Goal: Task Accomplishment & Management: Use online tool/utility

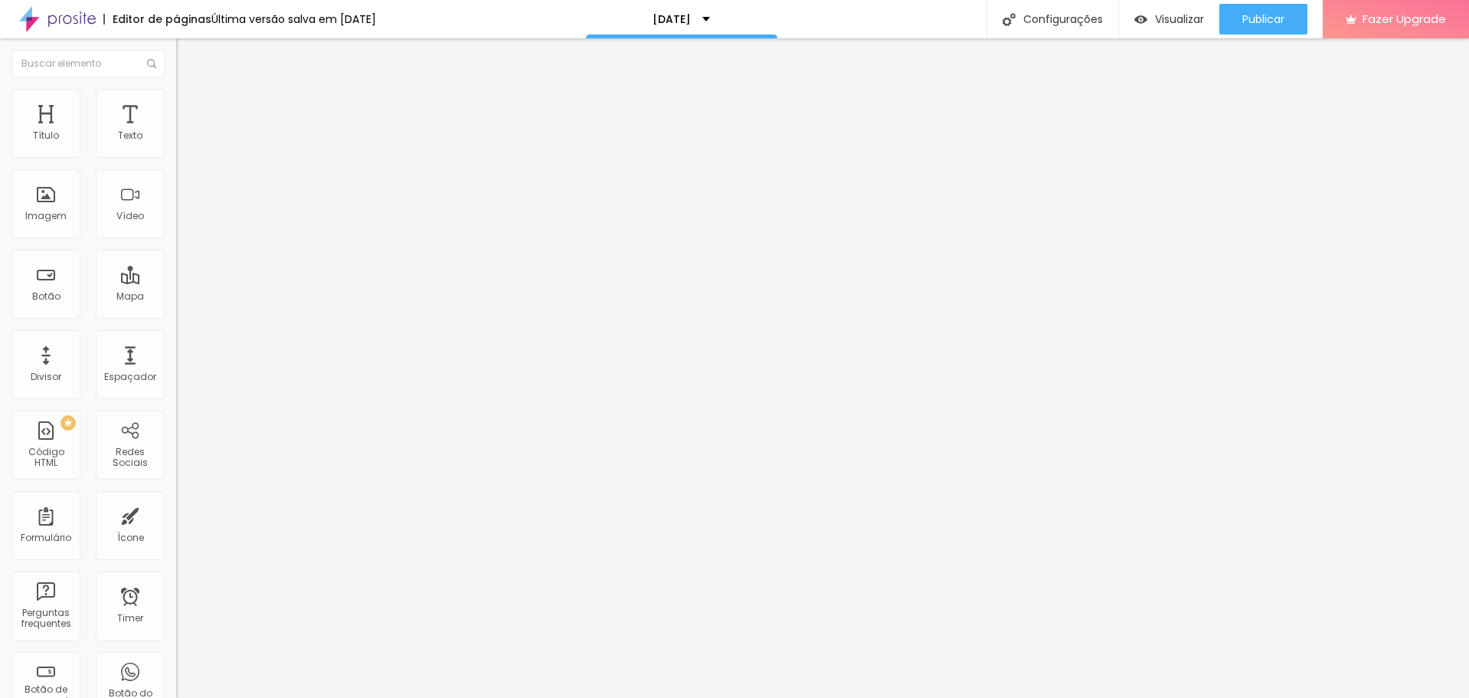
click at [190, 106] on span "Estilo" at bounding box center [202, 99] width 24 height 13
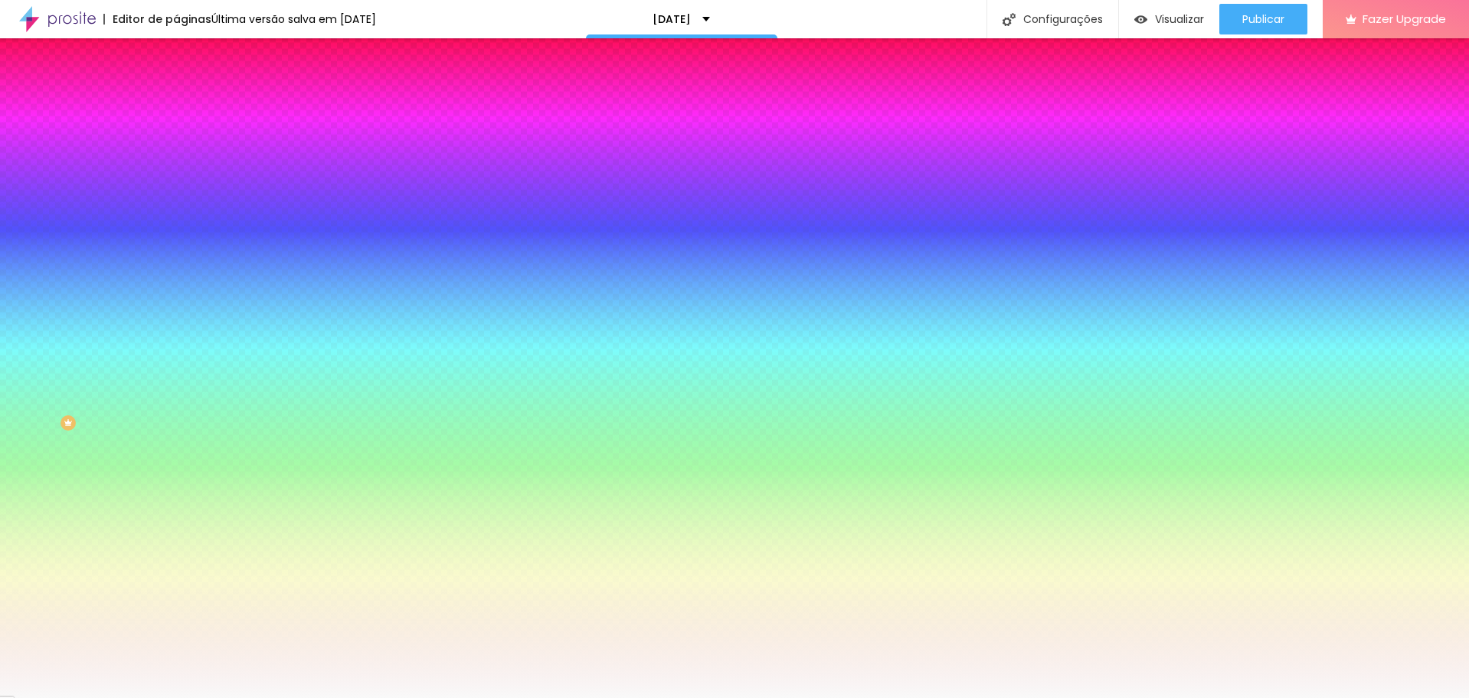
click at [176, 104] on img at bounding box center [183, 111] width 14 height 14
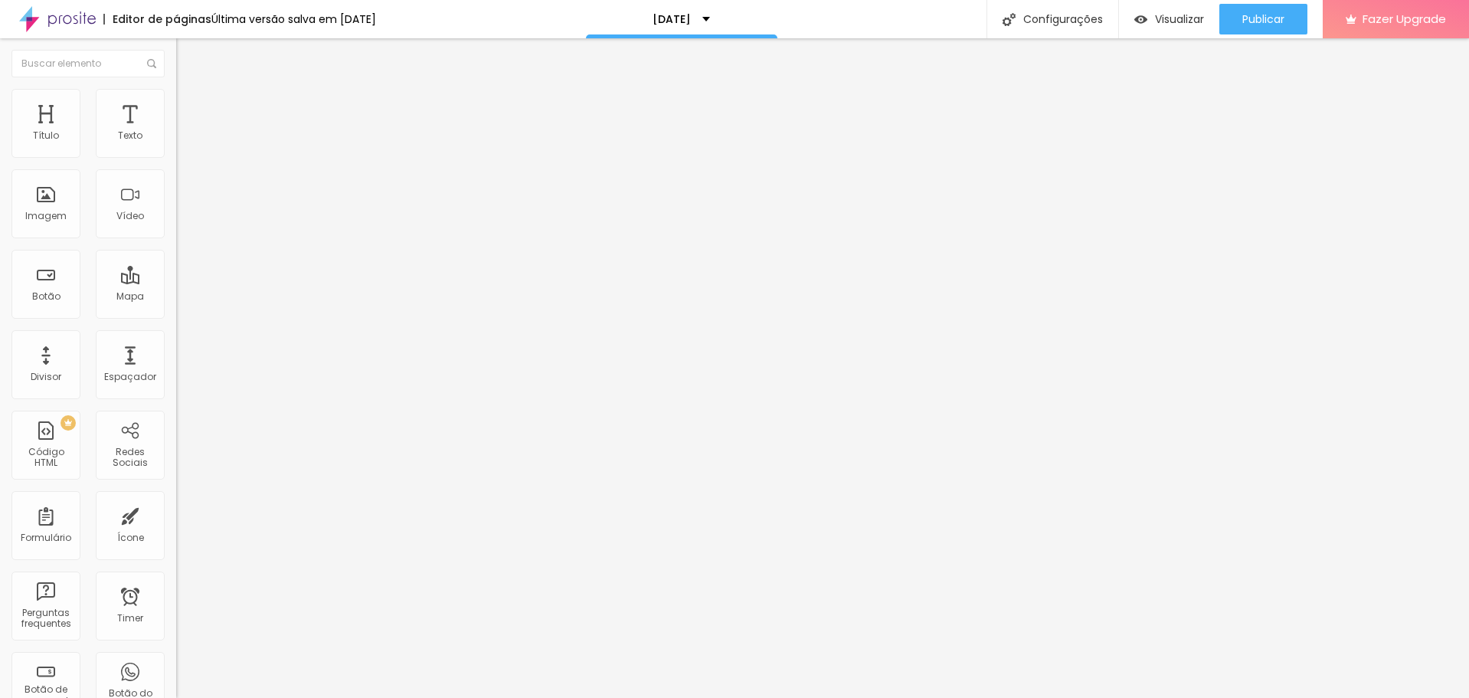
click at [190, 103] on span "Estilo" at bounding box center [202, 99] width 24 height 13
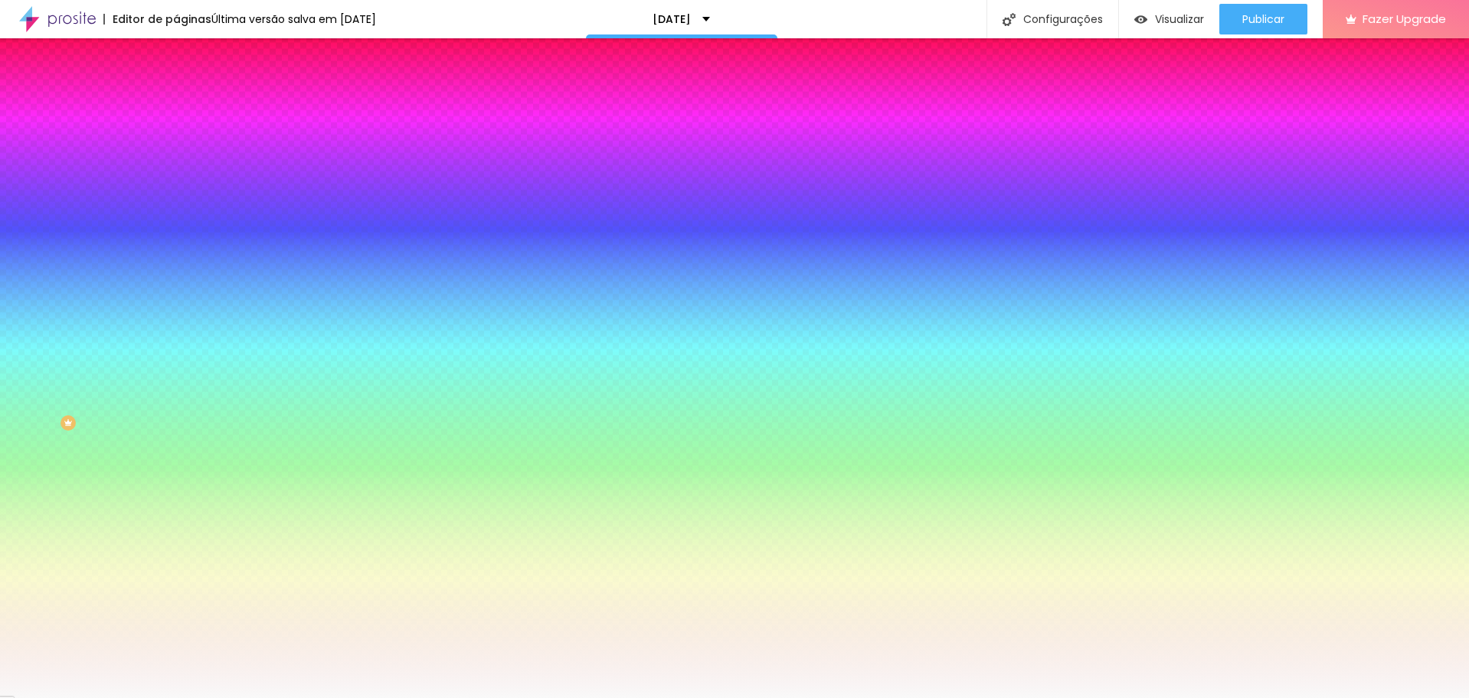
click at [190, 90] on span "Conteúdo" at bounding box center [213, 83] width 47 height 13
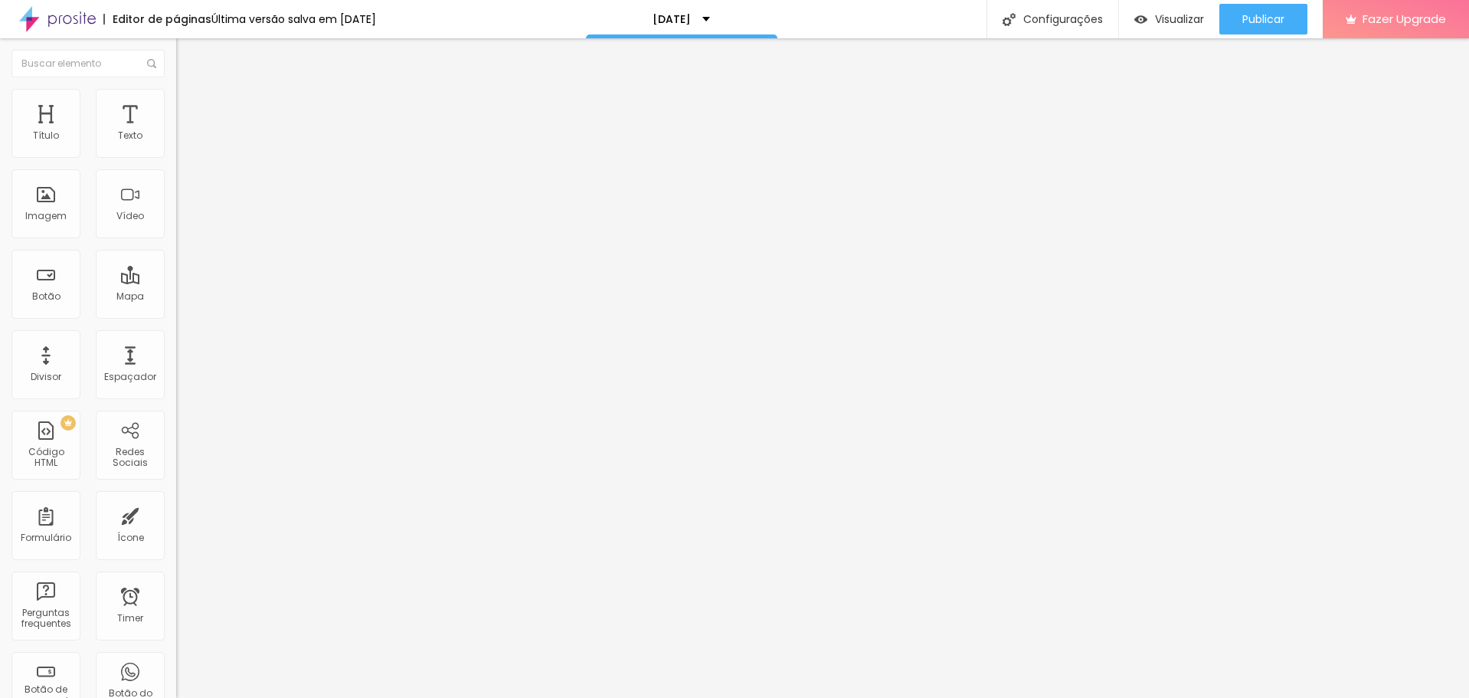
click at [190, 108] on span "Avançado" at bounding box center [215, 114] width 51 height 13
click at [190, 103] on span "Estilo" at bounding box center [202, 99] width 24 height 13
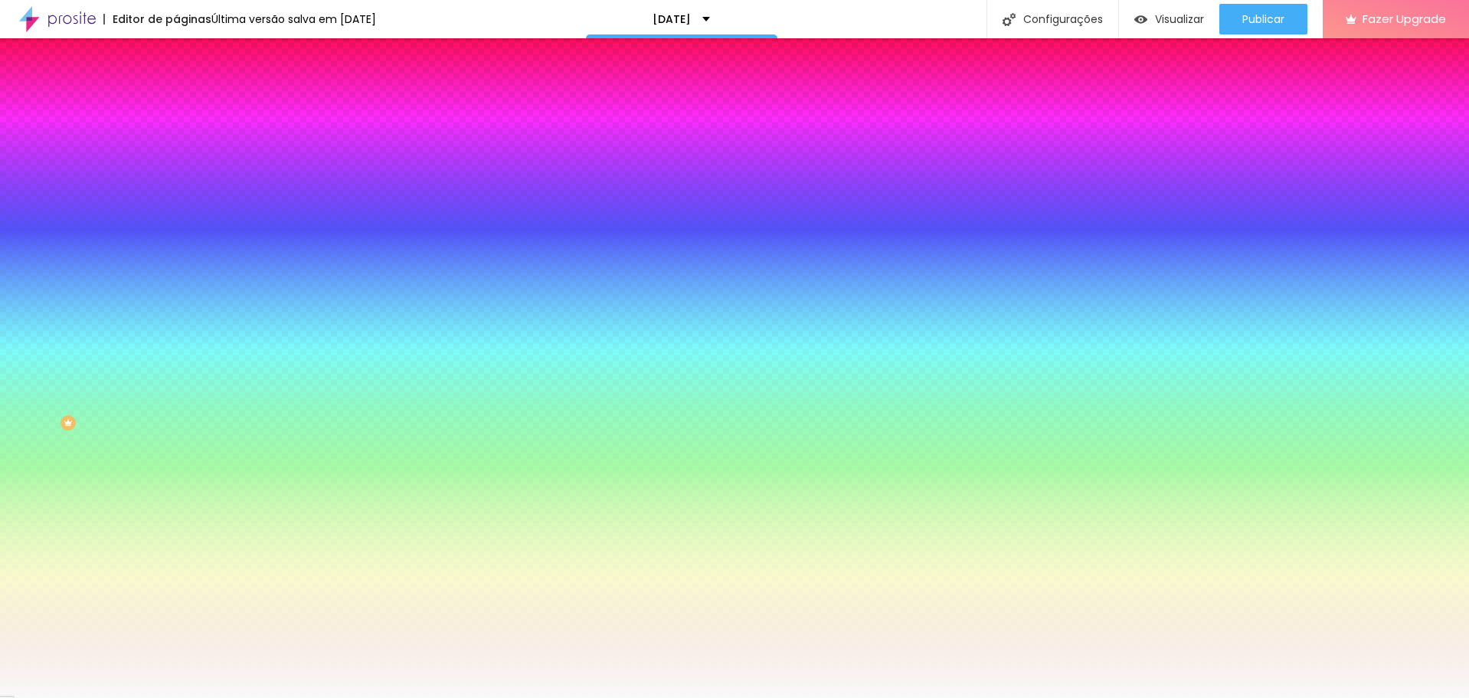
click at [190, 108] on span "Avançado" at bounding box center [215, 114] width 51 height 13
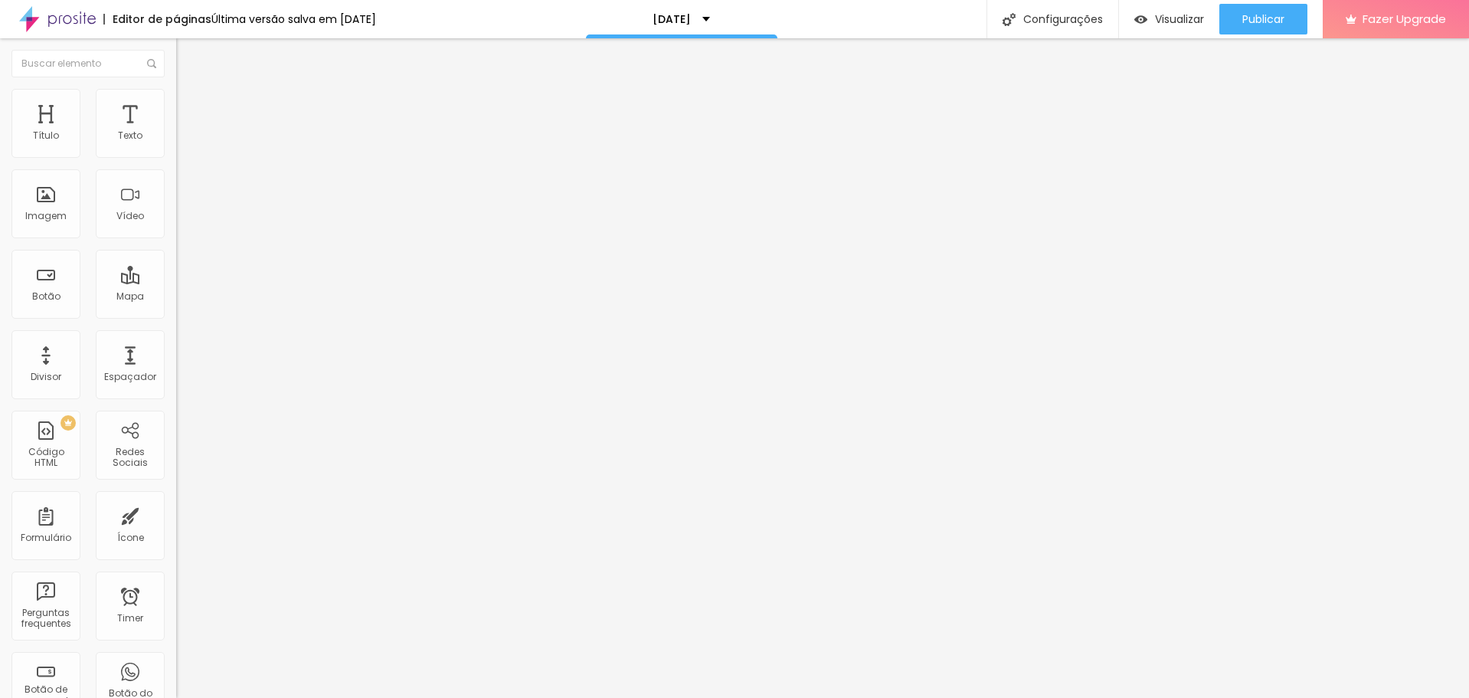
click at [176, 659] on div at bounding box center [264, 659] width 176 height 0
click at [176, 668] on div at bounding box center [264, 668] width 176 height 0
click at [176, 677] on div at bounding box center [264, 677] width 176 height 0
click at [1275, 22] on span "Publicar" at bounding box center [1263, 19] width 42 height 12
click at [185, 144] on input "[DATE] 21:30" at bounding box center [218, 136] width 67 height 15
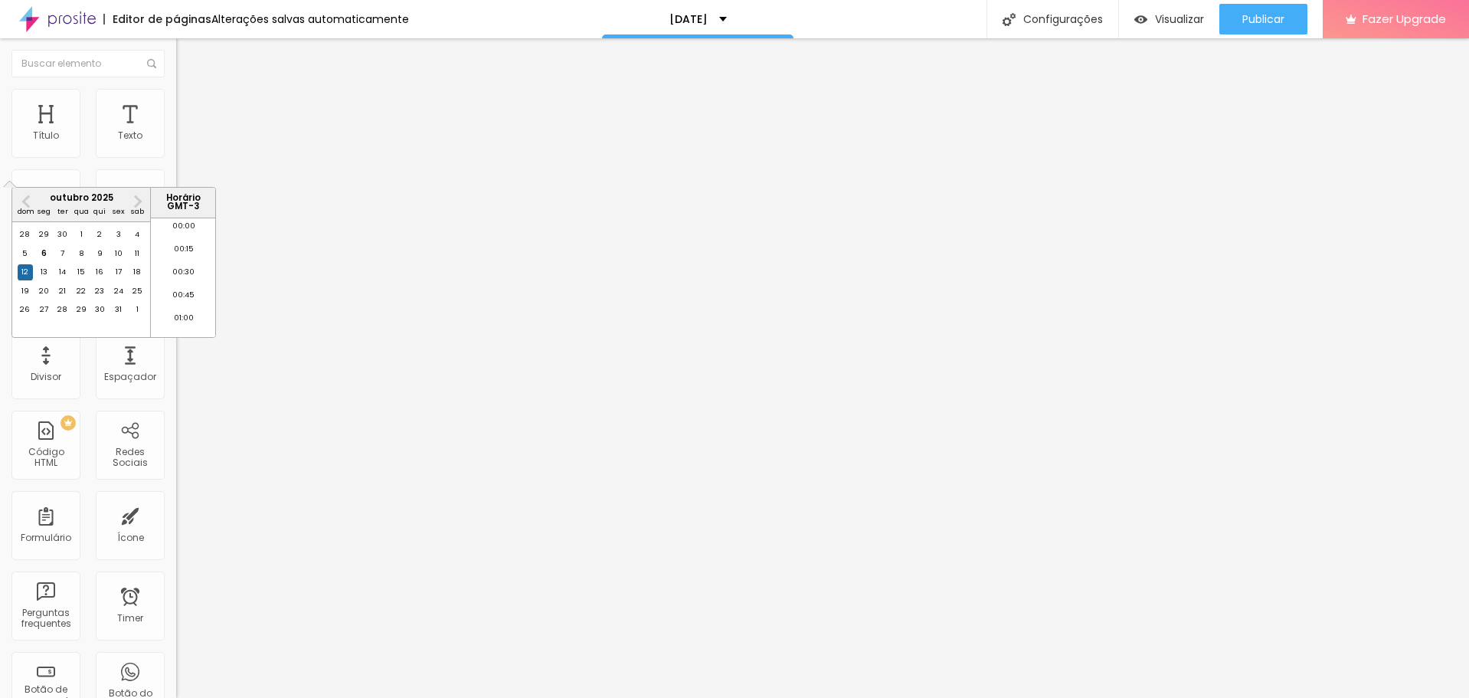
scroll to position [1928, 0]
click at [41, 299] on div "20" at bounding box center [43, 290] width 15 height 15
click at [77, 299] on div "22" at bounding box center [81, 290] width 15 height 15
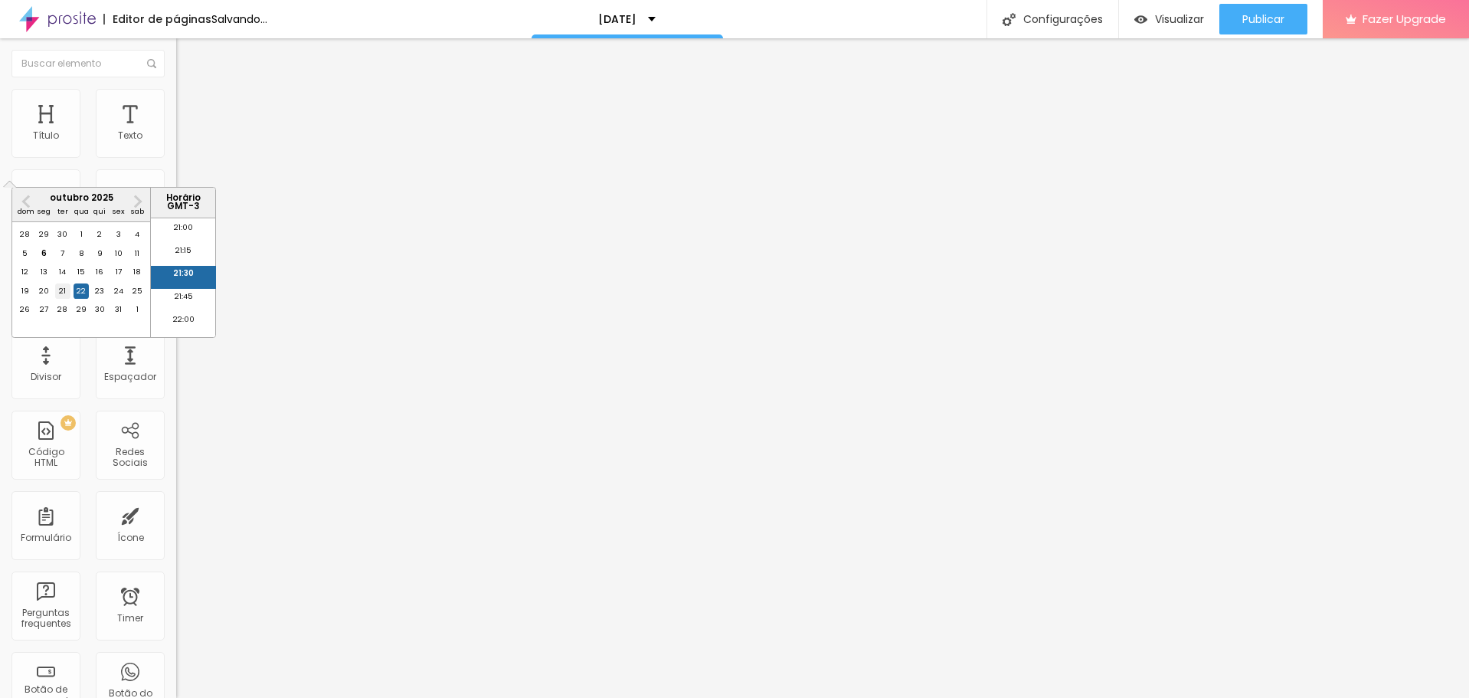
click at [66, 299] on div "21" at bounding box center [62, 290] width 15 height 15
type input "[DATE] 21:30"
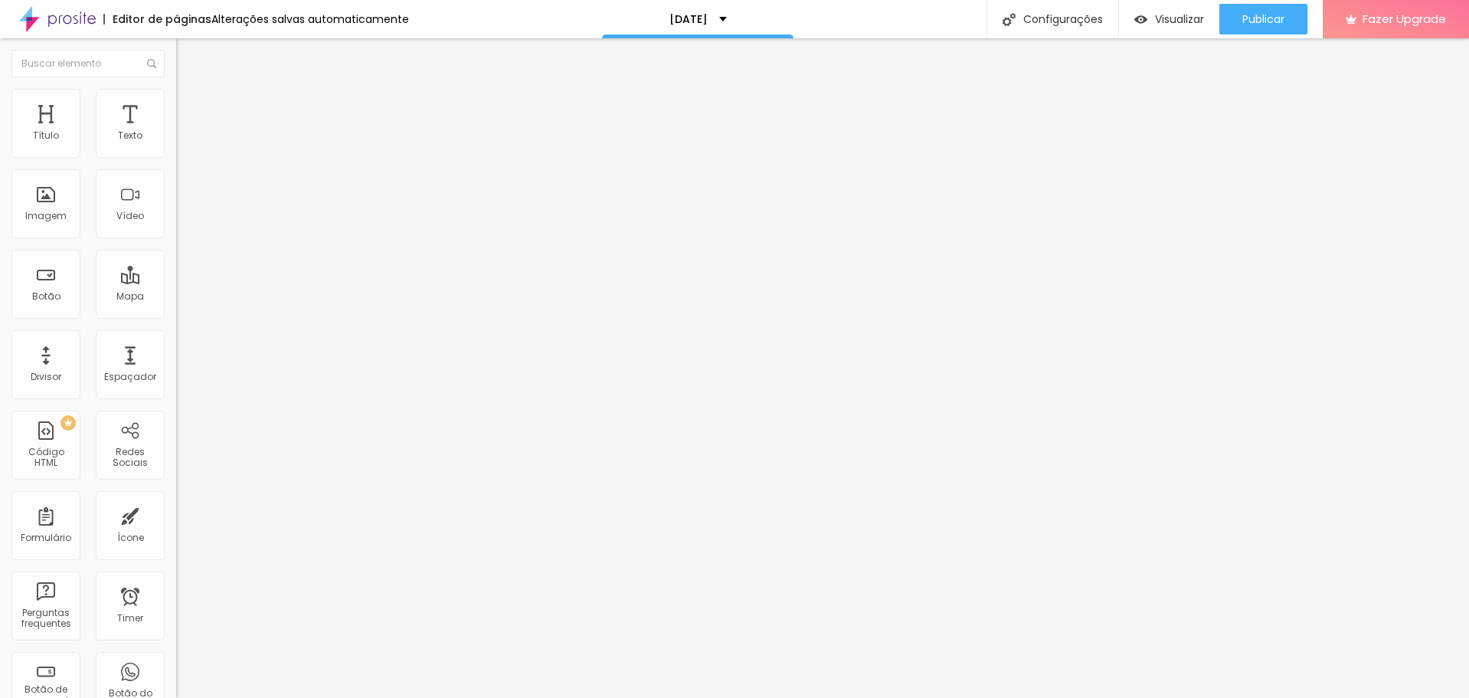
click at [185, 144] on input "[DATE] 21:30" at bounding box center [218, 136] width 67 height 15
click at [76, 299] on div "22" at bounding box center [81, 290] width 15 height 15
click at [65, 299] on div "21" at bounding box center [62, 290] width 15 height 15
click at [183, 260] on li "18:00" at bounding box center [183, 261] width 65 height 23
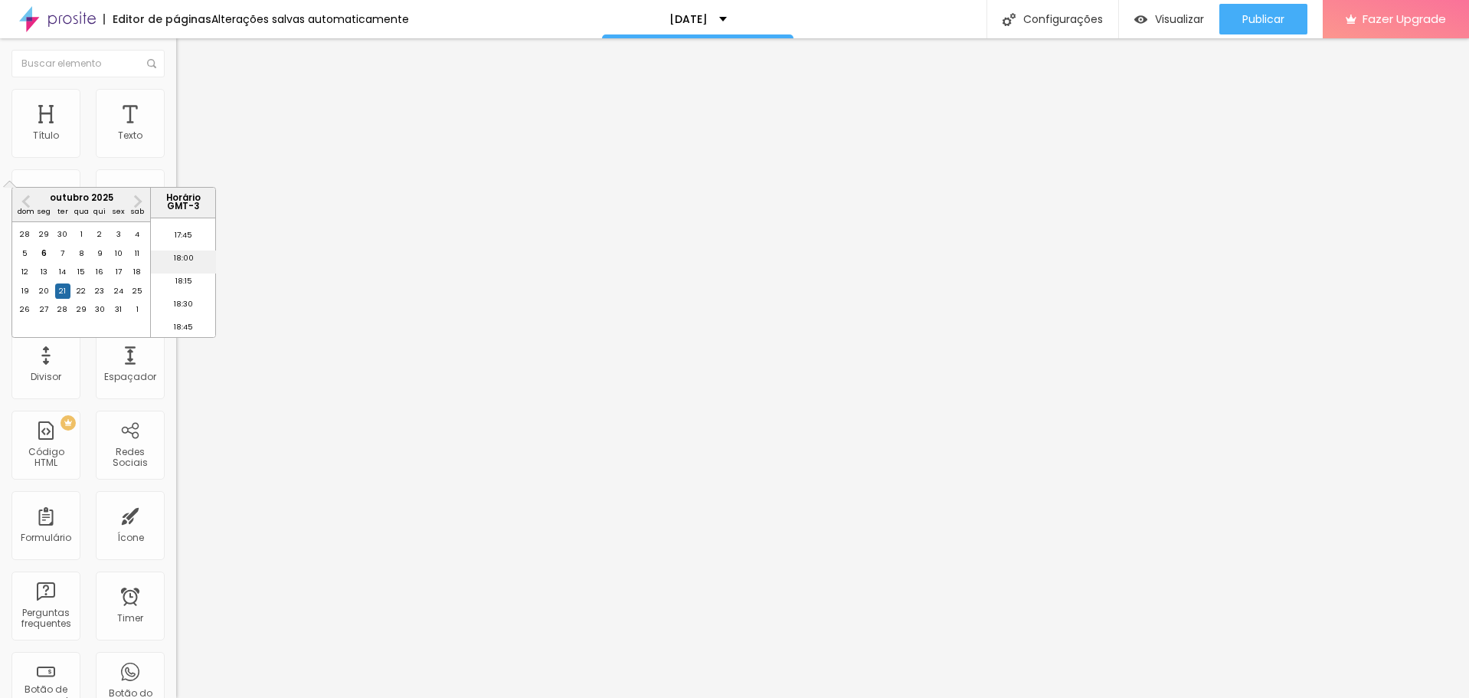
type input "[DATE] 18:00"
click at [185, 144] on input "[DATE] 18:00" at bounding box center [219, 136] width 69 height 15
click at [175, 279] on li "08:00" at bounding box center [183, 277] width 65 height 23
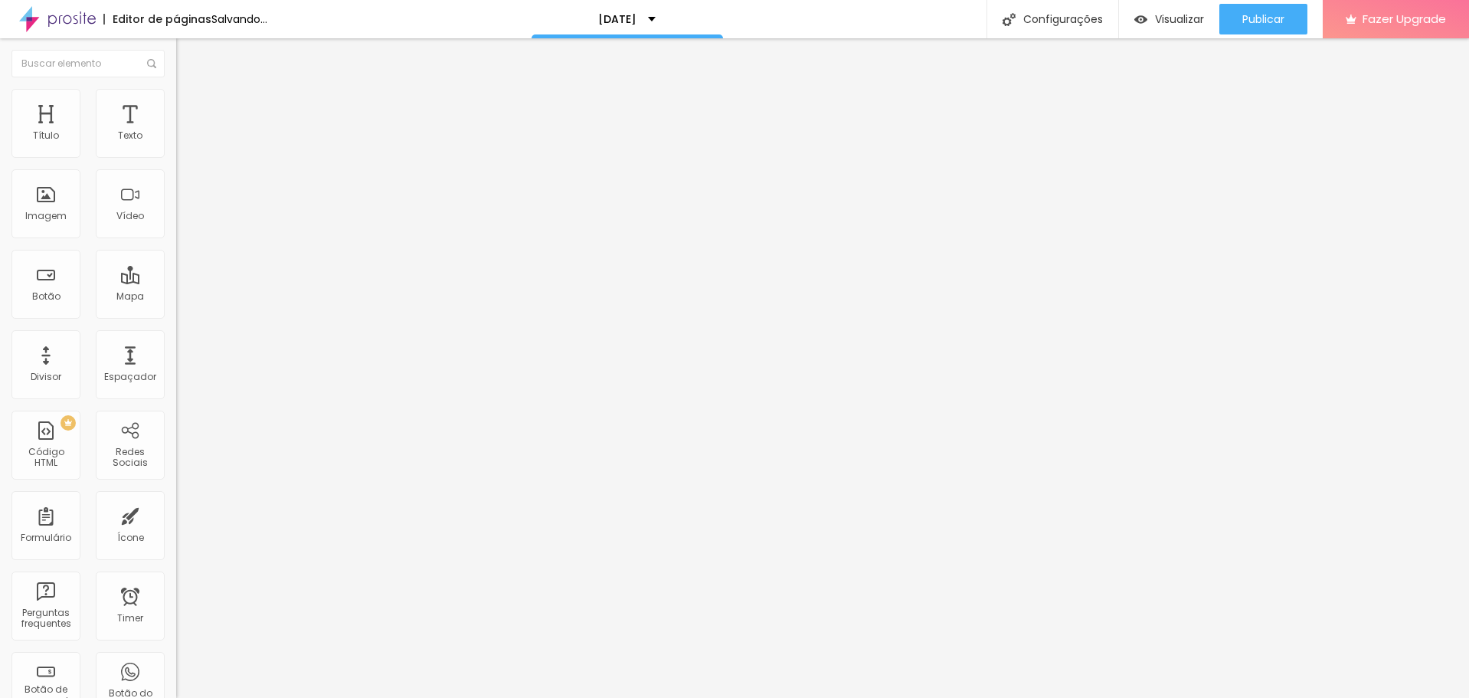
click at [185, 144] on input "[DATE] 08:00" at bounding box center [221, 136] width 72 height 15
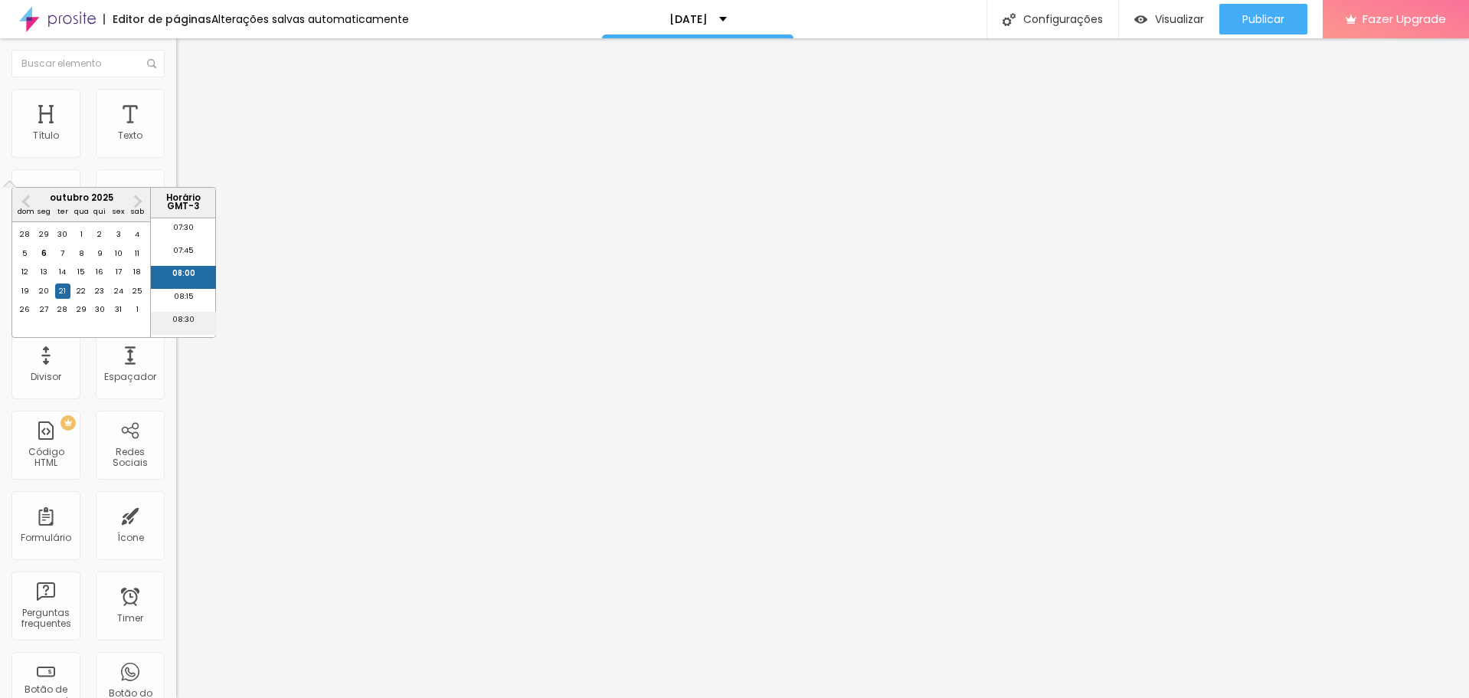
scroll to position [764, 0]
click at [176, 245] on li "08:30" at bounding box center [183, 246] width 65 height 23
type input "[DATE] 08:30"
click at [185, 144] on input "[DATE] 21:30" at bounding box center [218, 136] width 67 height 15
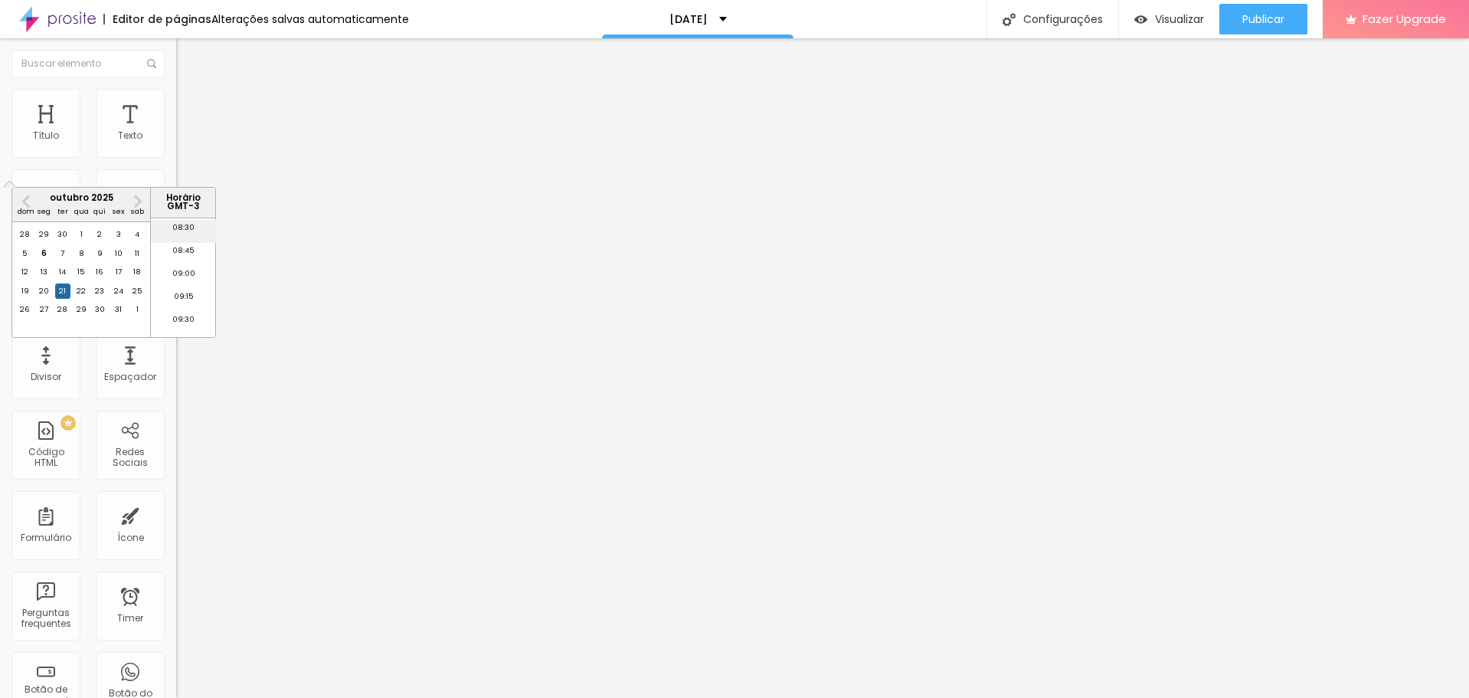
click at [188, 223] on li "08:30" at bounding box center [183, 231] width 65 height 23
type input "[DATE] 08:30"
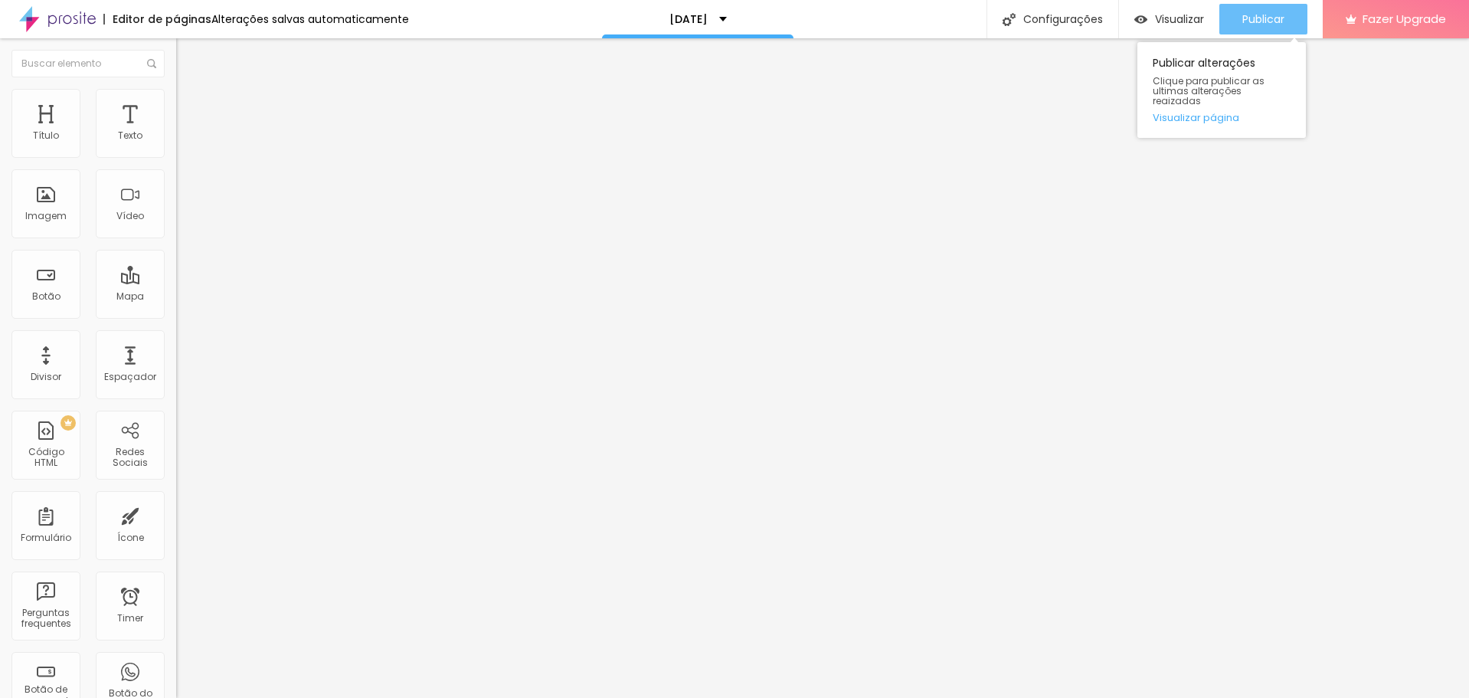
click at [1255, 20] on span "Publicar" at bounding box center [1263, 19] width 42 height 12
click at [176, 162] on span "Editar perguntas" at bounding box center [219, 155] width 87 height 13
drag, startPoint x: 584, startPoint y: 388, endPoint x: 574, endPoint y: 389, distance: 10.1
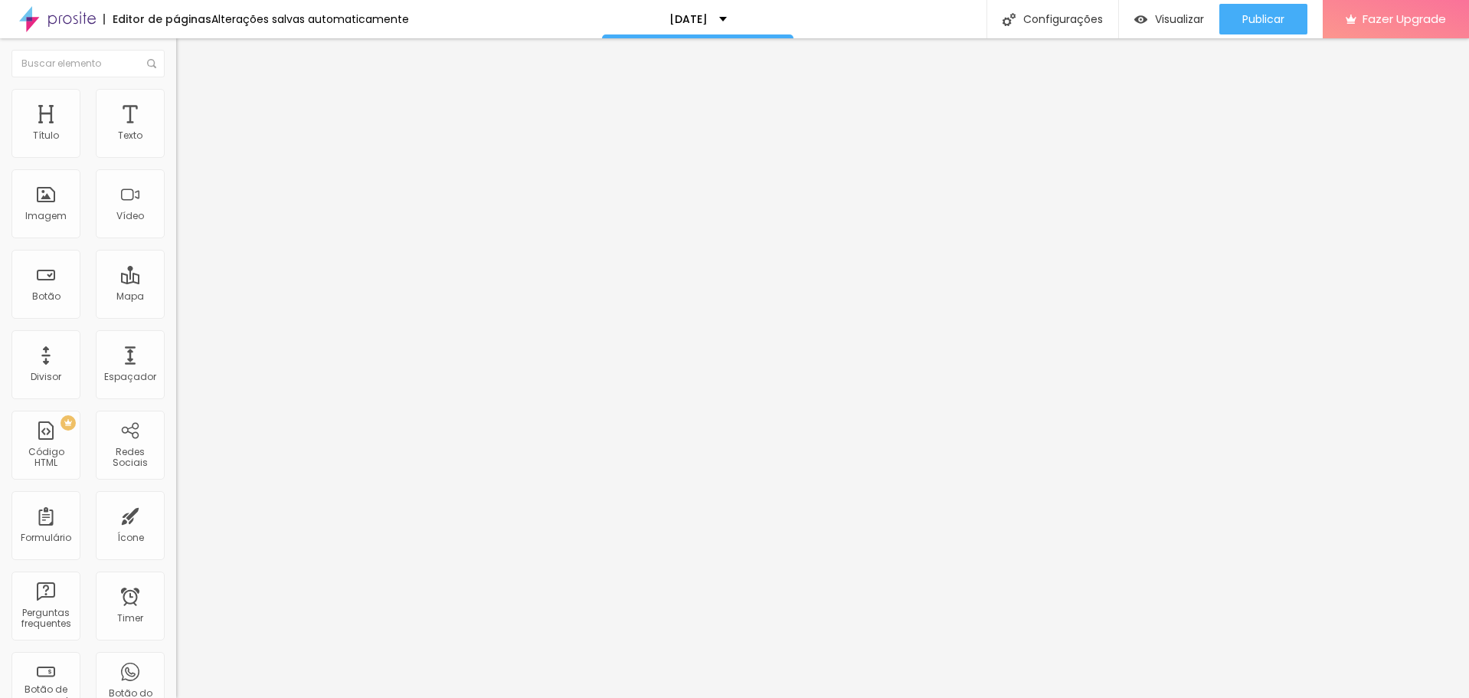
click at [1258, 13] on span "Publicar" at bounding box center [1263, 19] width 42 height 12
click at [1277, 18] on span "Publicar" at bounding box center [1263, 19] width 42 height 12
click at [176, 162] on span "Editar perguntas" at bounding box center [219, 155] width 87 height 13
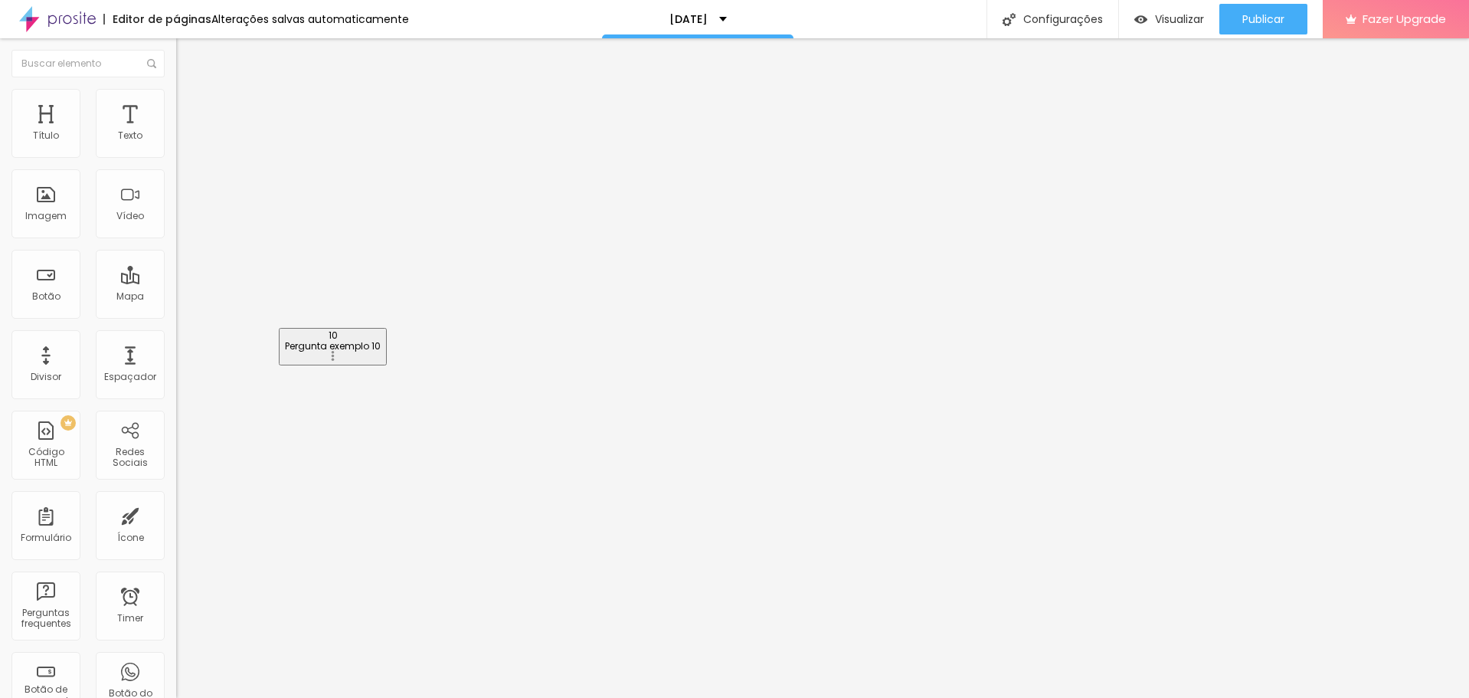
drag, startPoint x: 367, startPoint y: 500, endPoint x: 381, endPoint y: 341, distance: 160.0
drag, startPoint x: 672, startPoint y: 246, endPoint x: 623, endPoint y: 243, distance: 49.1
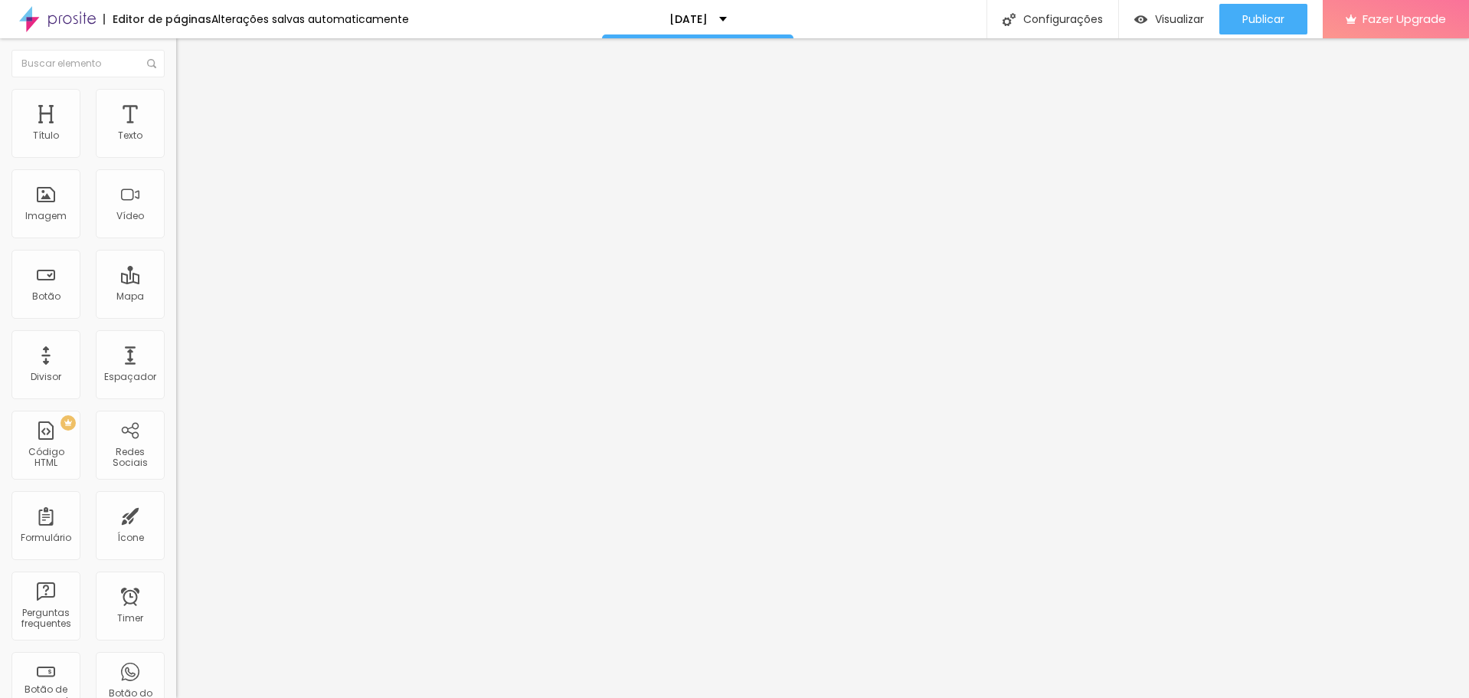
drag, startPoint x: 780, startPoint y: 393, endPoint x: 915, endPoint y: 393, distance: 135.6
drag, startPoint x: 783, startPoint y: 394, endPoint x: 840, endPoint y: 388, distance: 57.0
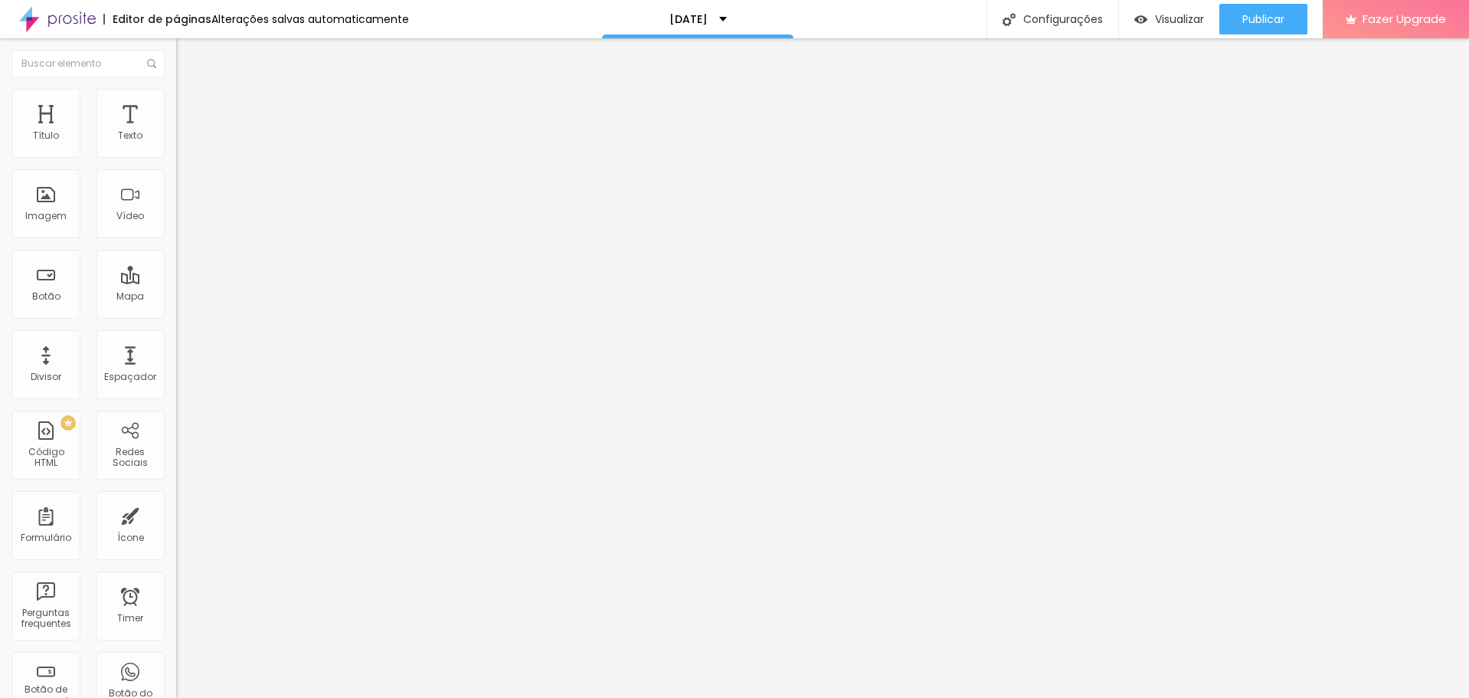
click at [176, 162] on span "Editar perguntas" at bounding box center [219, 155] width 87 height 13
drag, startPoint x: 873, startPoint y: 254, endPoint x: 533, endPoint y: 247, distance: 340.1
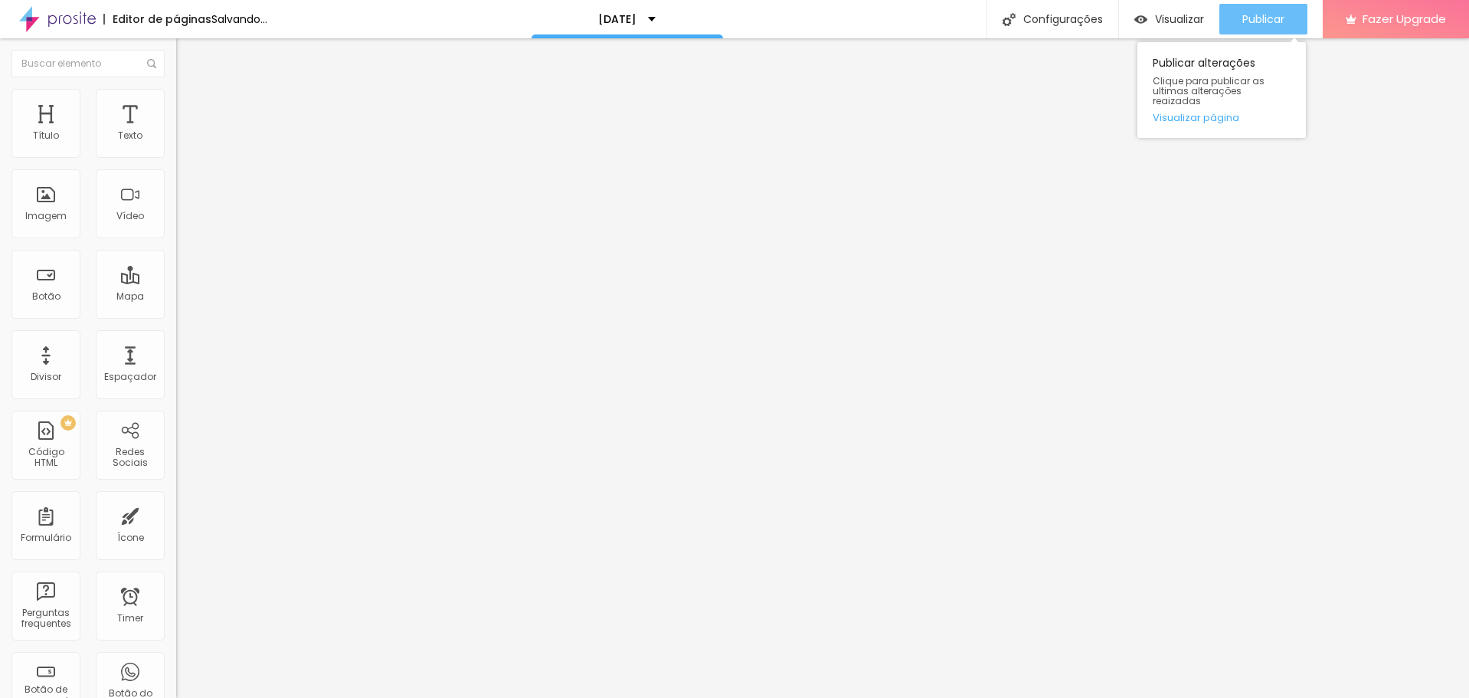
click at [1255, 20] on span "Publicar" at bounding box center [1263, 19] width 42 height 12
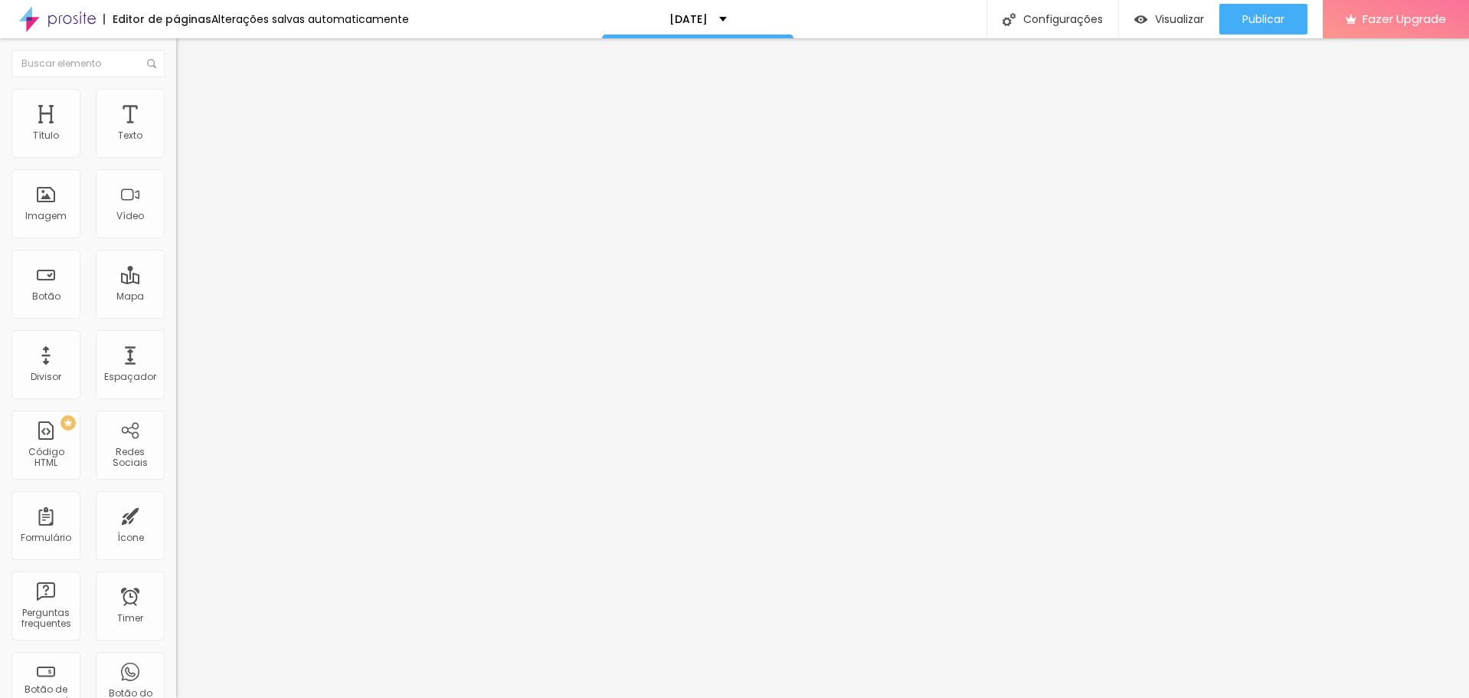
type input "0.7"
type input "1.5"
type input "1.6"
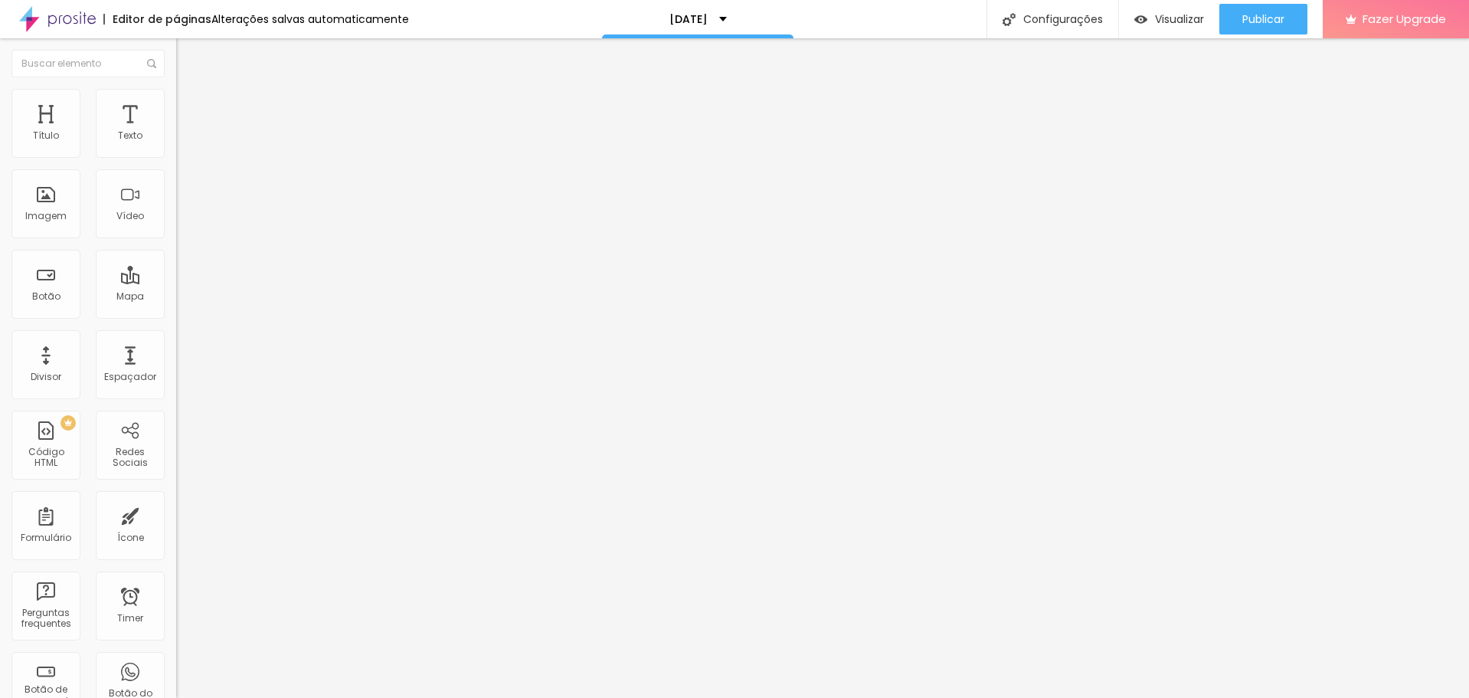
type input "1.6"
drag, startPoint x: 36, startPoint y: 181, endPoint x: 51, endPoint y: 181, distance: 15.3
click at [176, 499] on input "range" at bounding box center [225, 505] width 99 height 12
type input "1.4"
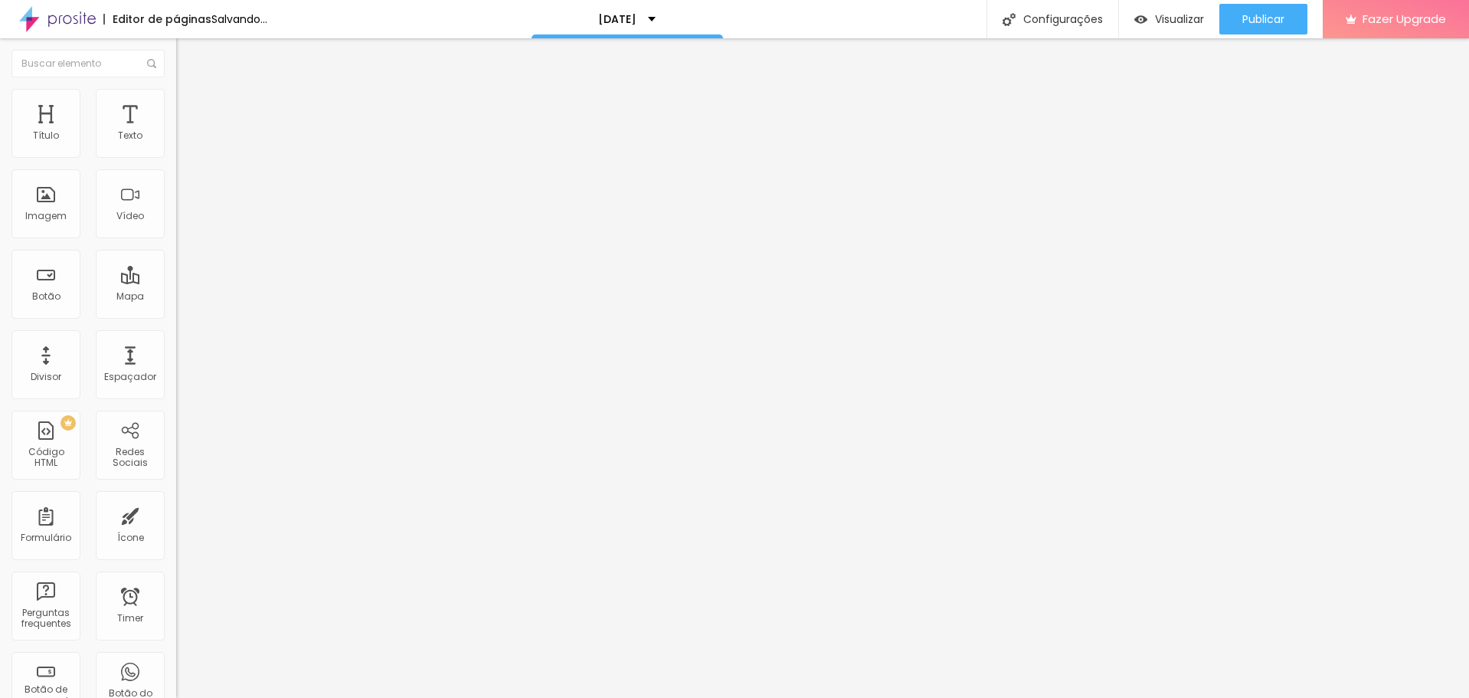
type input "0"
drag, startPoint x: 51, startPoint y: 181, endPoint x: 11, endPoint y: 181, distance: 40.6
type input "0"
click at [176, 499] on input "range" at bounding box center [225, 505] width 99 height 12
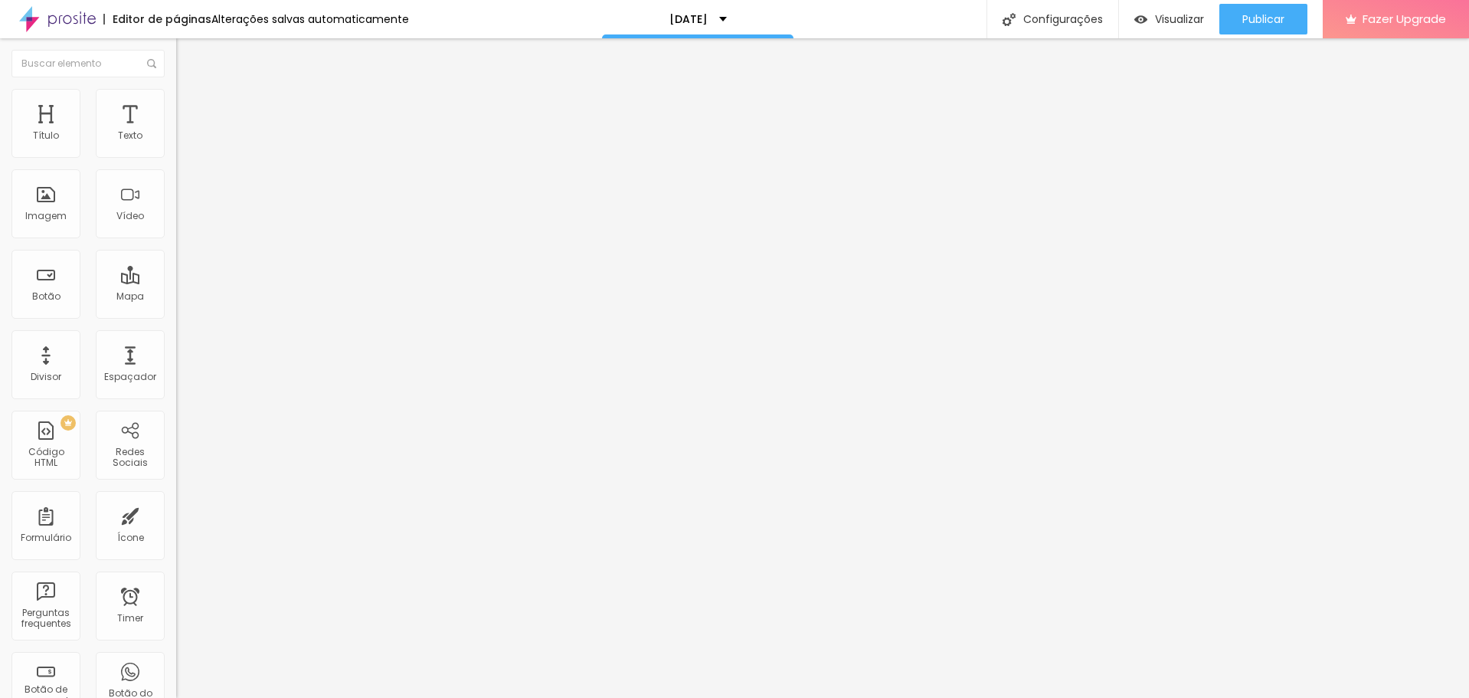
click at [188, 53] on img "button" at bounding box center [194, 56] width 12 height 12
click at [176, 92] on img at bounding box center [183, 96] width 14 height 14
click at [176, 94] on li "Avançado" at bounding box center [264, 96] width 176 height 15
click at [190, 106] on span "Avançado" at bounding box center [215, 99] width 51 height 13
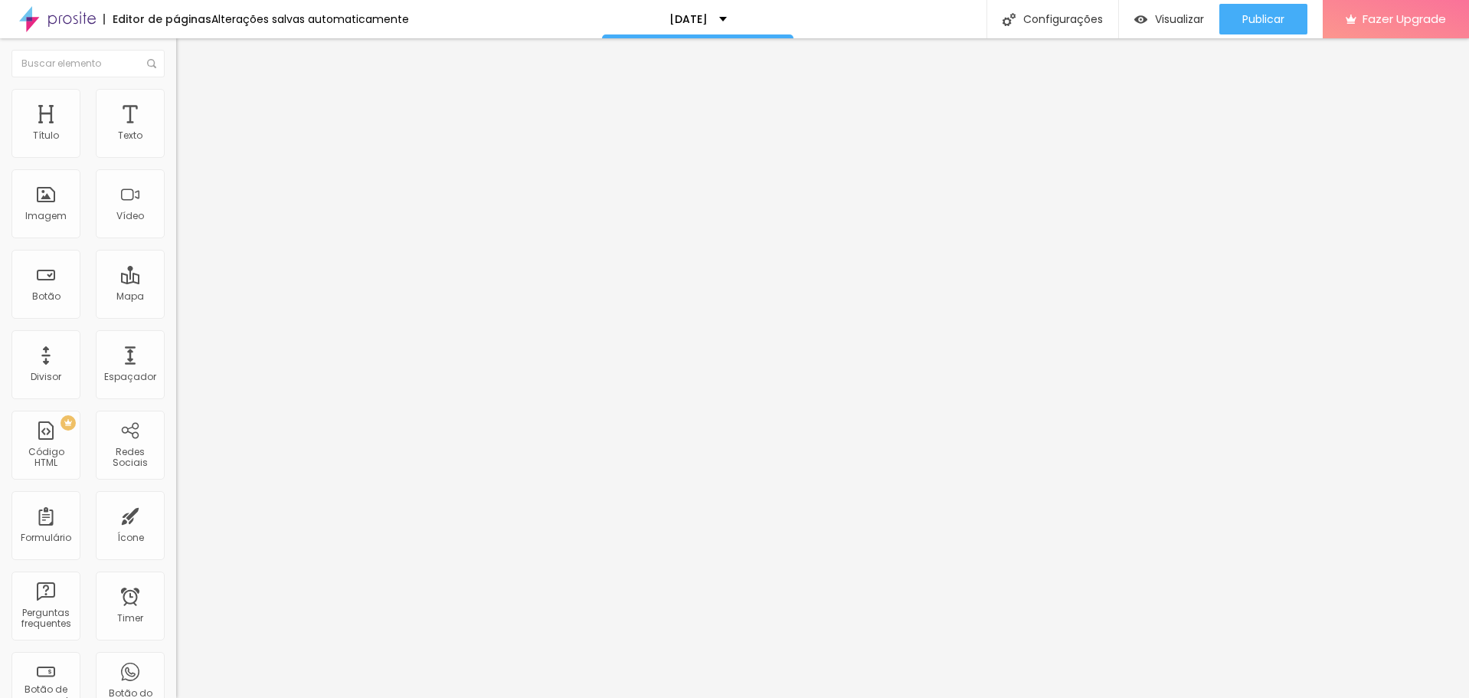
click at [176, 89] on li "Estilo" at bounding box center [264, 81] width 176 height 15
click at [182, 222] on icon "button" at bounding box center [186, 217] width 9 height 9
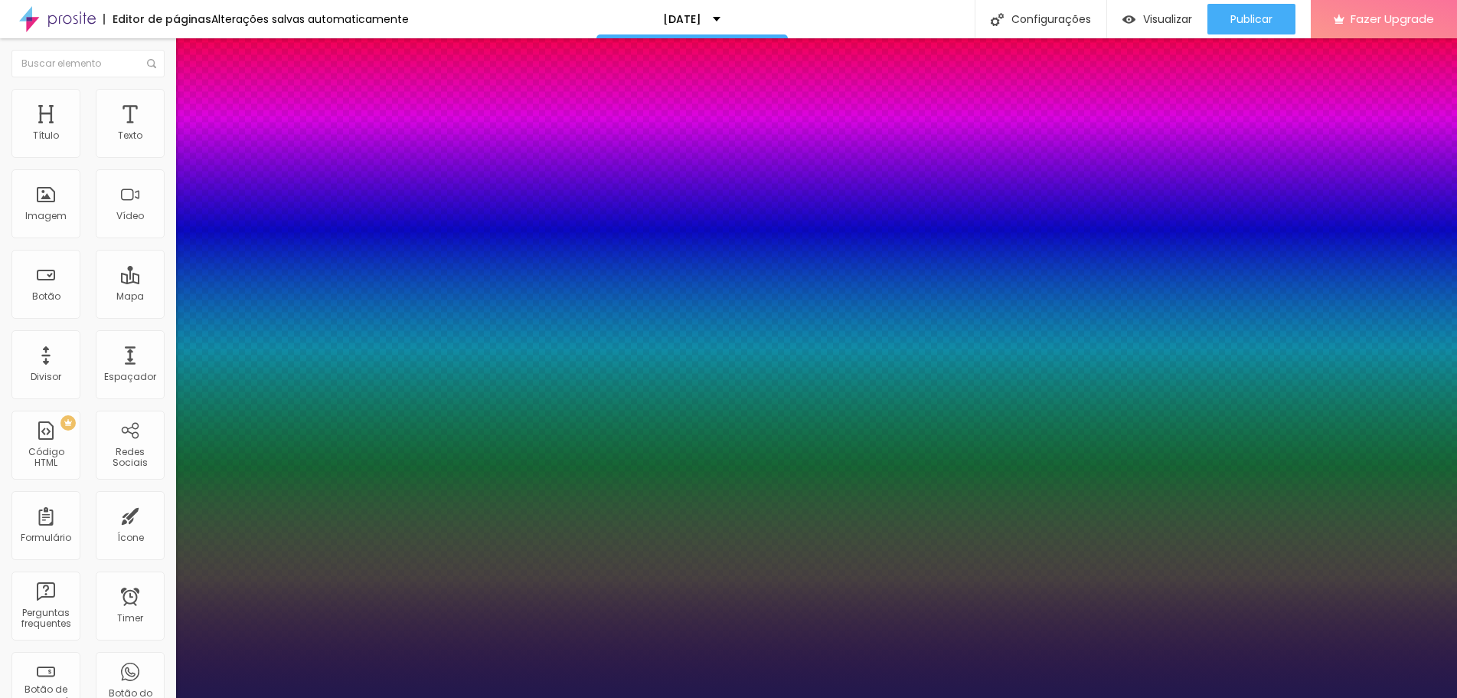
type input "1"
select select "Actor-Regular"
type input "1"
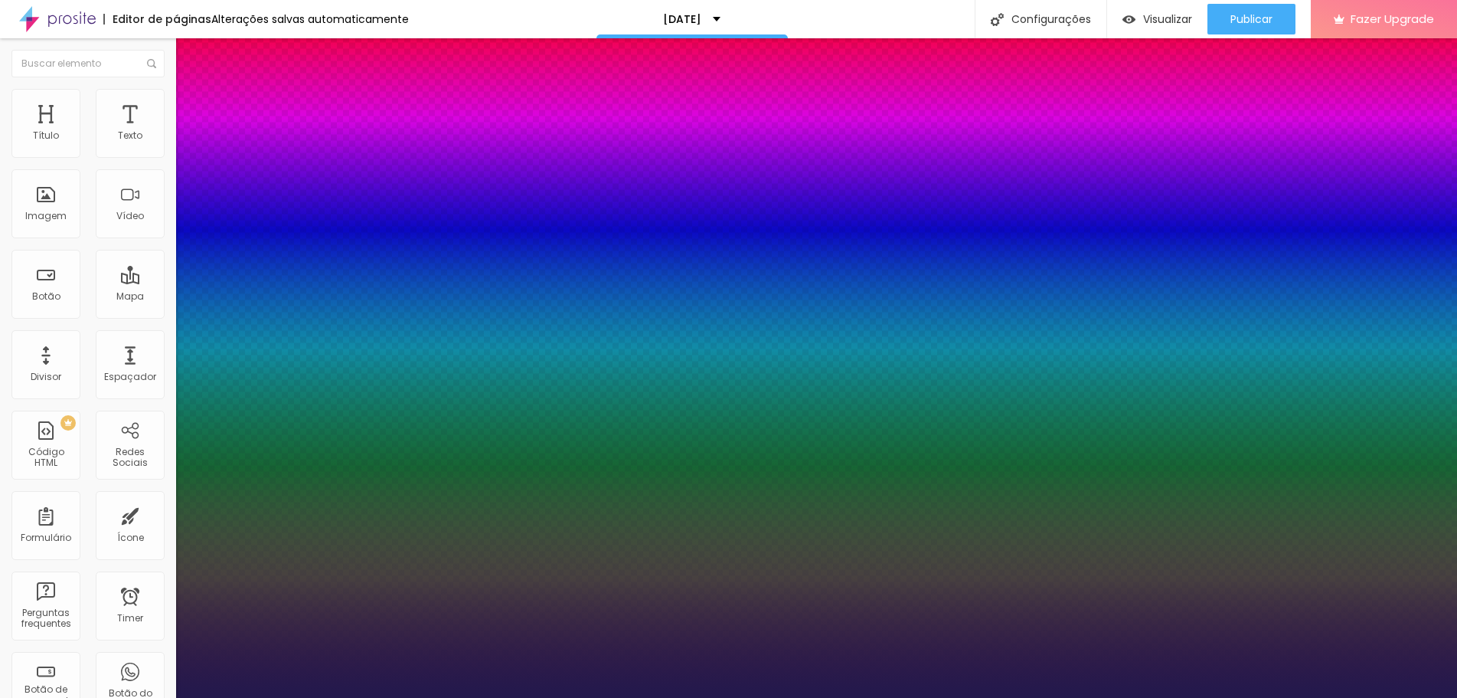
select select "Alegreya"
type input "1"
select select "AlegreyaBlack"
type input "1"
select select "Alice"
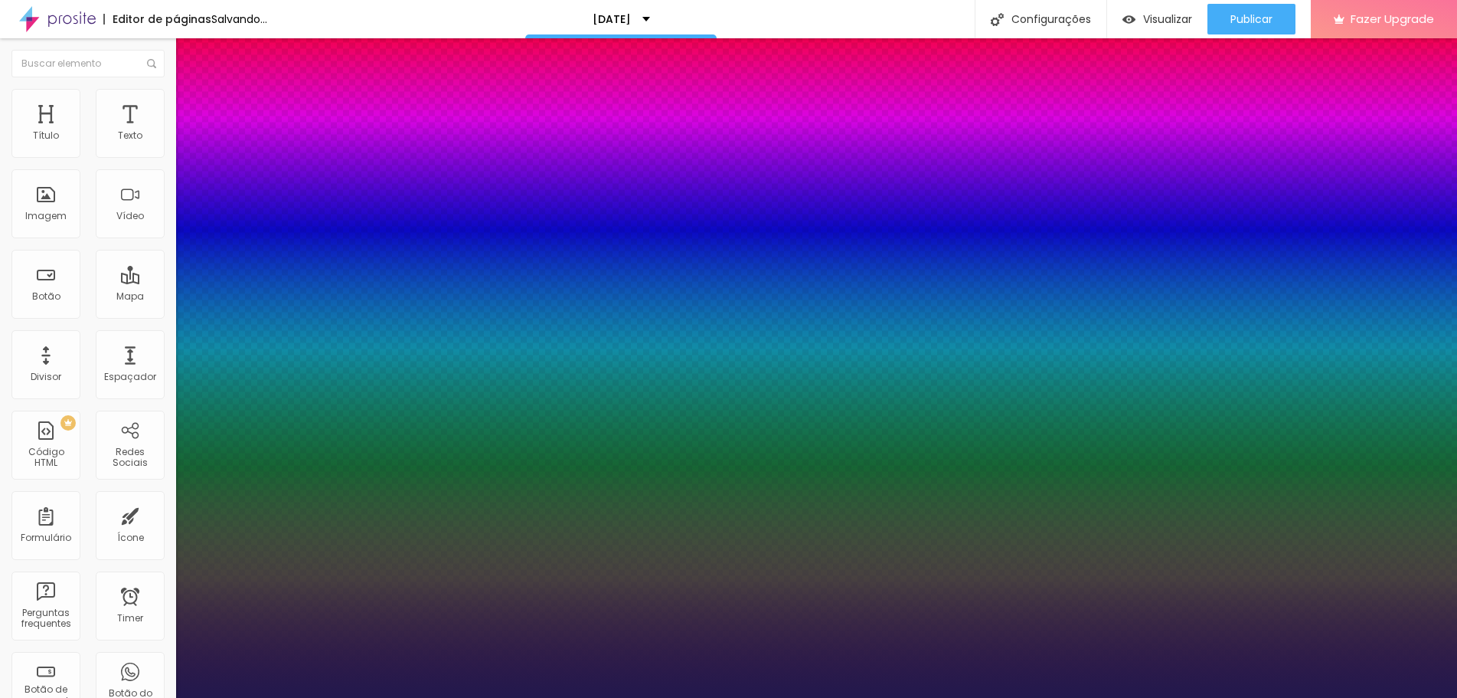
type input "1"
select select "[PERSON_NAME]"
type input "1"
select select "Alice"
type input "1"
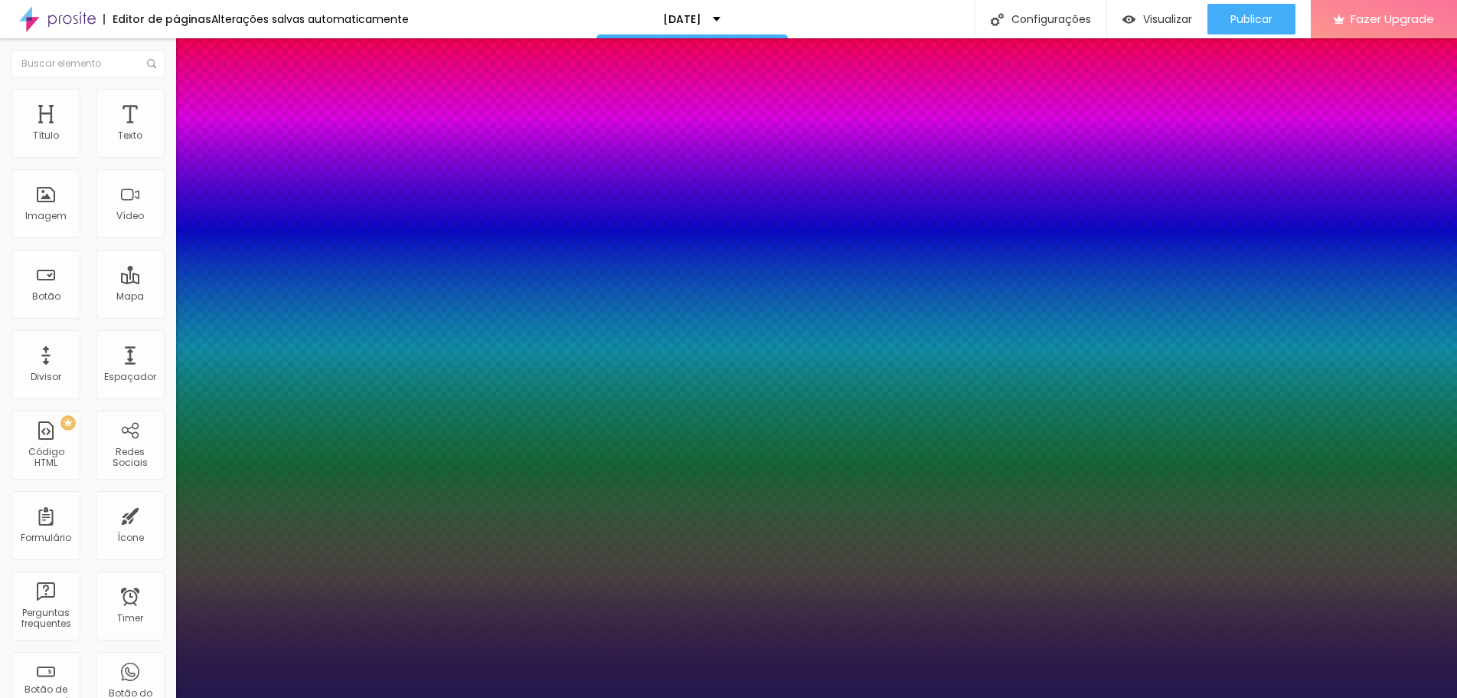
select select "[PERSON_NAME]"
type input "1"
select select "Allan-Regular"
type input "1"
select select "Amaranth"
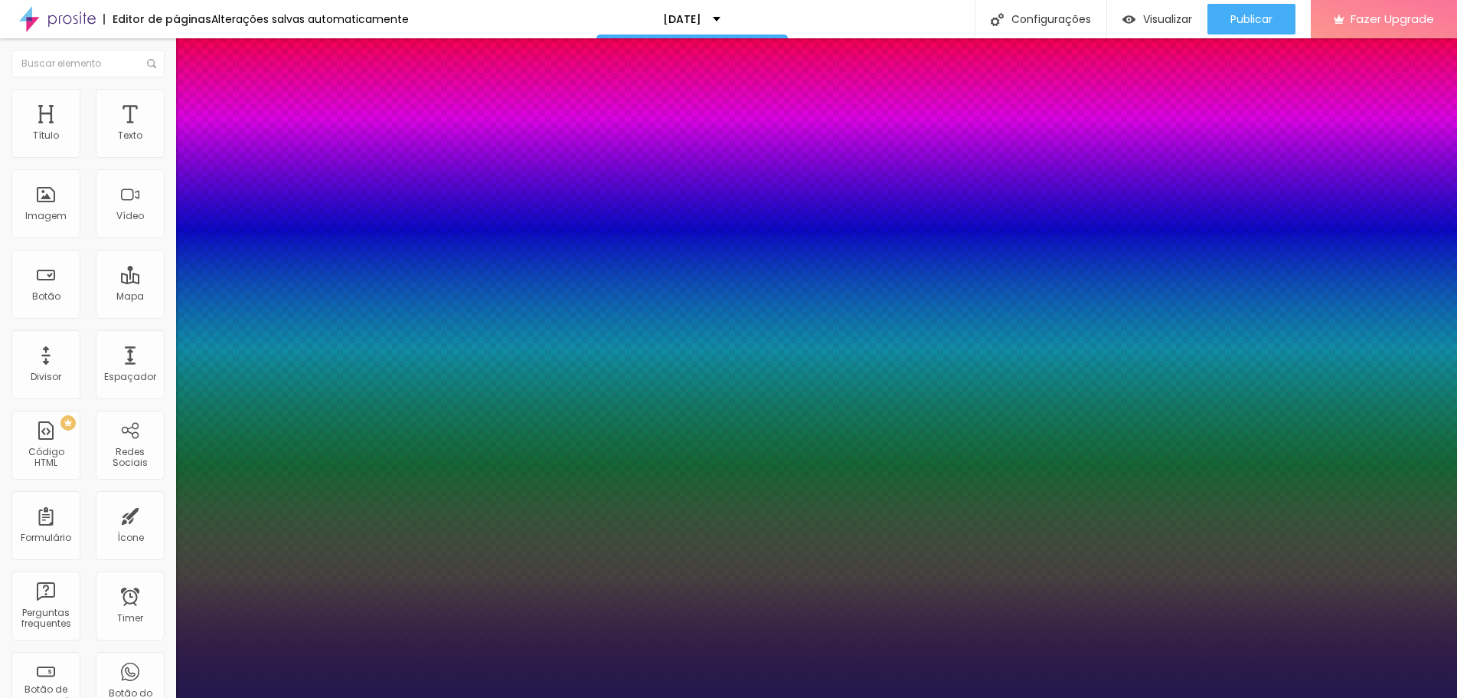
type input "1"
select select "AmaticaSC"
type input "1"
select select "AmaticSC"
type input "1"
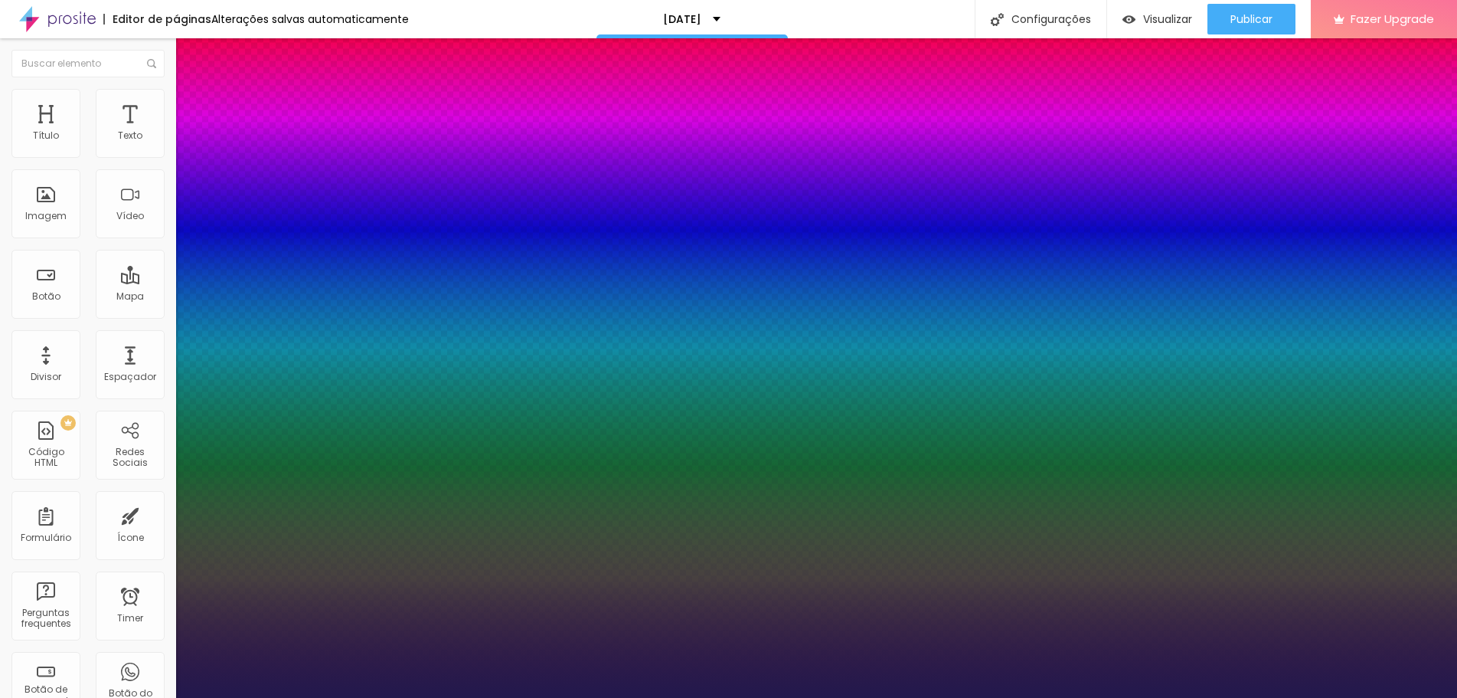
select select "Amita-Bold"
type input "1"
select select "Amita-Regular"
type input "1"
select select "[GEOGRAPHIC_DATA]"
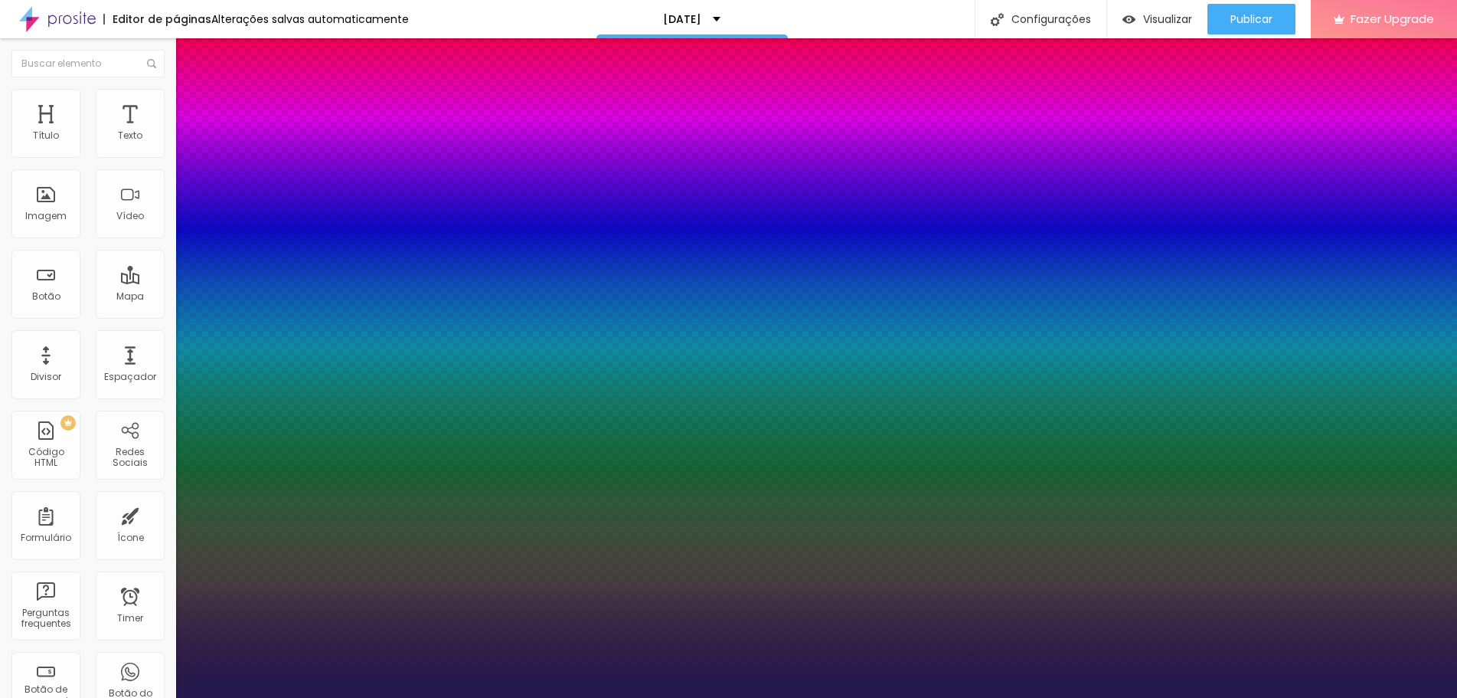
type input "1"
select select "AnonymousPro-Bold"
type input "1"
select select "AnonymousPro-Italic"
type input "1"
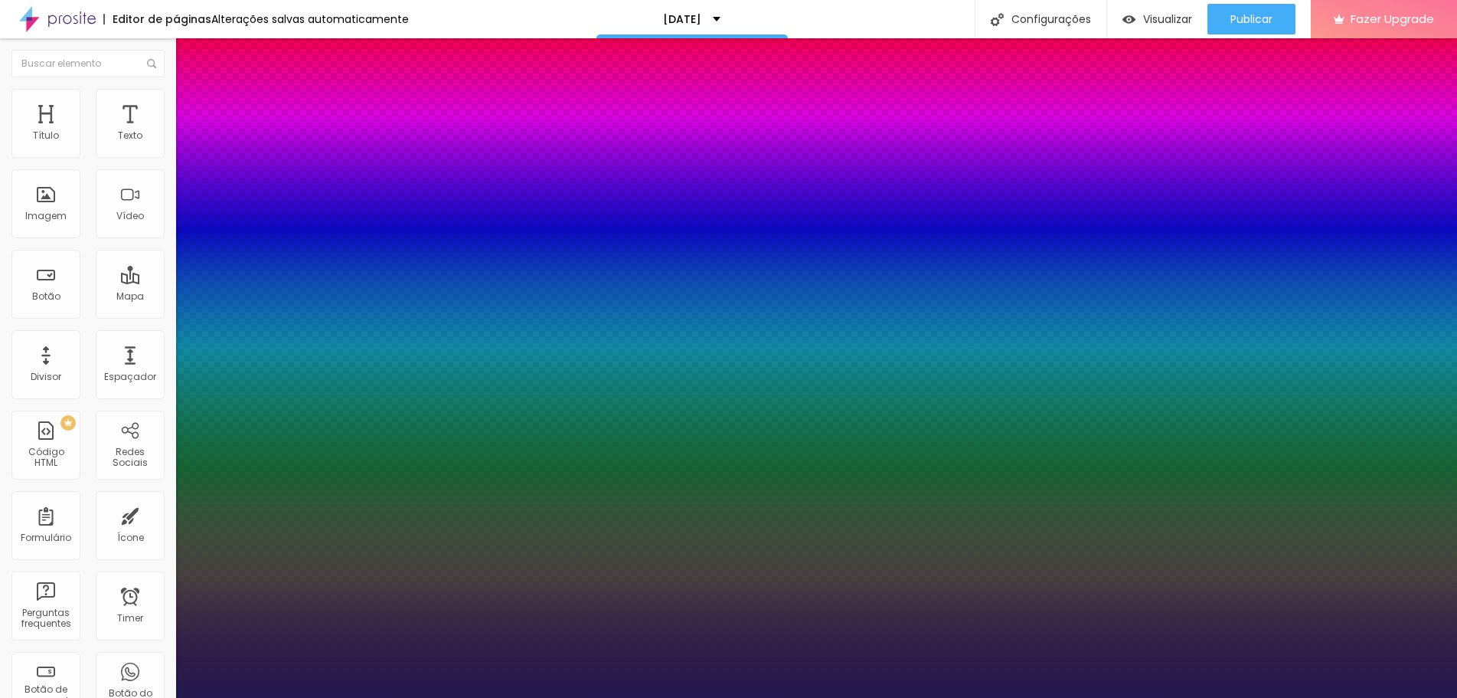
select select "AnonymousPro-Regular"
type input "1"
select select "Arapey"
type input "1"
select select "Archivo-Bold"
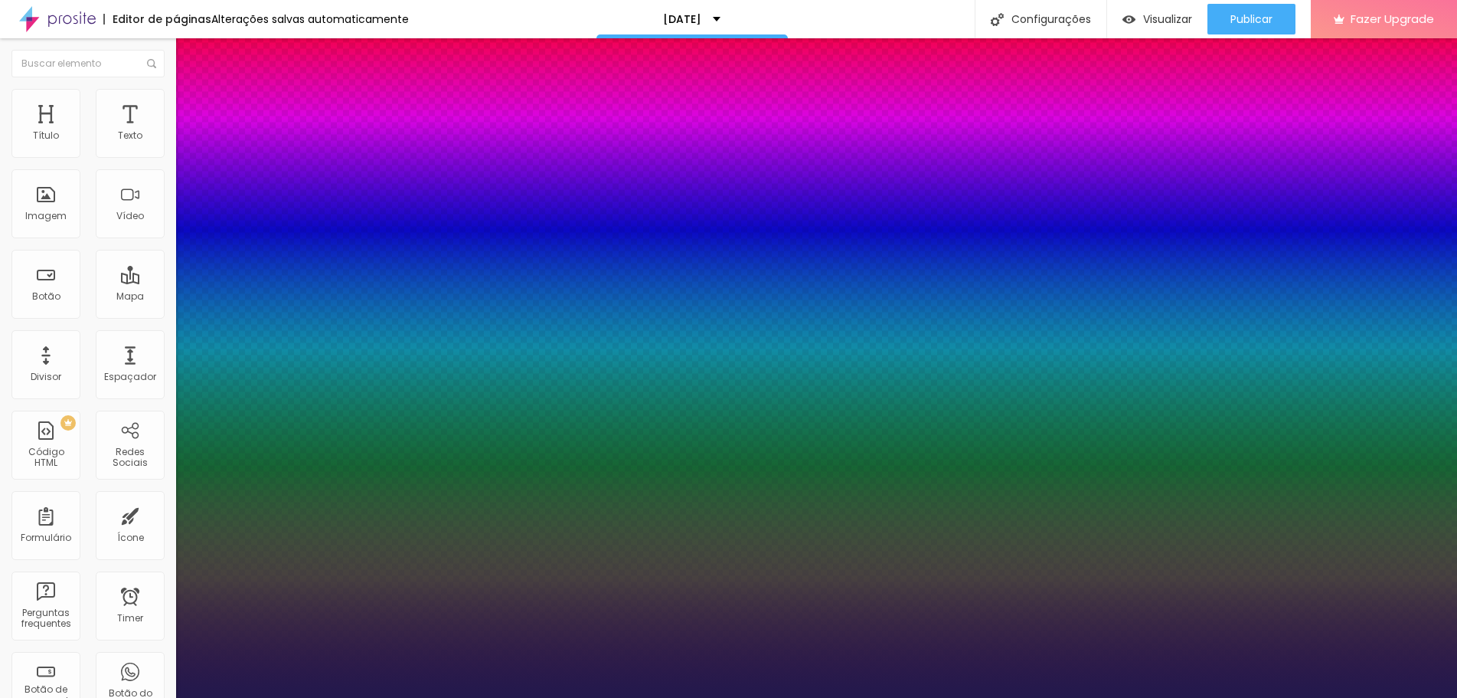
type input "1"
select select "Archivo-Italic"
type input "1"
select select "Archivo-Bold"
type input "1"
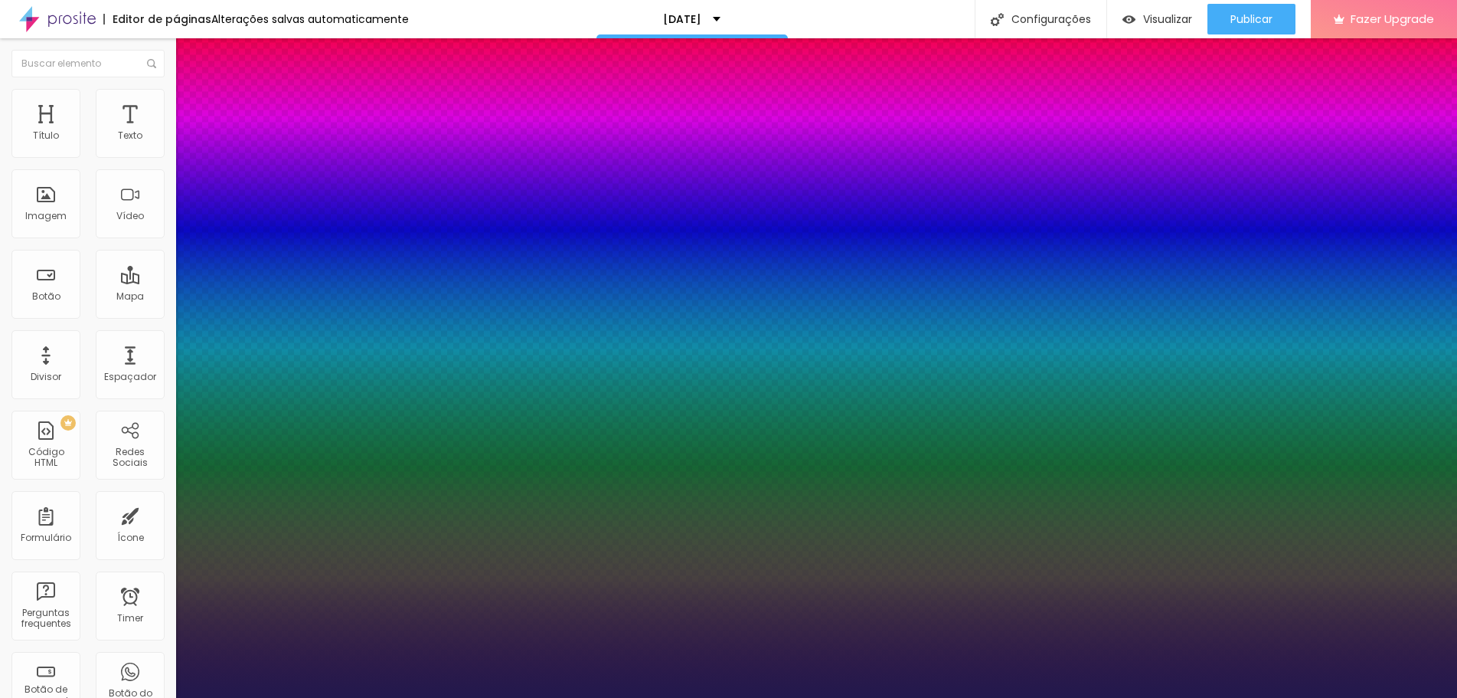
select select "Archivo-Italic"
type input "1"
select select "Archivo-Regular"
type input "1"
select select "ArefRuqaa"
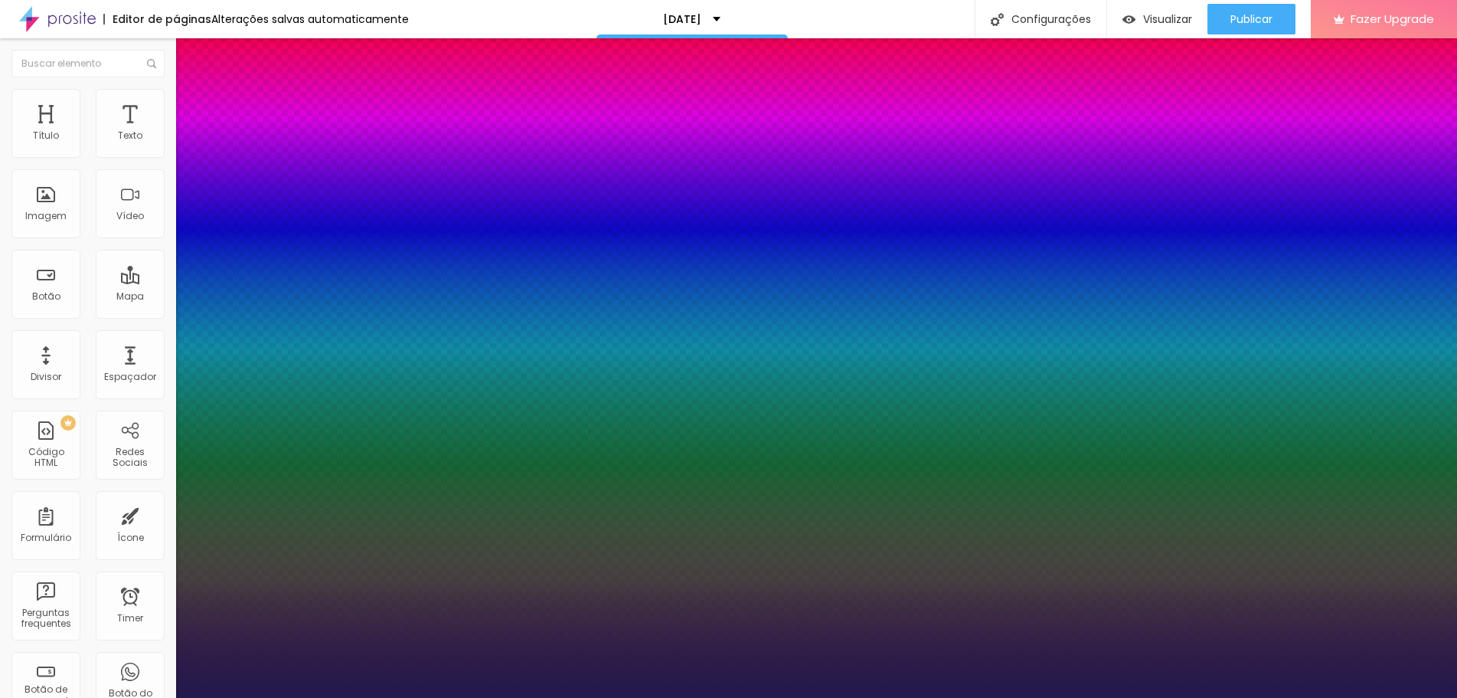
type input "1"
select select "Arsenal-Bold"
type input "1"
select select "Arsenal-Italic"
type input "1"
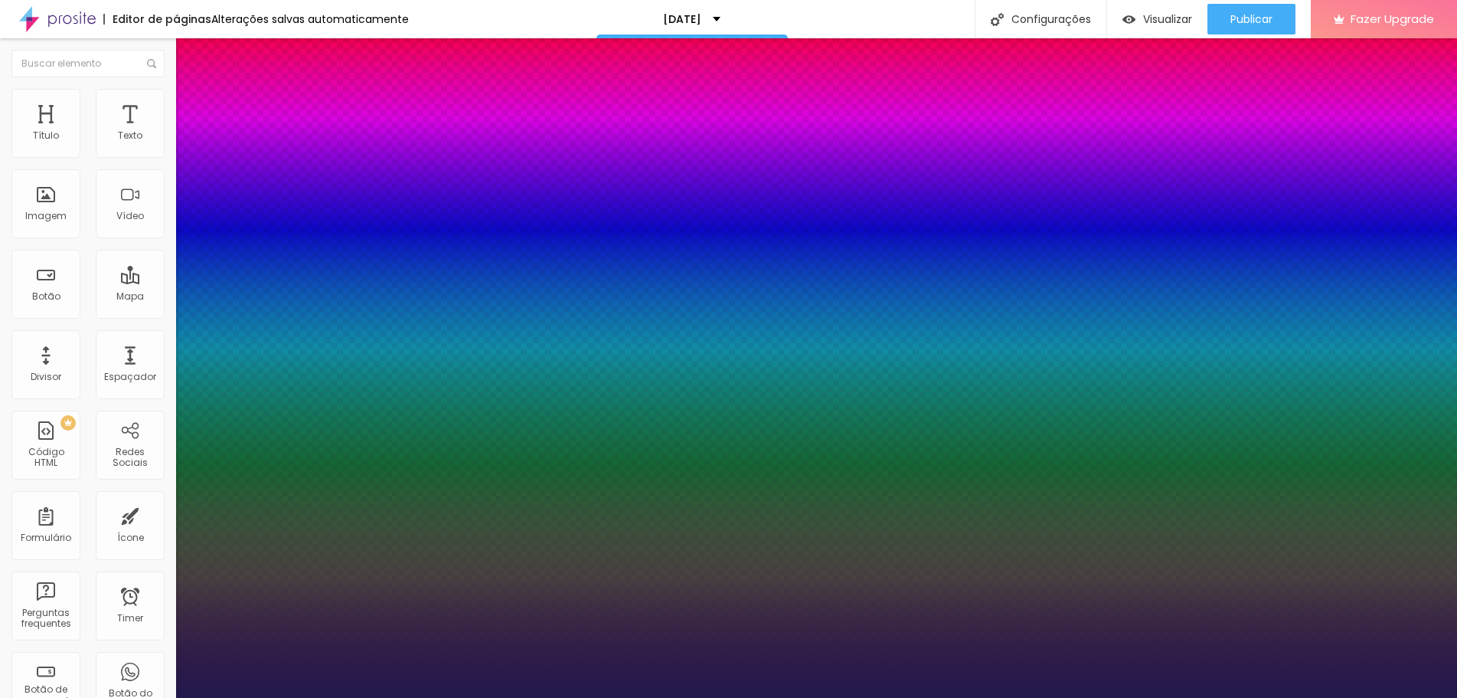
select select "Arsenal-Regular"
type input "1"
select select "Arvo"
type input "1"
select select "Assistant"
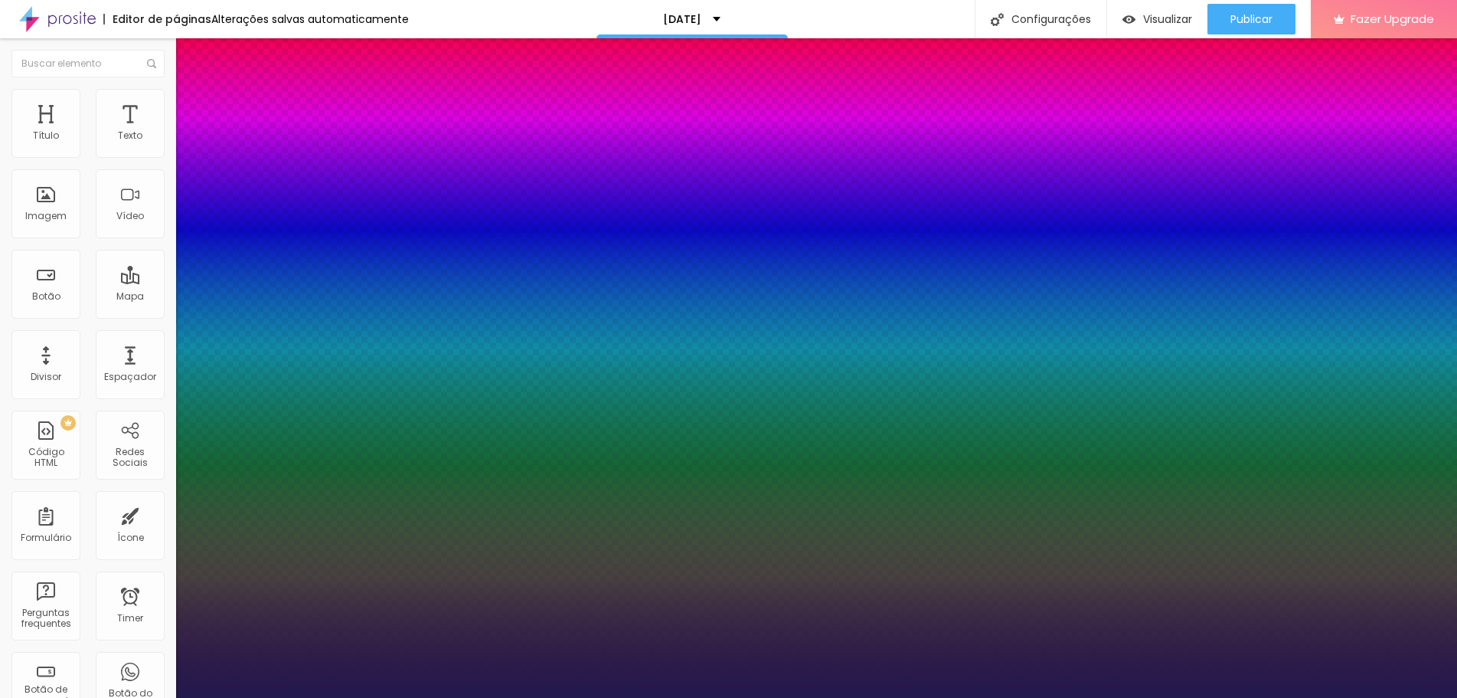
type input "1"
select select "AssistantLight"
type input "1"
select select "AveriaLibre"
type input "1"
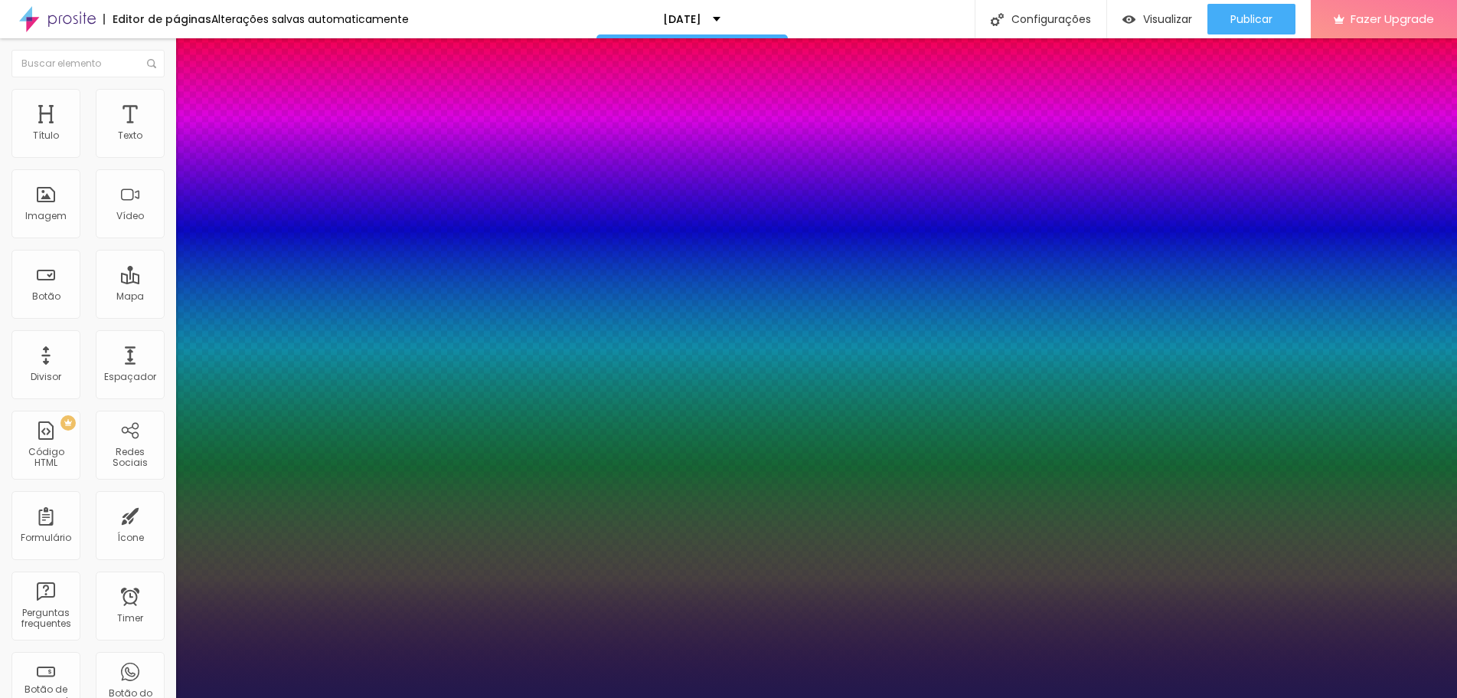
select select "AveriaLibreLight"
type input "1"
select select "AveriaSansLibre-Bold"
type input "1"
select select "AveriaSansLibre-Italic"
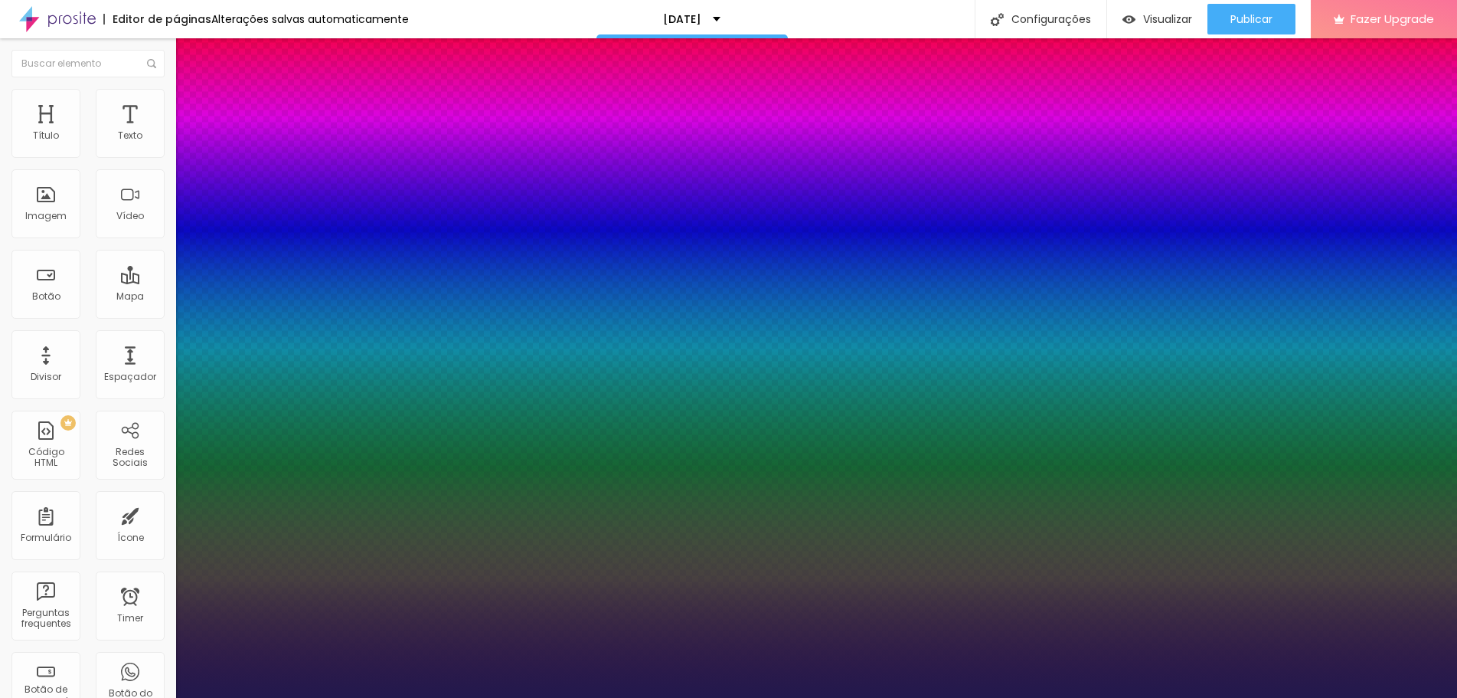
type input "1"
select select "AveriaSansLibre-Regular"
type input "1"
select select "Bangers-Regular"
type input "1"
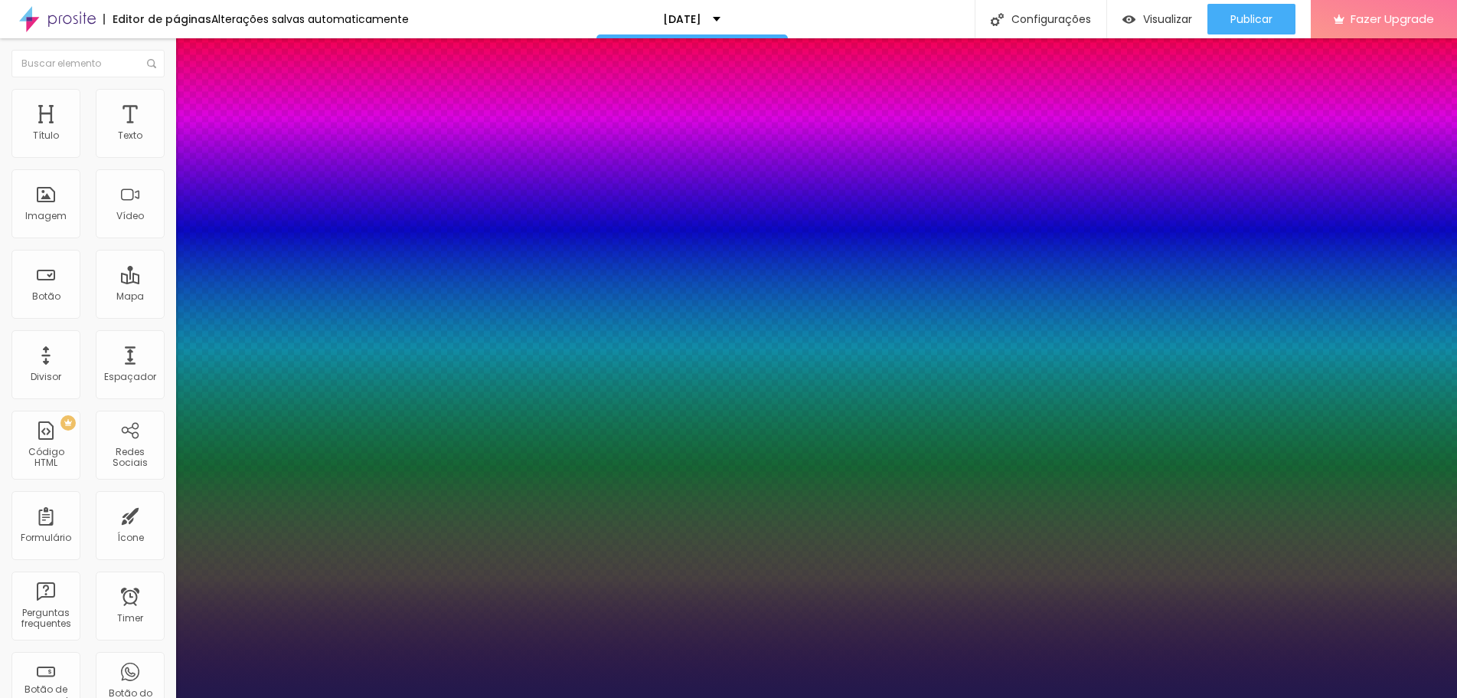
select select "Bentham-Regular"
type input "1"
select select "Bevan-Regular"
type input "1"
select select "BioRhyme"
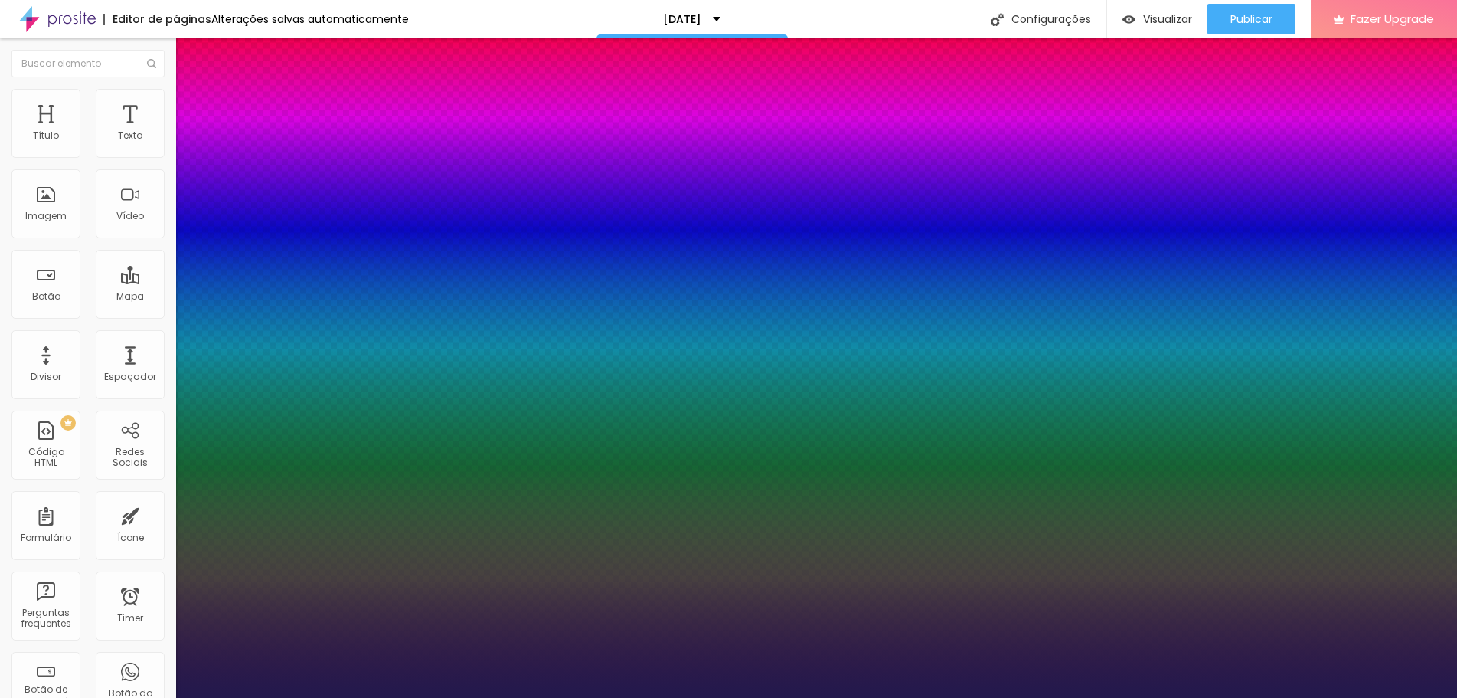
type input "1"
select select "BioRhymeExtraBold"
type input "1"
select select "BioRhymeLight"
type input "1"
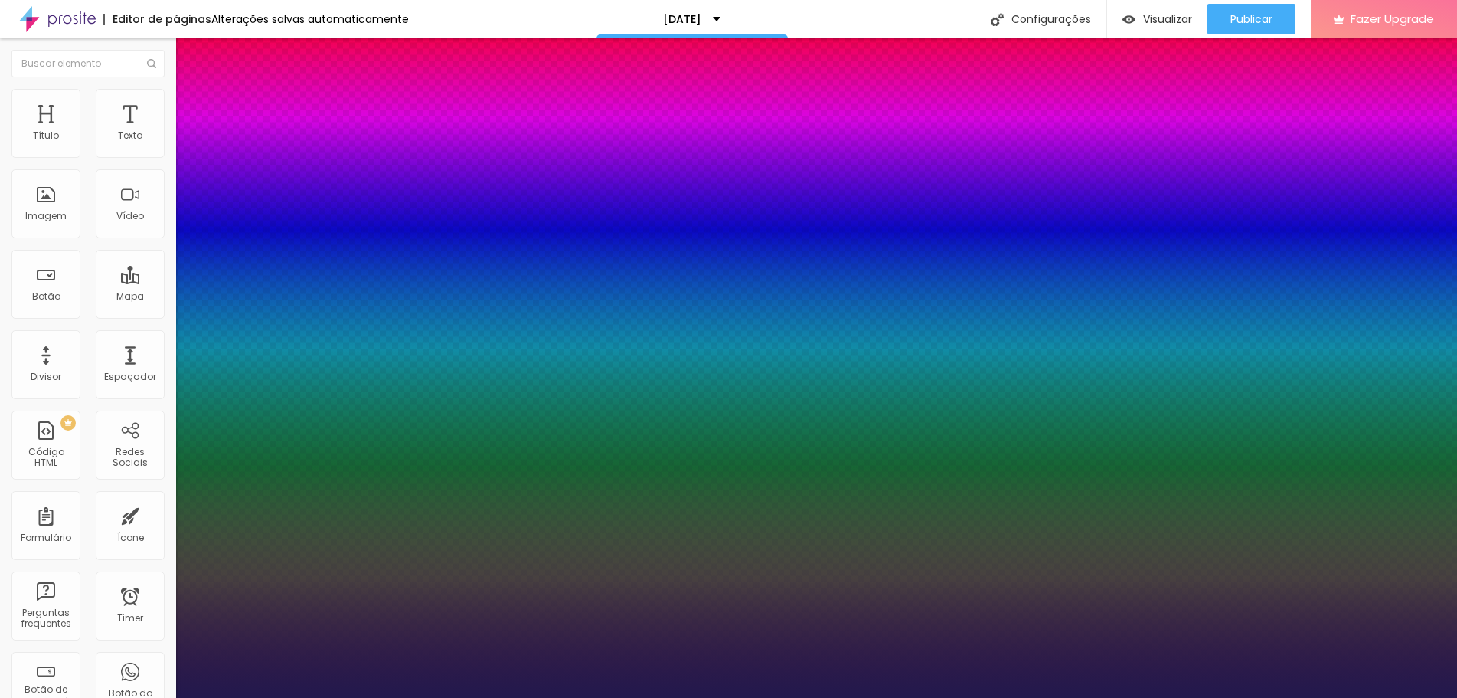
select select "Bitter"
type input "1"
select select "BreeSerif"
type input "1"
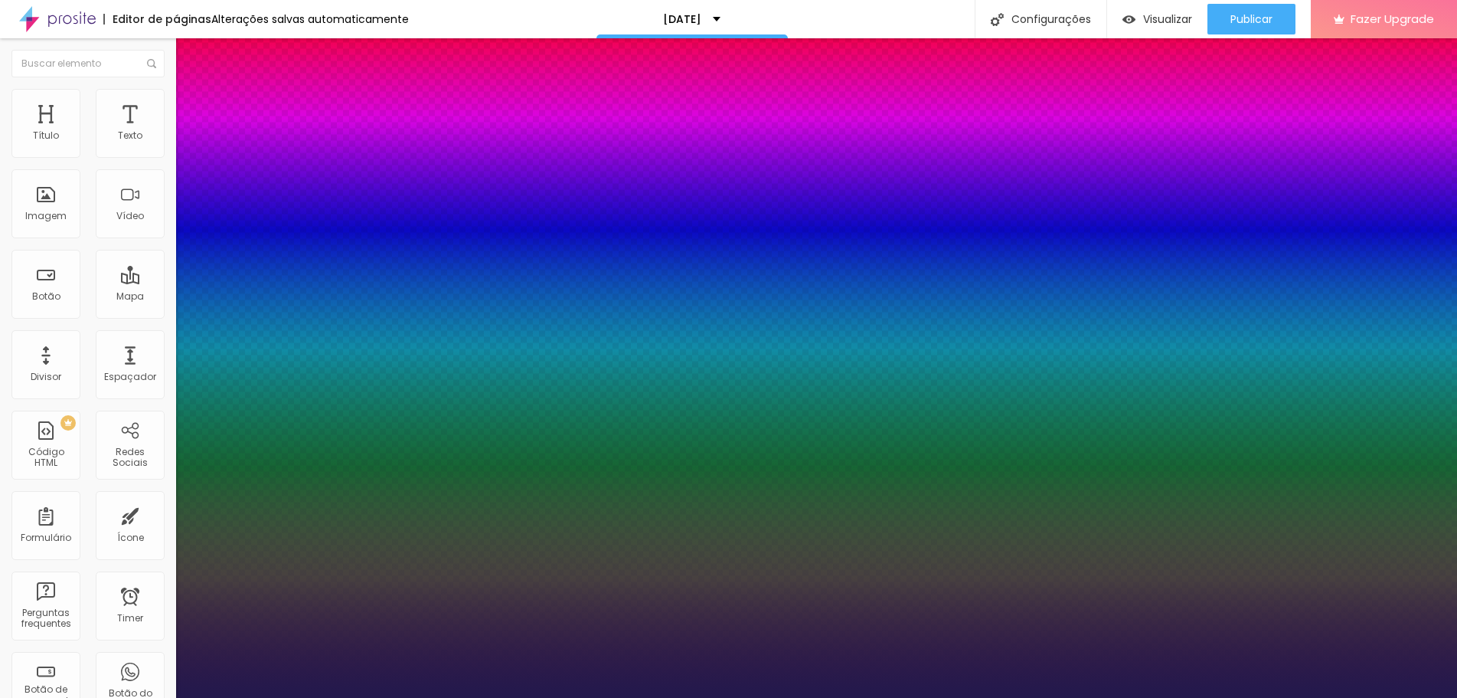
select select "Halant-Medium"
type input "1"
select select "Halant-Regular"
type input "1"
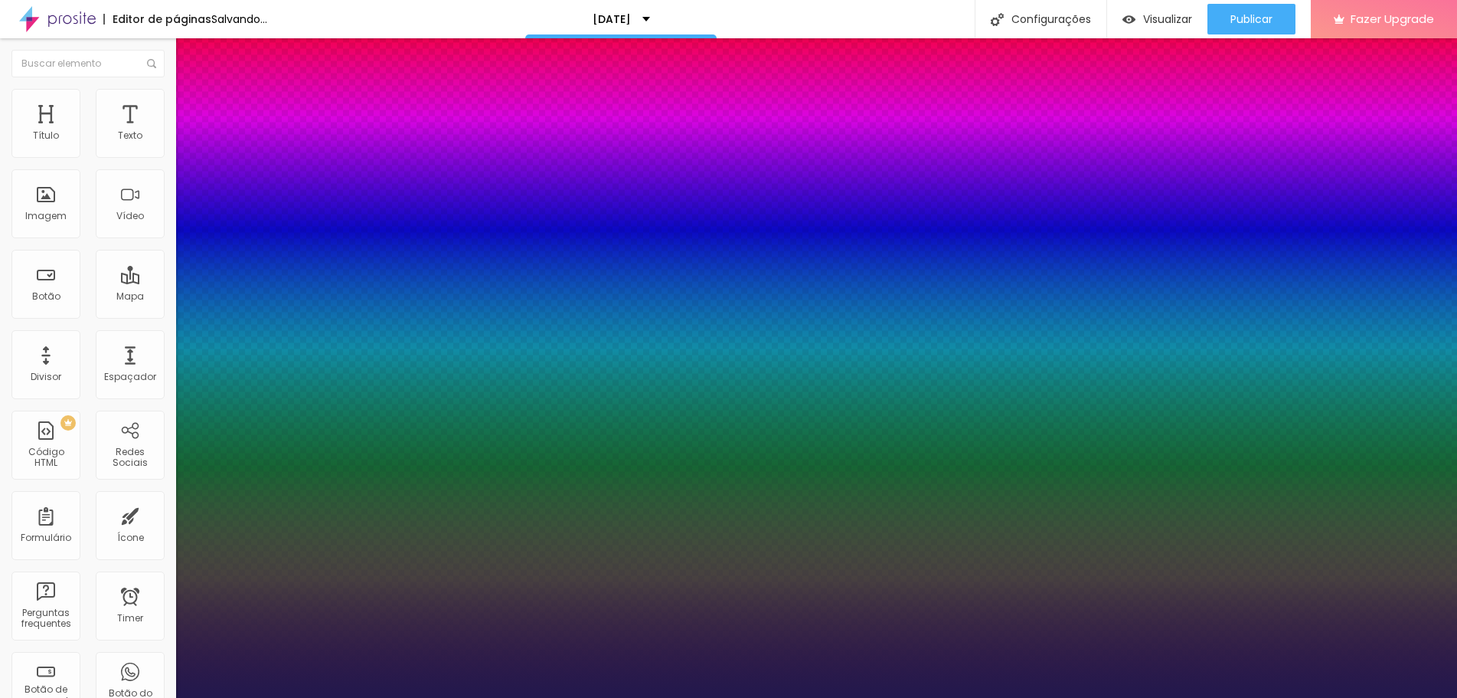
select select "IBMPlexMono-Bold"
type input "1"
select select "IBMPlexMono-Italic"
type input "1"
select select "IBMPlexMono-Light"
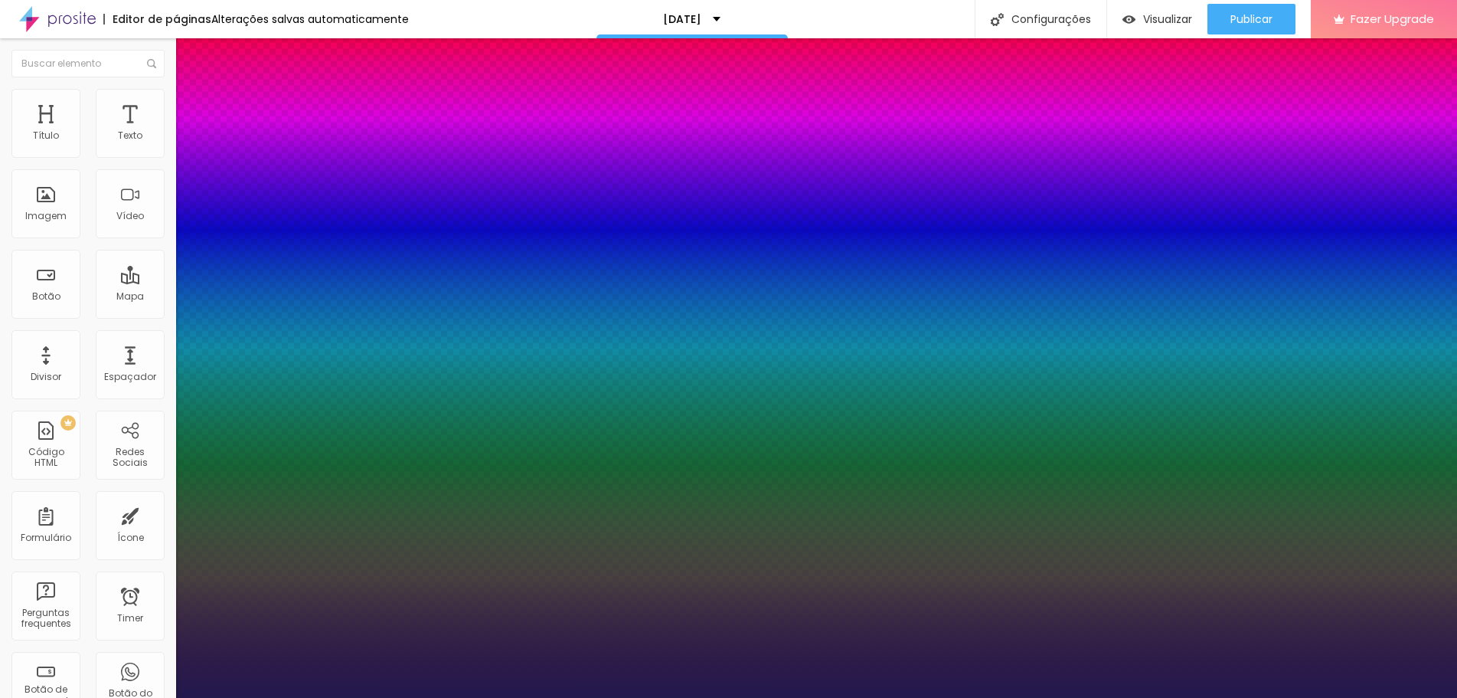
type input "1"
select select "IBMPlexMono-Regular"
type input "1"
select select "IBMPlexMono-Thin"
type input "1"
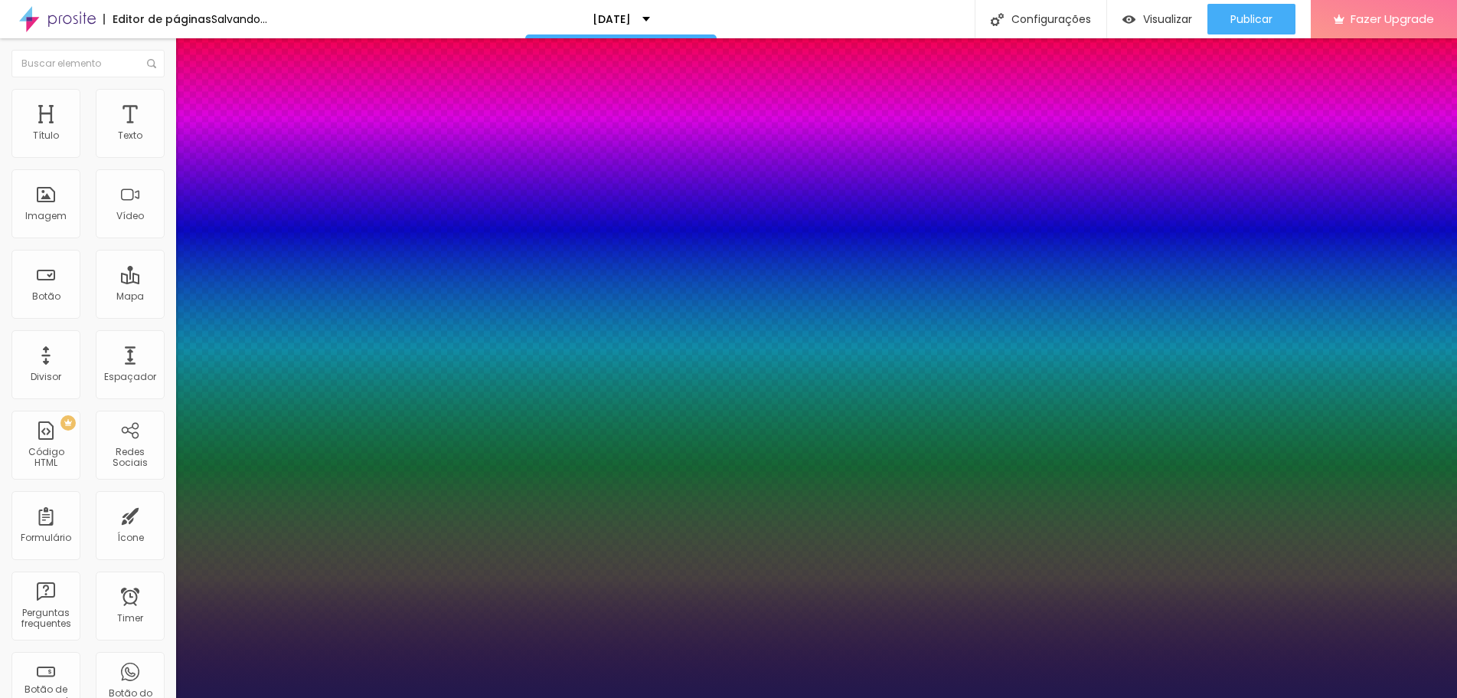
select select "Inconsolata"
type input "1"
select select "InknutAntiqua"
type input "1"
select select "InknutAntiquaBlack"
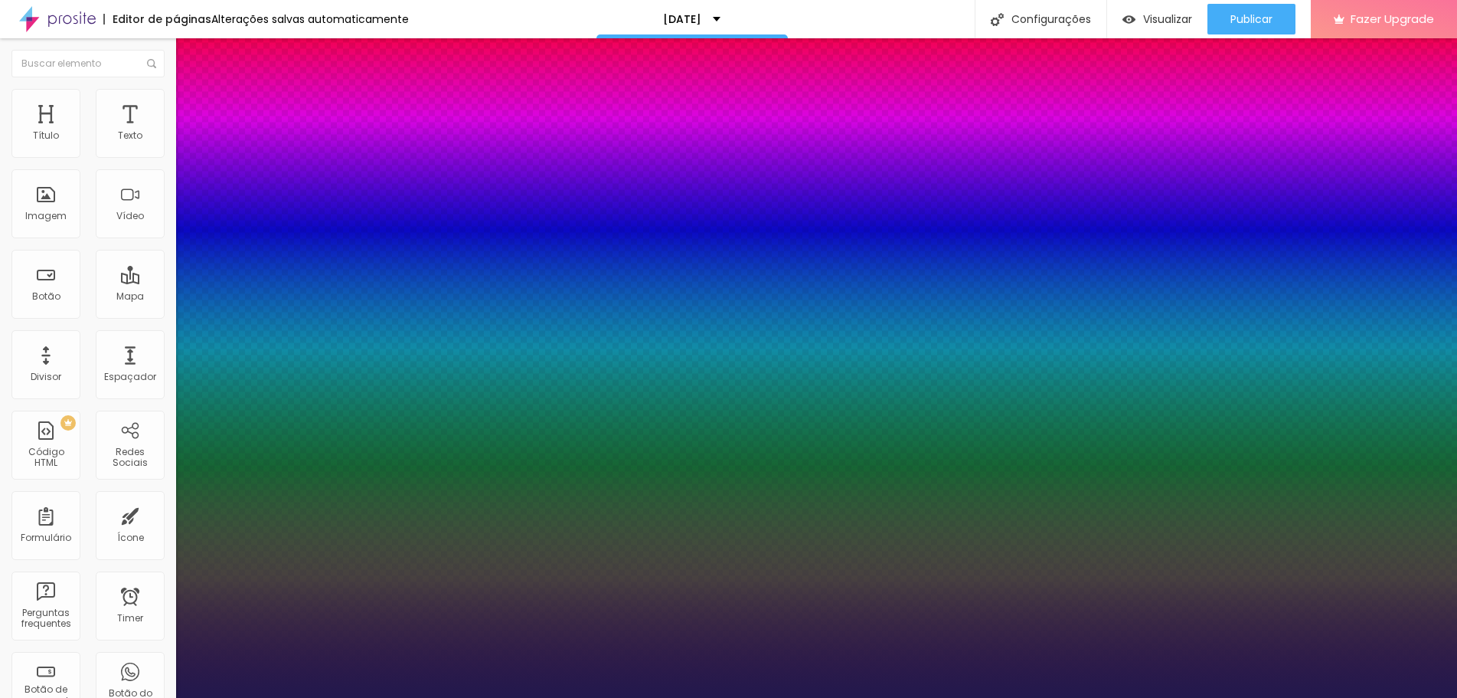
type input "1"
select select "Jaldi-Bold"
type input "1"
select select "Jaldi-Regular"
type input "1"
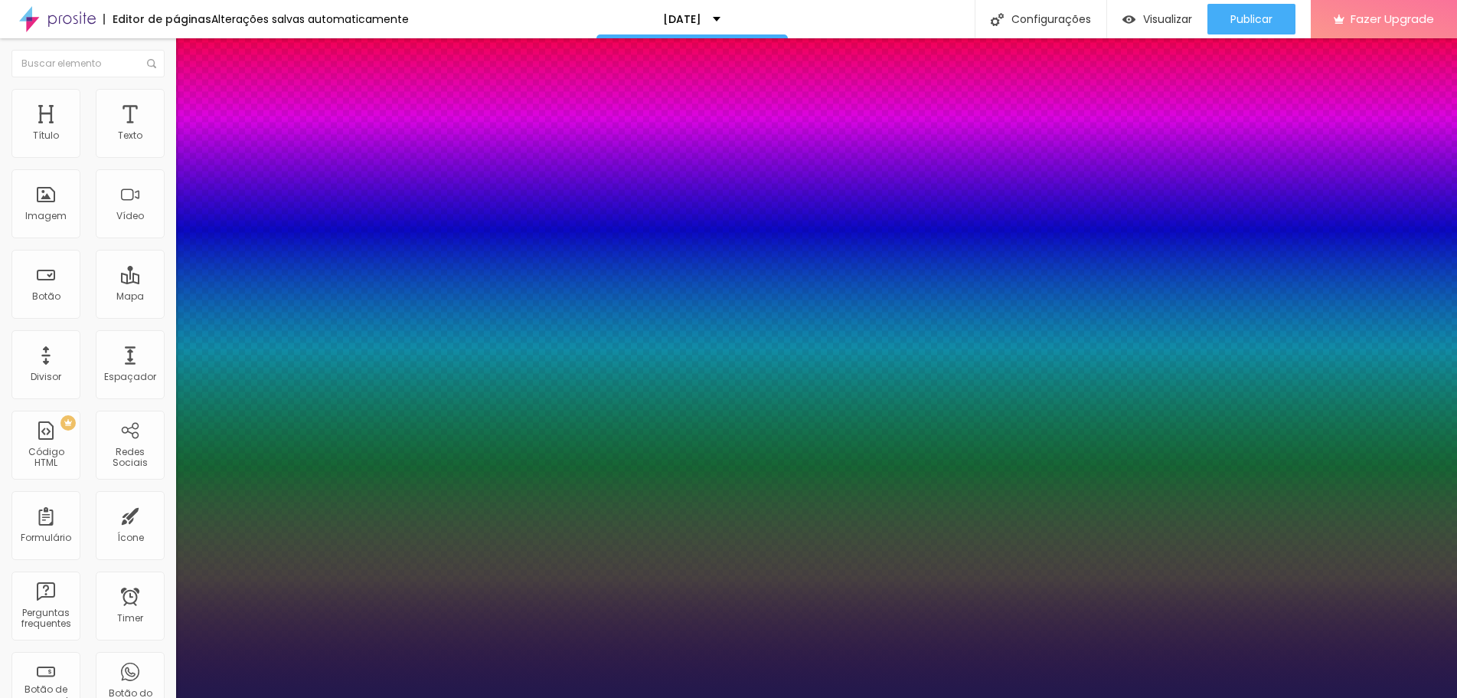
select select "JosefinSlab"
type input "1"
click at [678, 697] on div at bounding box center [728, 698] width 1457 height 0
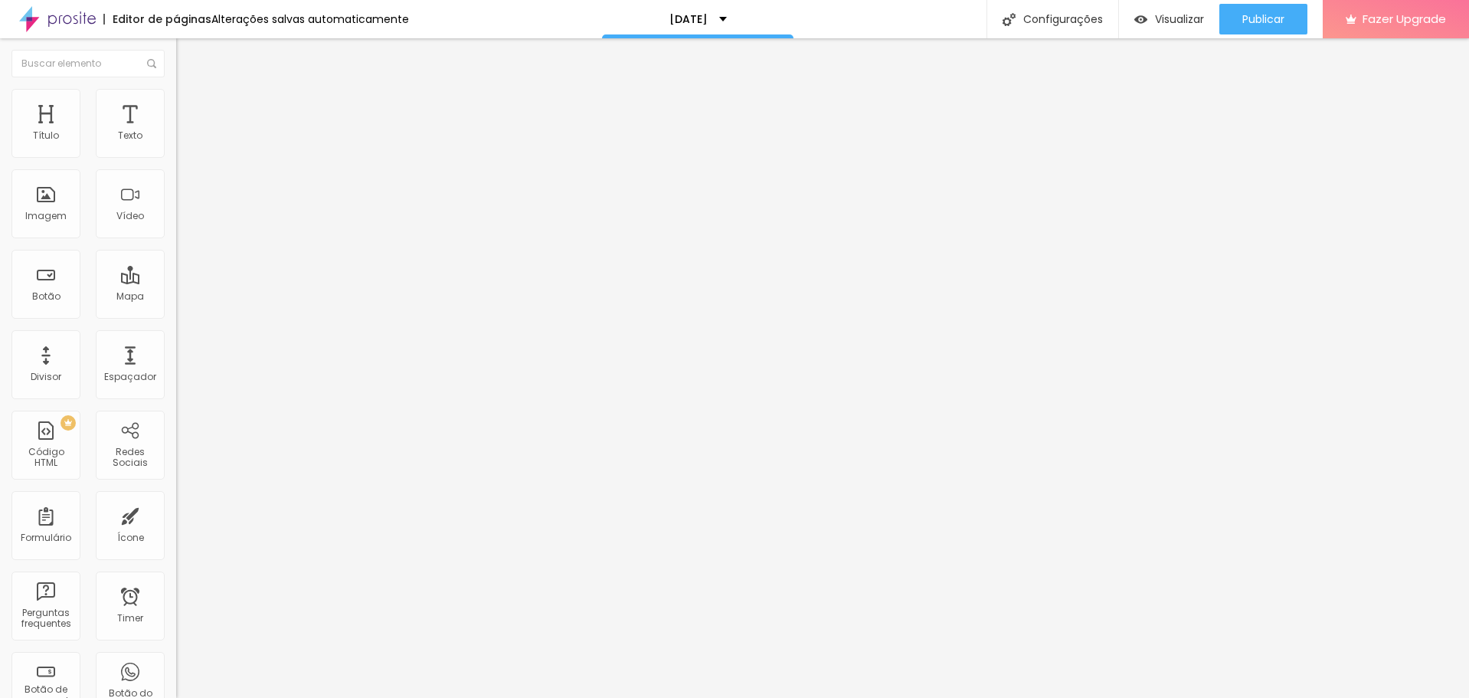
click at [176, 227] on button "button" at bounding box center [186, 219] width 21 height 16
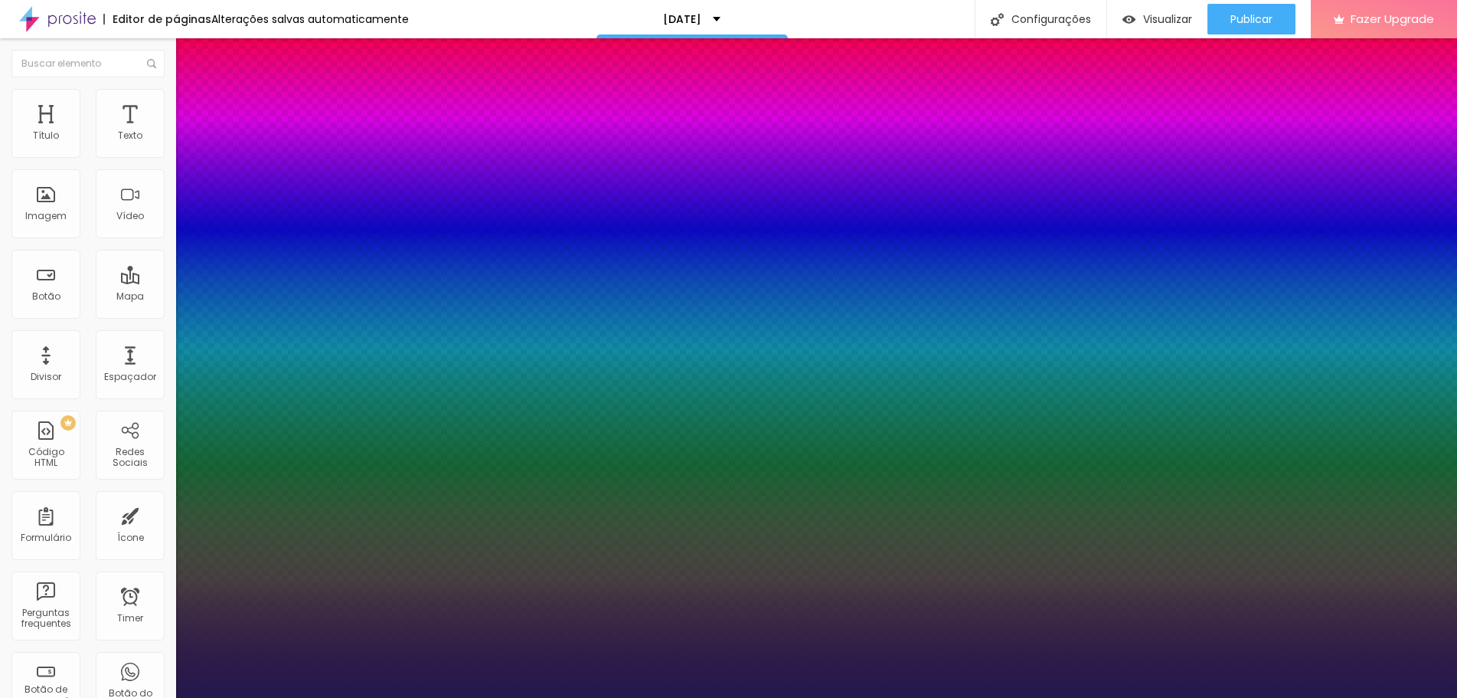
type input "1"
select select "FjallaOne"
type input "1"
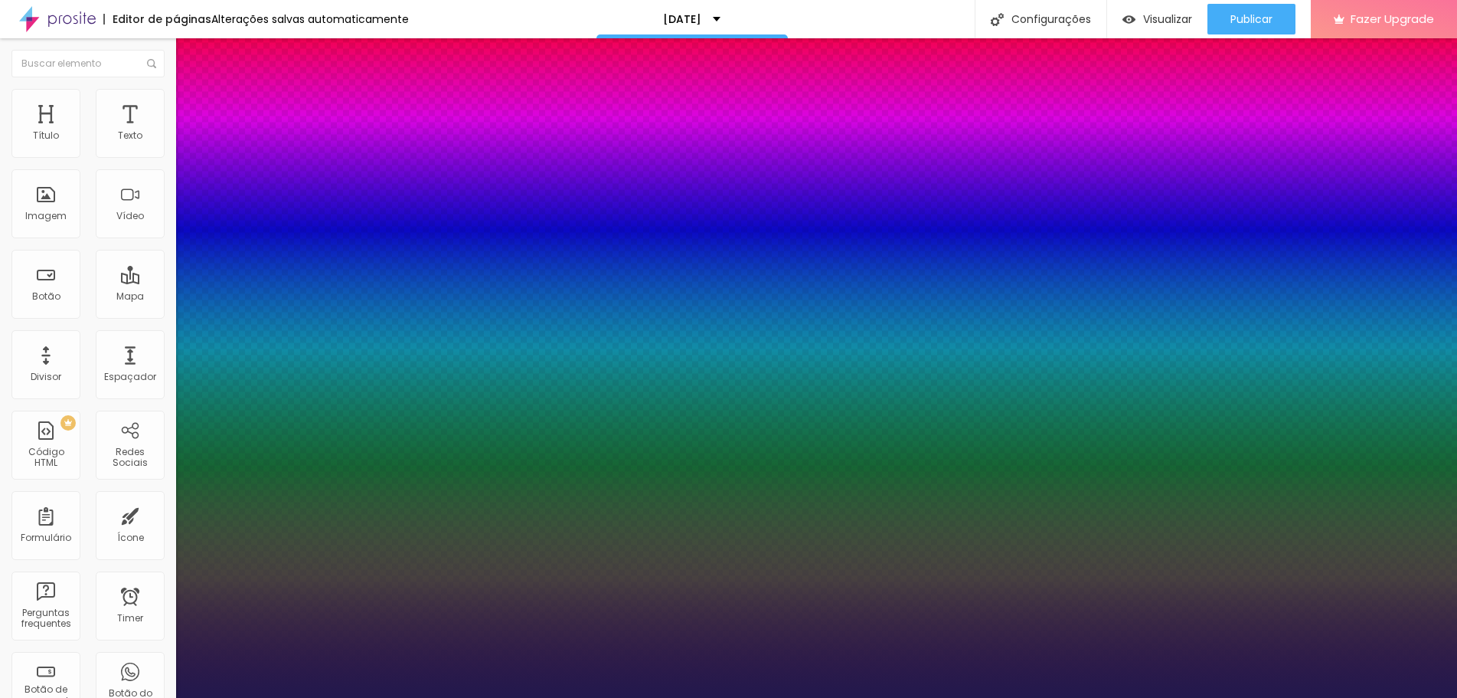
select select "FredokaOne-Regular"
type input "1"
select select "GloriaHallelujah"
type input "1"
select select "GochiHand-Regular"
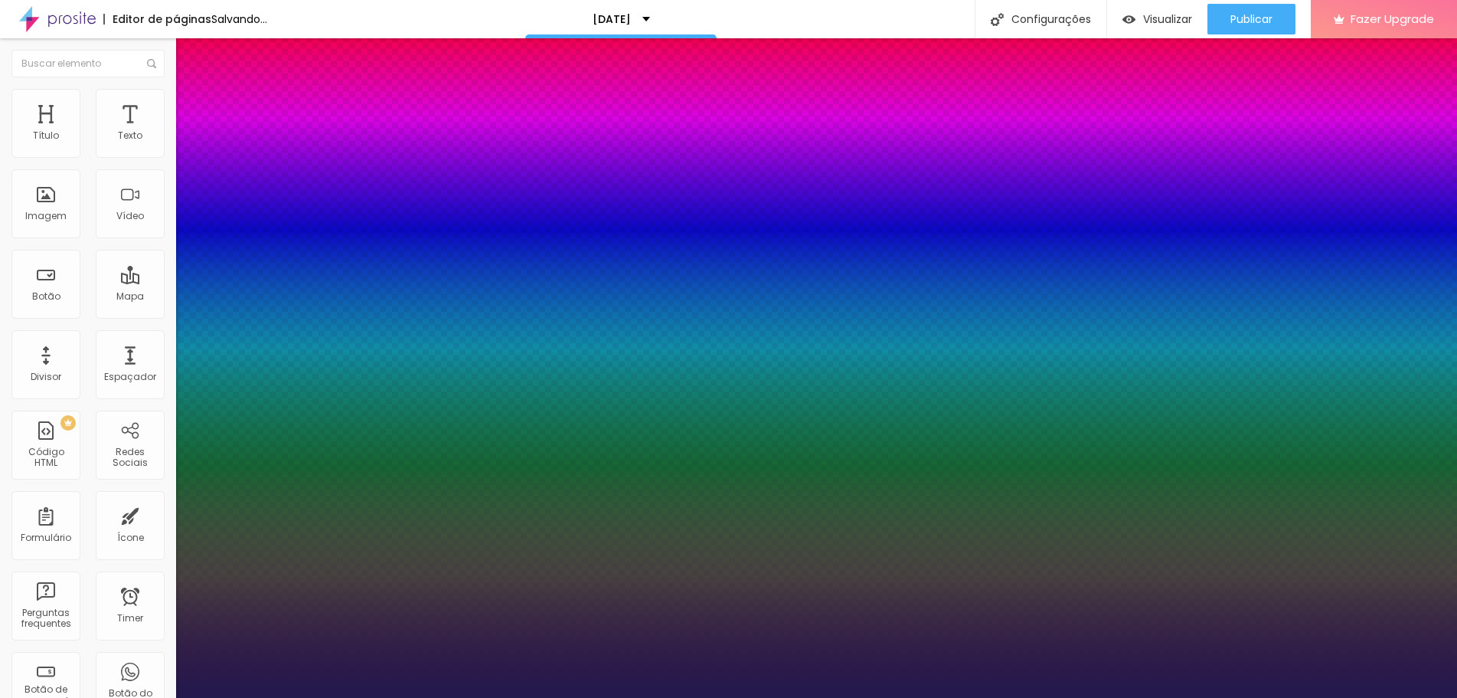
type input "1"
select select "GloriaHallelujah"
type input "1"
select select "GochiHand-Regular"
type input "1"
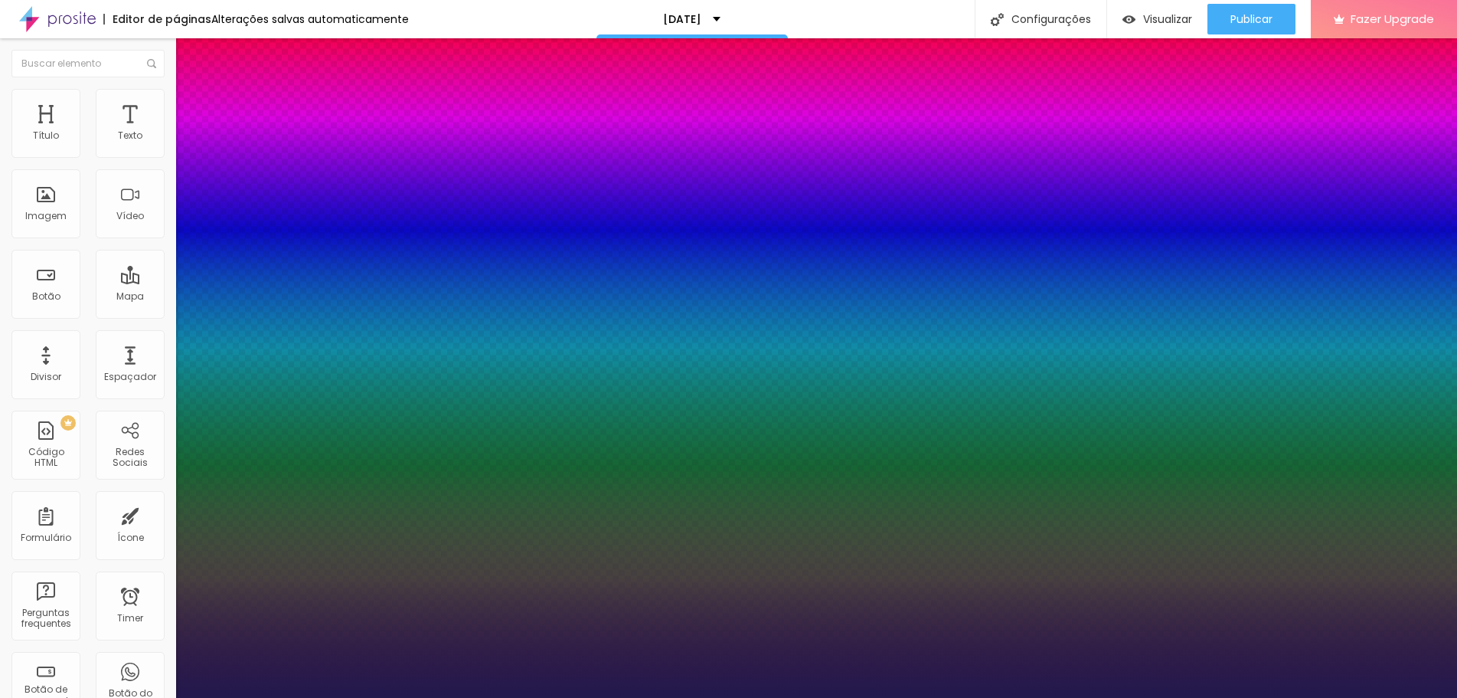
select select "GravitasOne-Regular"
type input "1"
select select "GreatVibes-Regular"
type input "1"
select select "Halant-Bold"
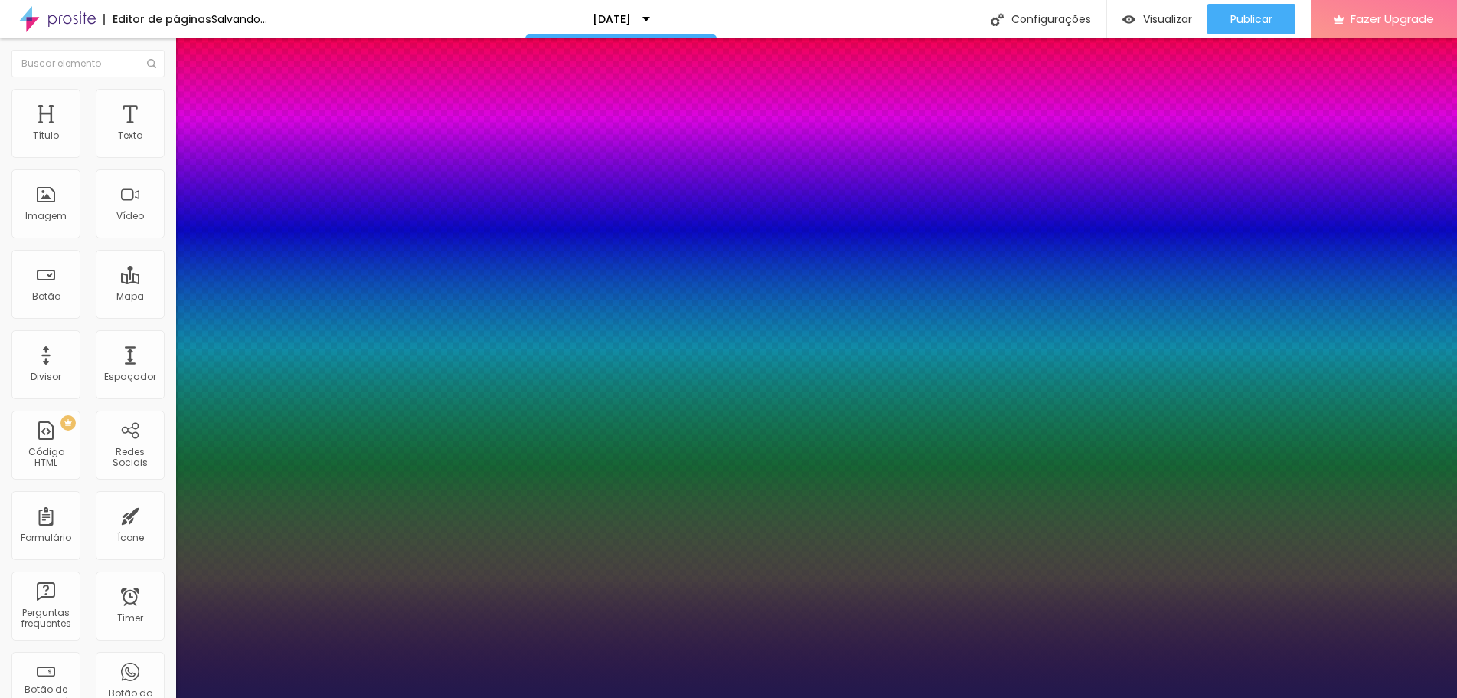
type input "1"
select select "Halant-Light"
type input "1"
select select "Halant-Medium"
type input "1"
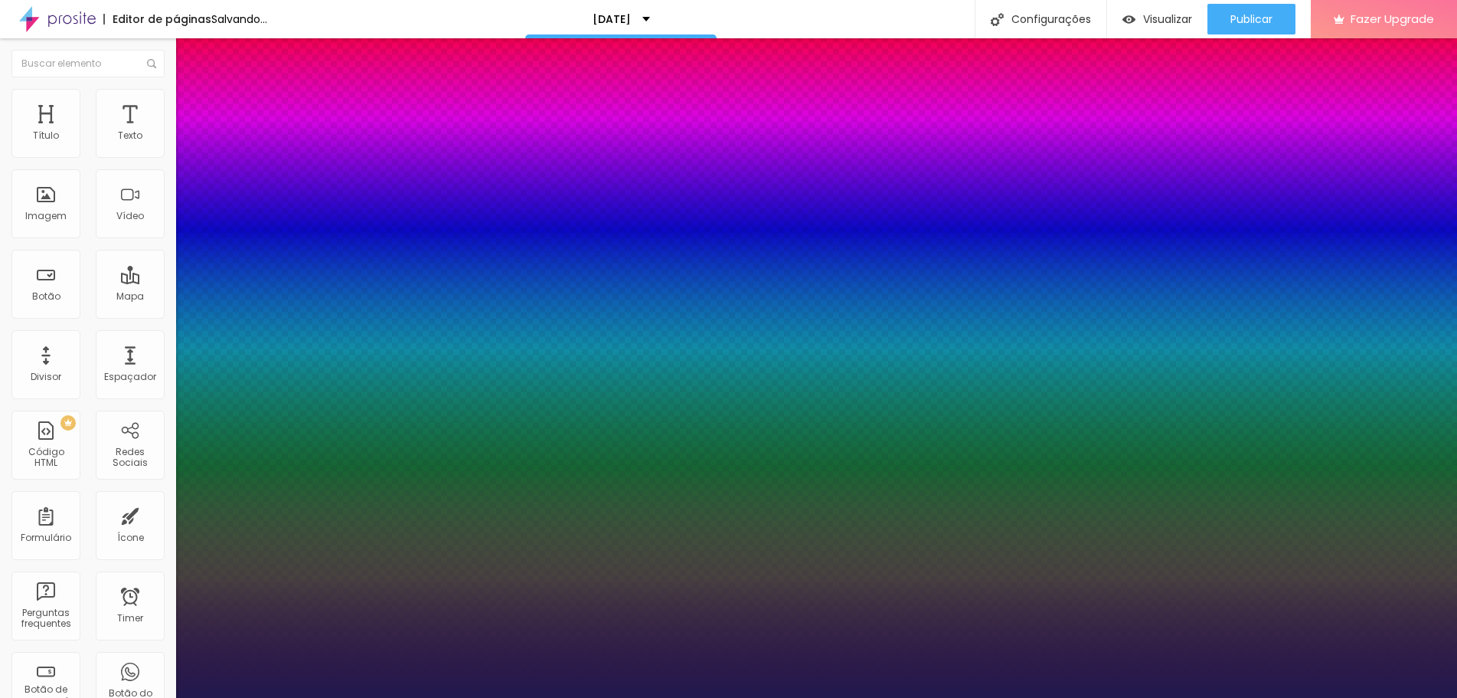
select select "Halant-Regular"
type input "1"
select select "IBMPlexMono-Bold"
type input "1"
select select "IBMPlexMono-Italic"
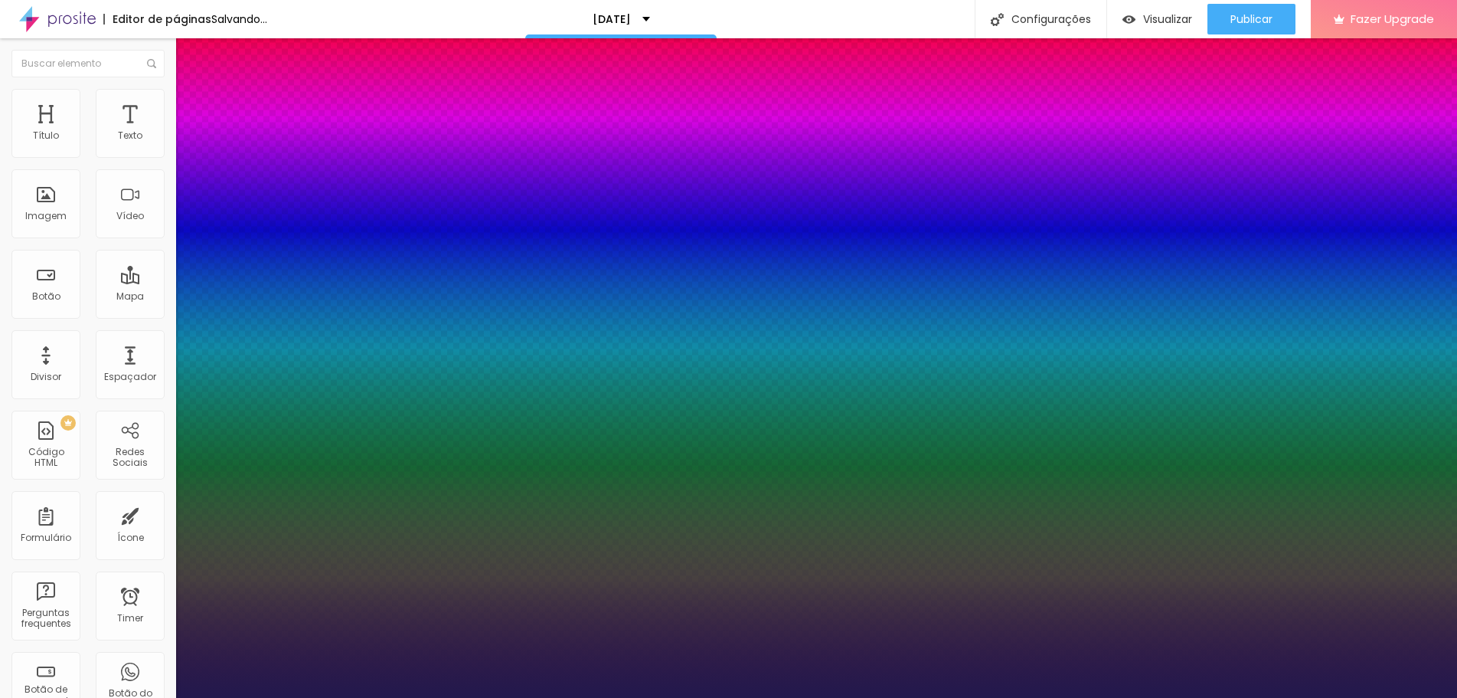
type input "1"
select select "IBMPlexMono-Light"
type input "1"
select select "IBMPlexMono-Regular"
type input "1"
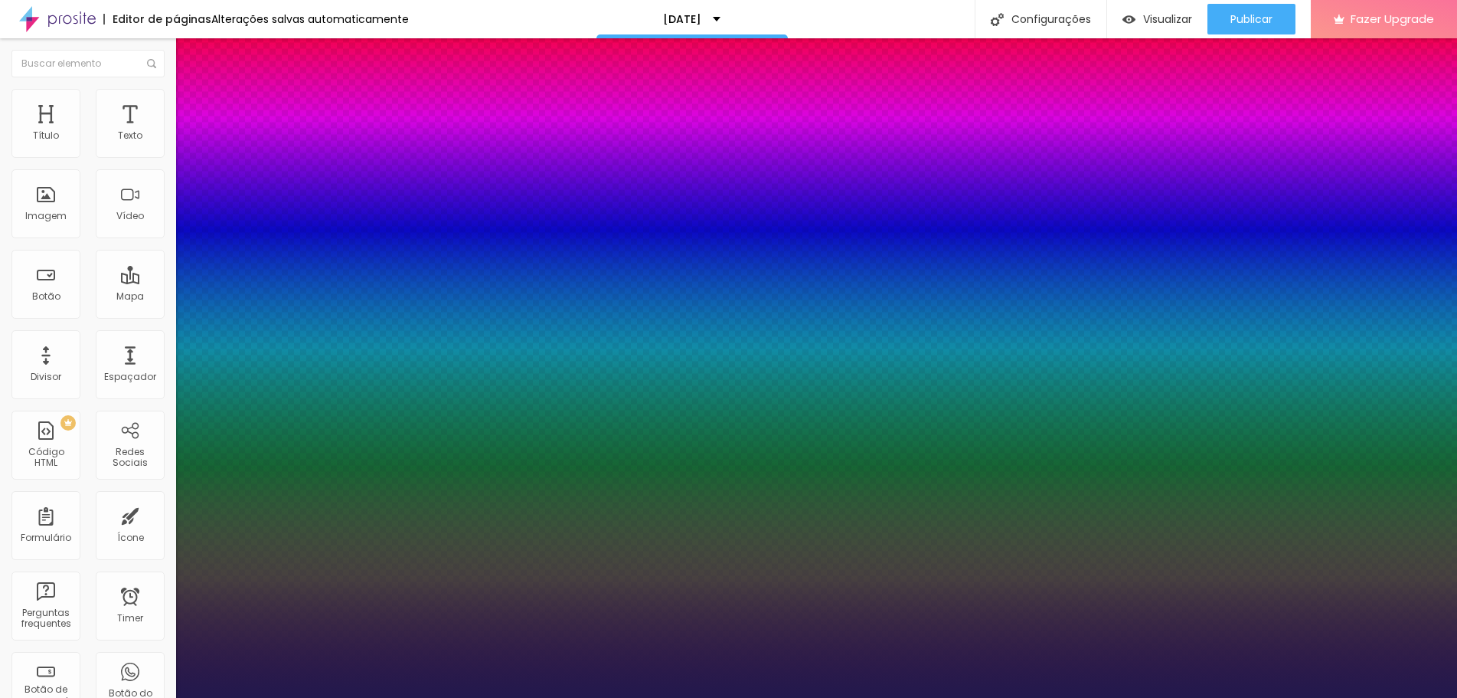
select select "IBMPlexMono-Thin"
type input "1"
select select "Inconsolata"
type input "1"
select select "InknutAntiqua"
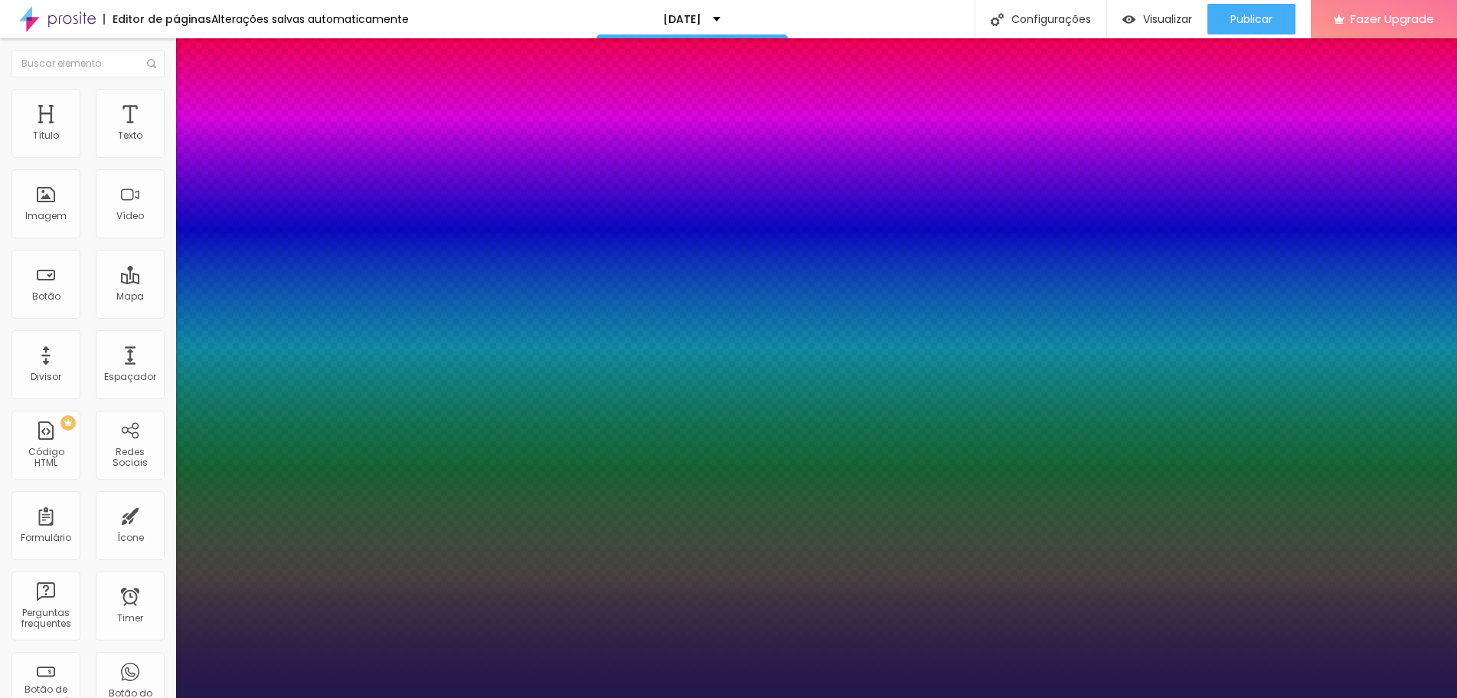
type input "1"
select select "InknutAntiquaBlack"
type input "1"
select select "Jaldi-Bold"
type input "1"
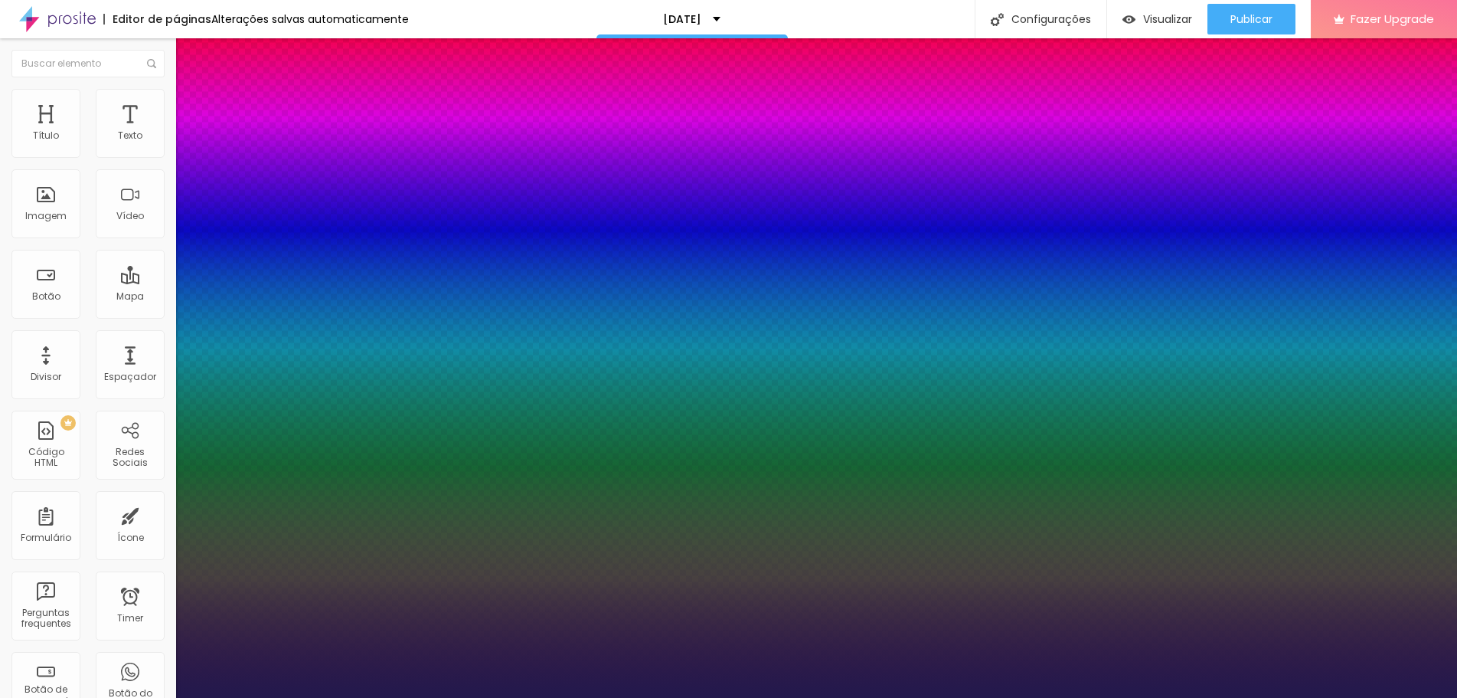
select select "Jaldi-Regular"
type input "1"
select select "JosefinSlab"
type input "1"
select select "JosefinSlabLight"
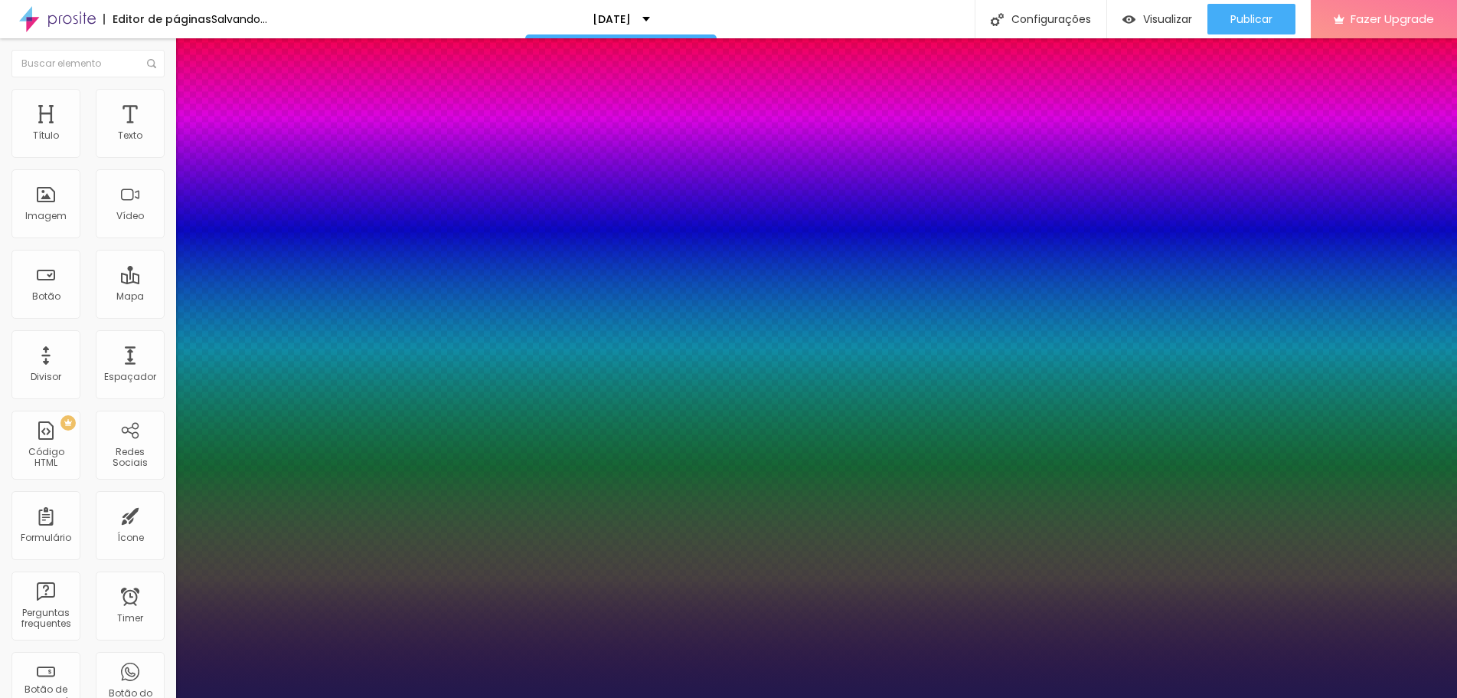
type input "1"
select select "Kalam"
type input "1"
select select "KalamLight"
type input "1"
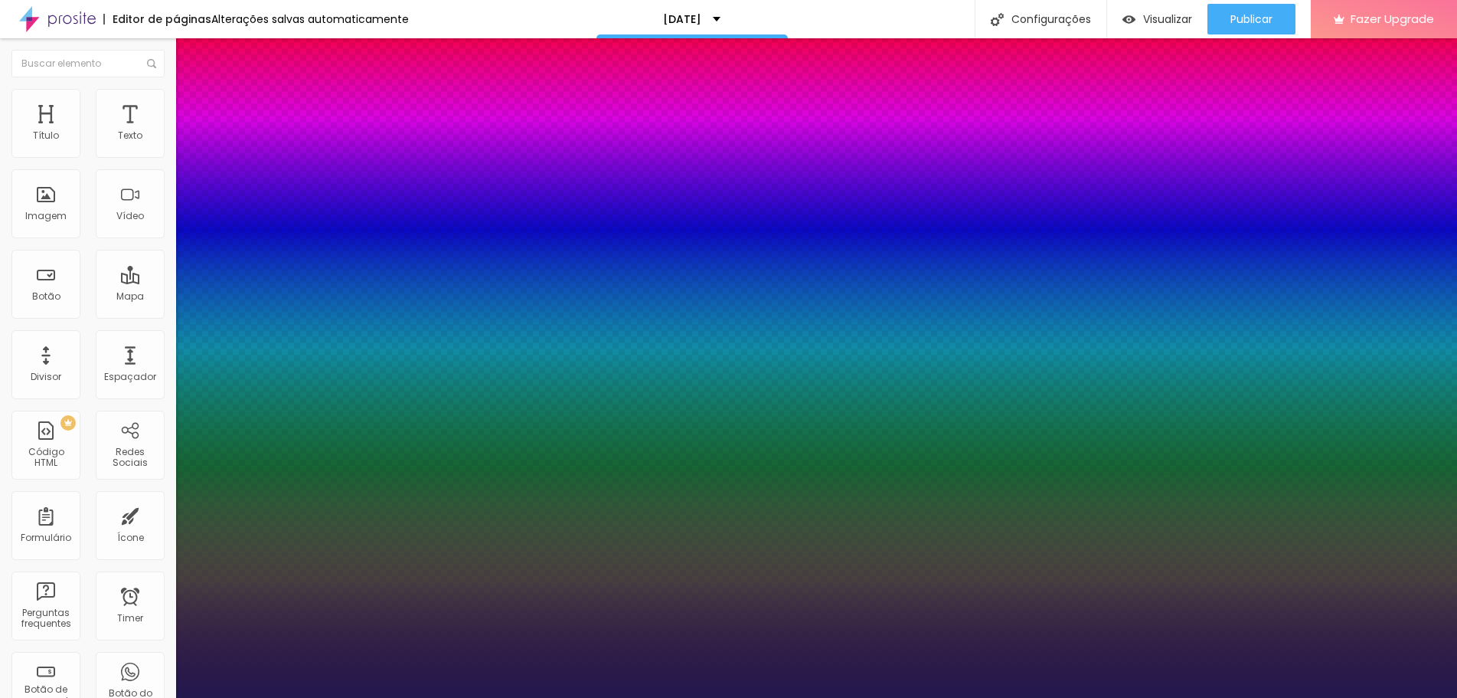
select select "[PERSON_NAME]"
type input "1"
select select "Katibeh-Regular"
type input "1"
select select "KaushanScript-Regular"
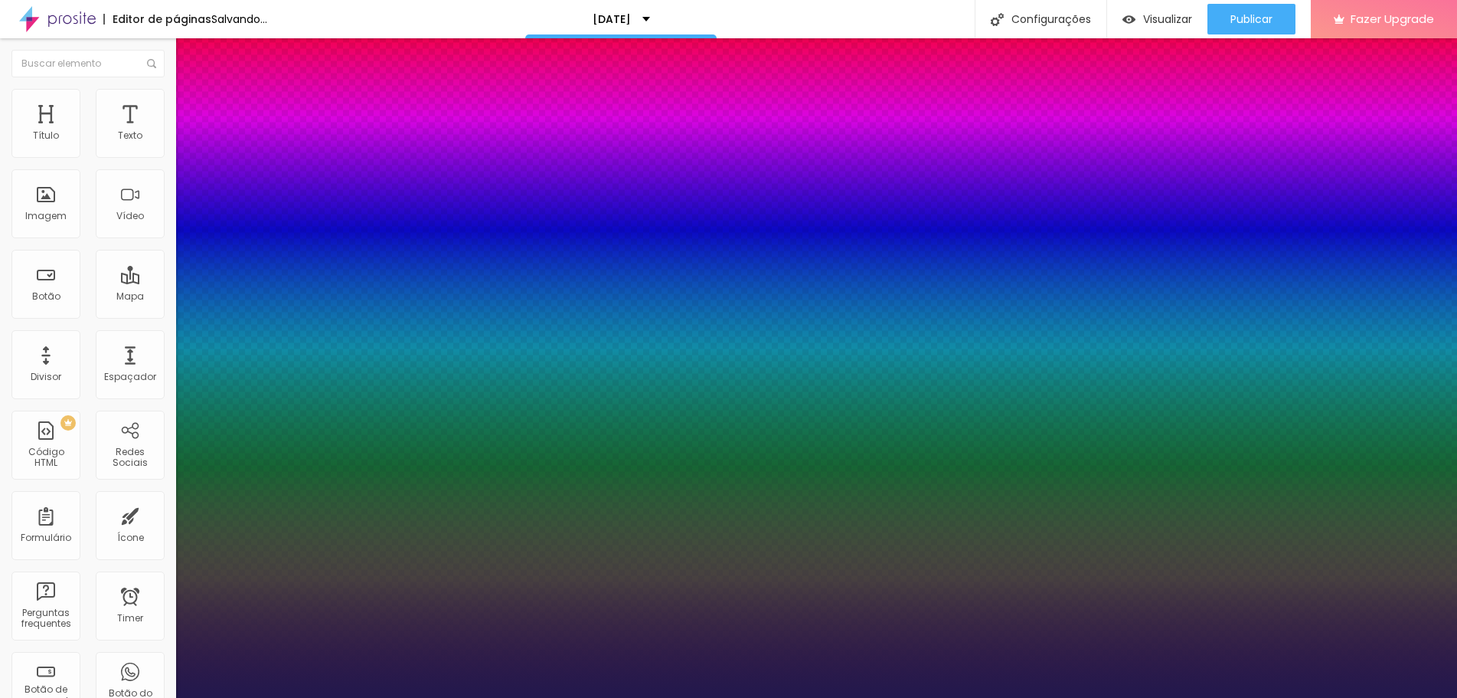
type input "1"
select select "Khand-Bold"
type input "1"
select select "Khand-Light"
type input "1"
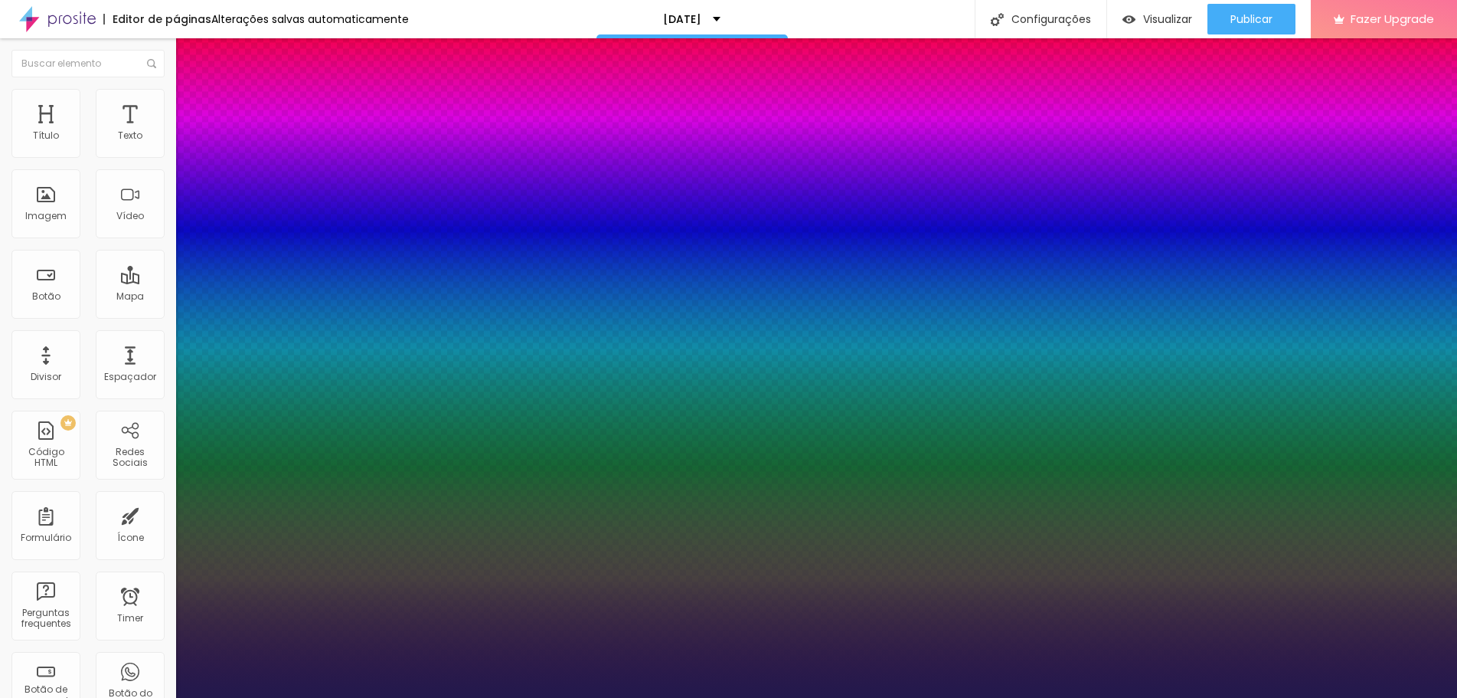
select select "Khand-Regular"
type input "1"
select select "Kreon"
type input "1"
select select "KreonLight"
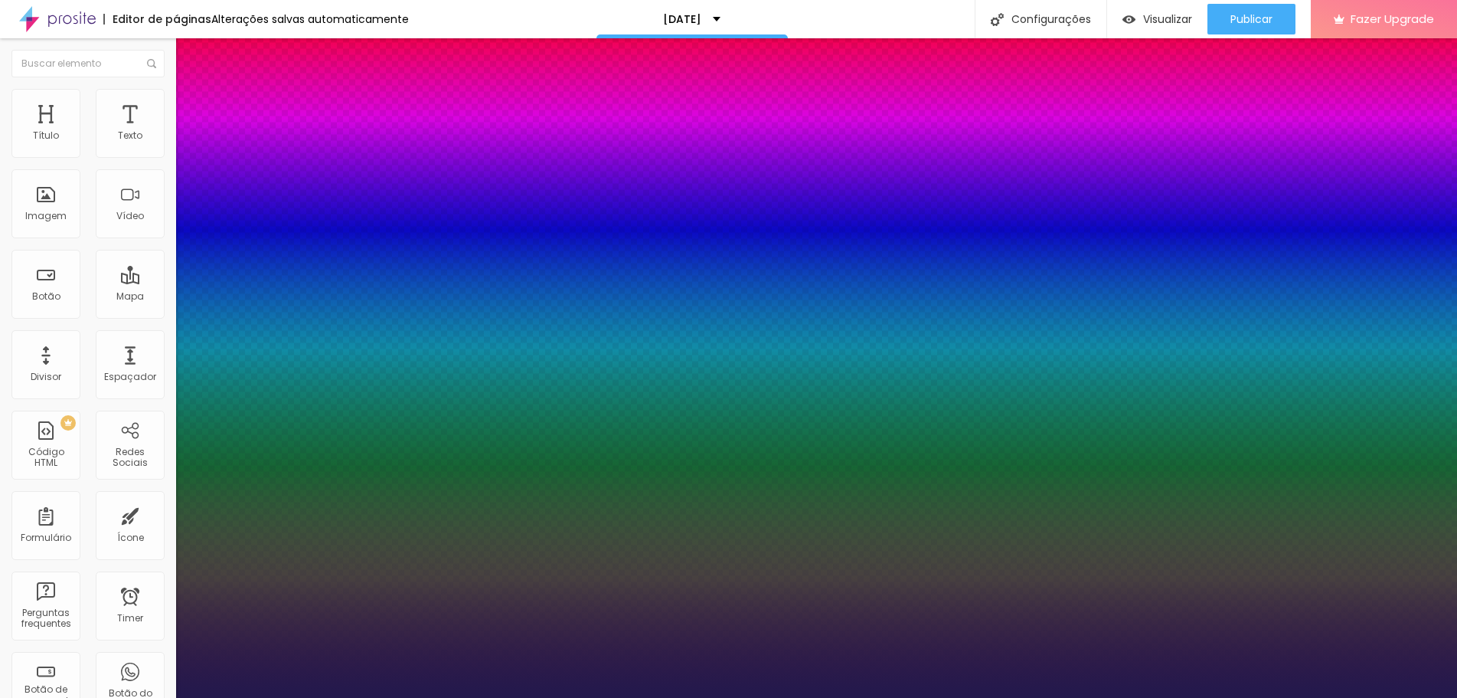
type input "1"
click at [793, 697] on div at bounding box center [728, 698] width 1457 height 0
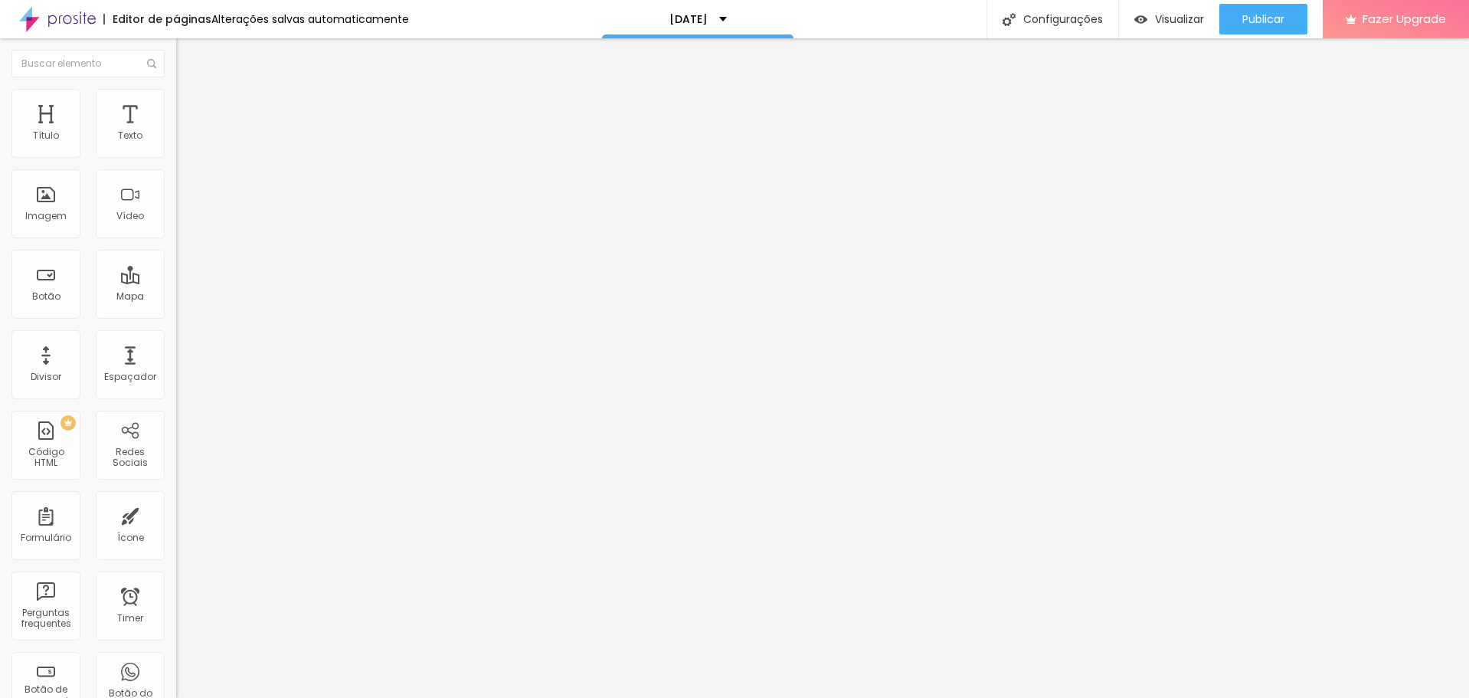
click at [188, 216] on icon "button" at bounding box center [189, 214] width 3 height 3
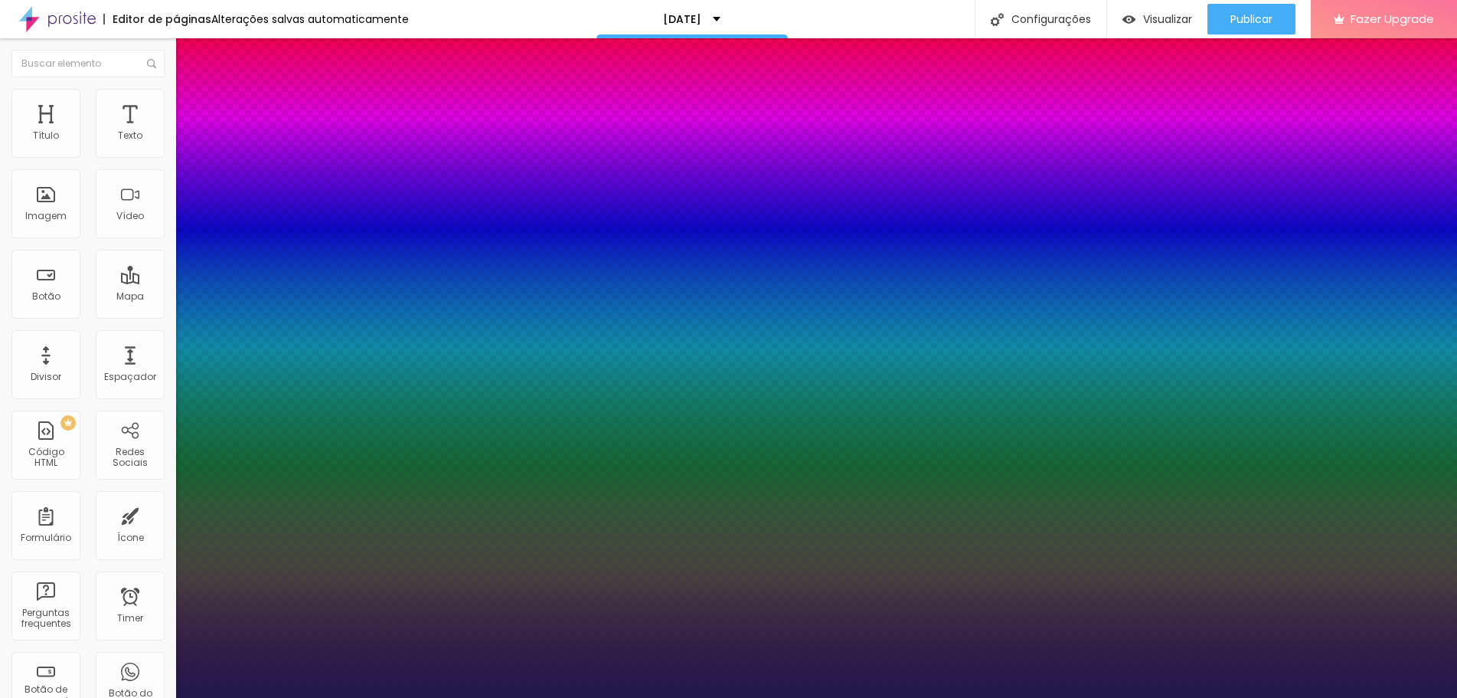
drag, startPoint x: 210, startPoint y: 502, endPoint x: 175, endPoint y: 499, distance: 35.4
drag, startPoint x: 214, startPoint y: 469, endPoint x: 175, endPoint y: 469, distance: 38.3
drag, startPoint x: 196, startPoint y: 466, endPoint x: 206, endPoint y: 469, distance: 10.4
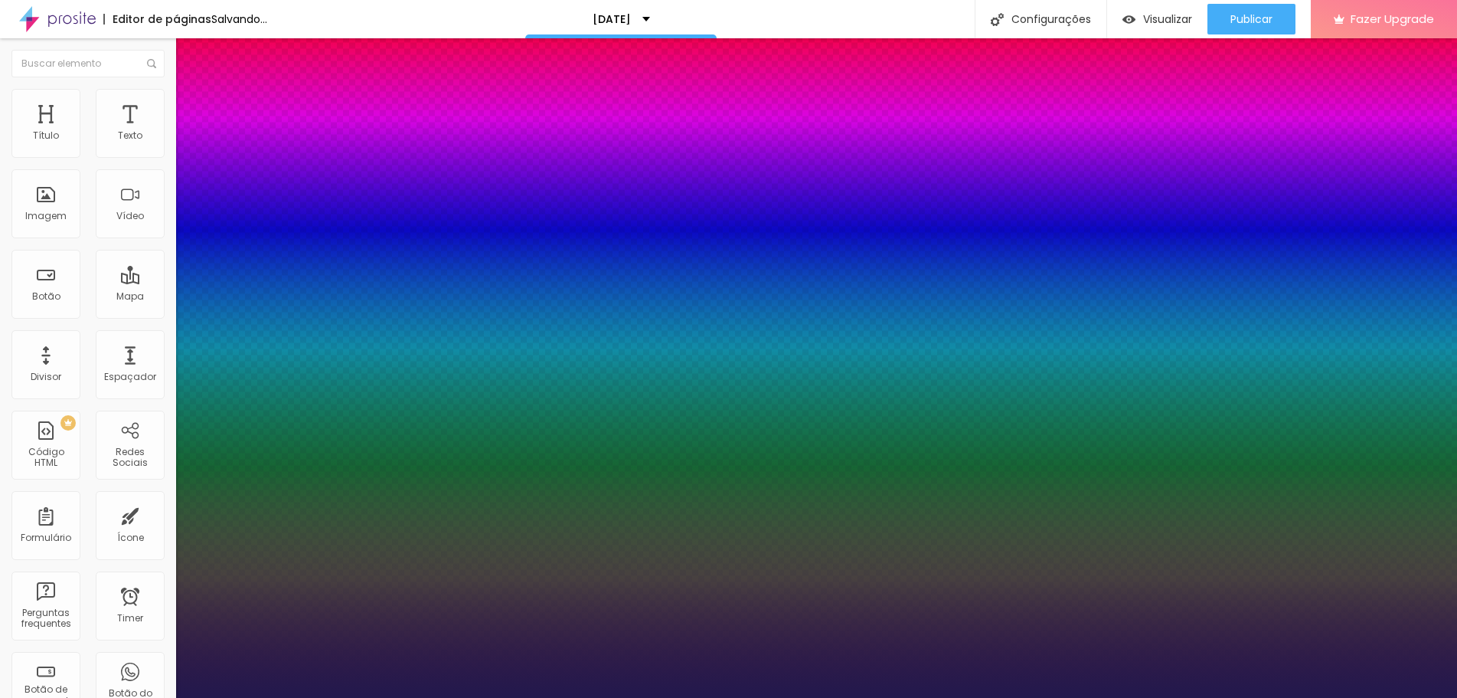
click at [126, 697] on div at bounding box center [728, 698] width 1457 height 0
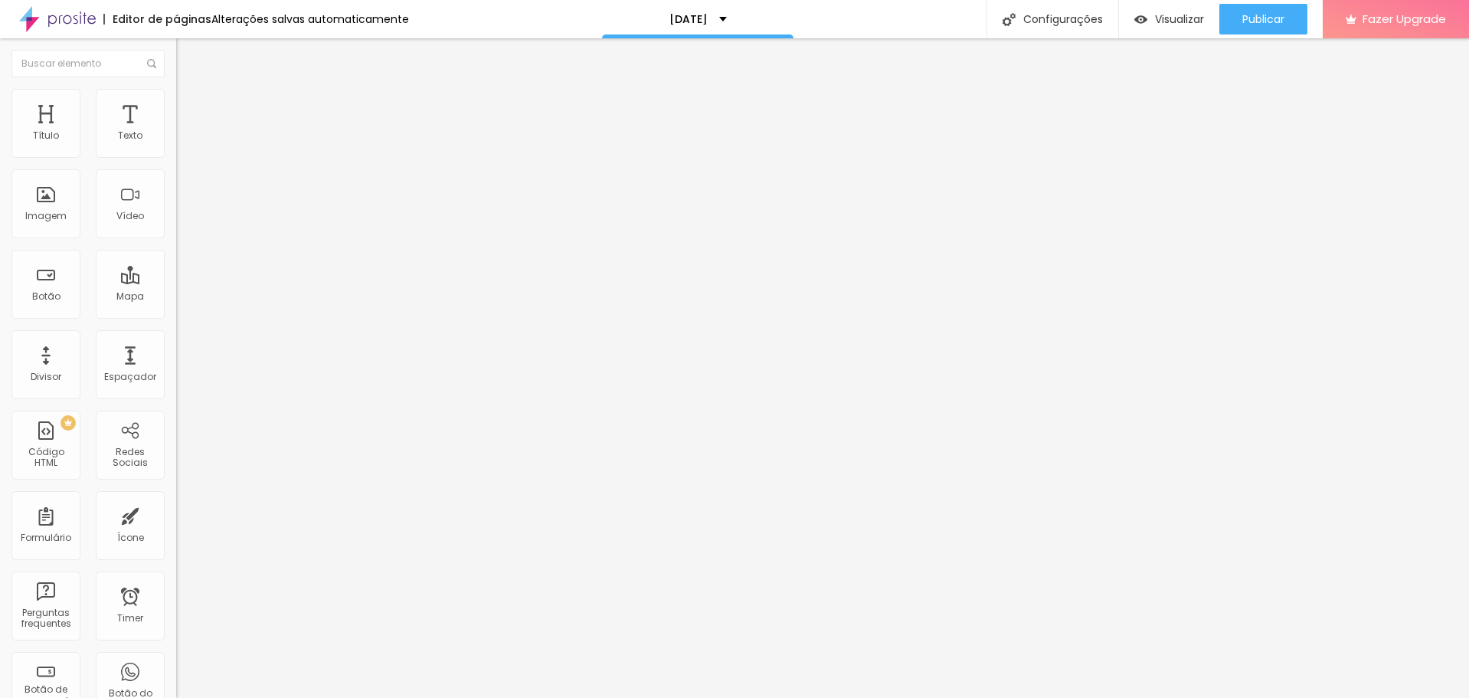
click at [176, 100] on li "Avançado" at bounding box center [264, 96] width 176 height 15
click at [176, 89] on li "Estilo" at bounding box center [264, 81] width 176 height 15
click at [176, 168] on span "Titulo 4" at bounding box center [196, 159] width 41 height 15
click at [176, 157] on span "Titulo 3" at bounding box center [197, 148] width 43 height 18
click at [1248, 23] on span "Publicar" at bounding box center [1263, 19] width 42 height 12
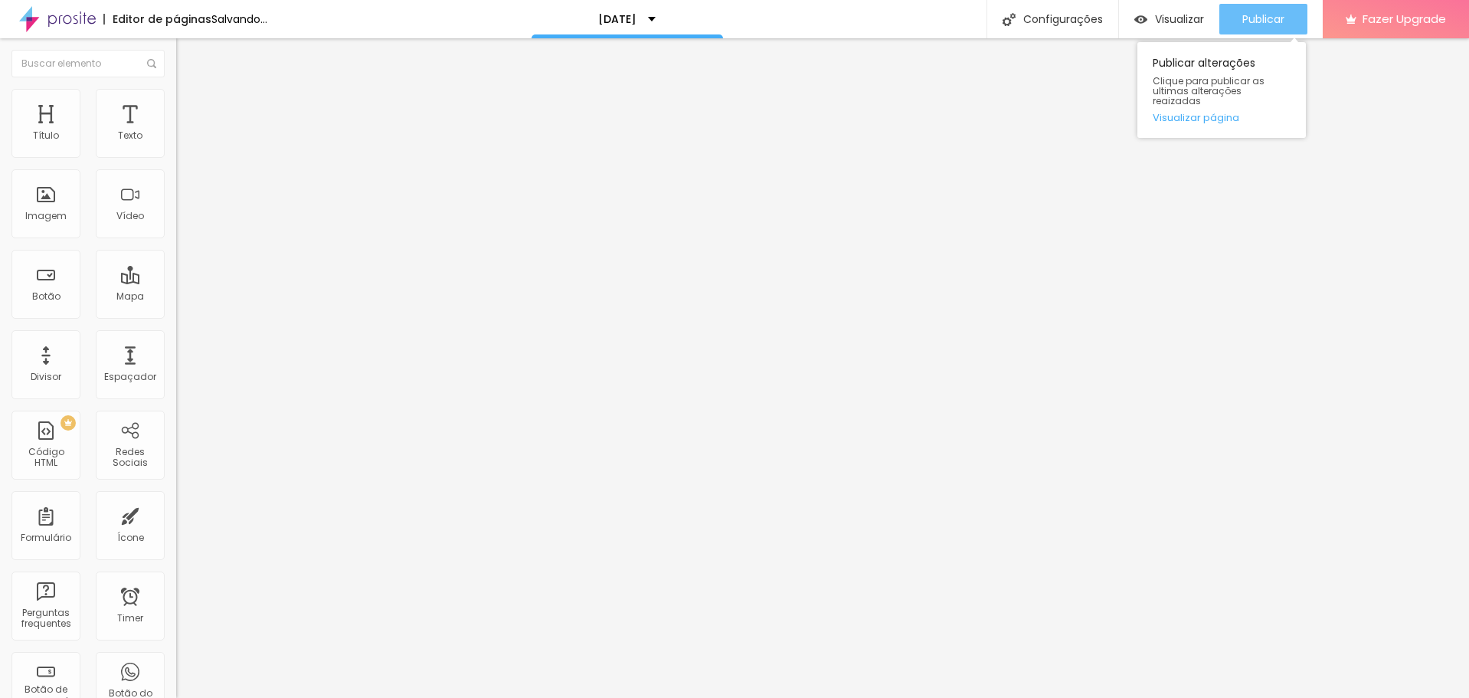
click at [1258, 13] on span "Publicar" at bounding box center [1263, 19] width 42 height 12
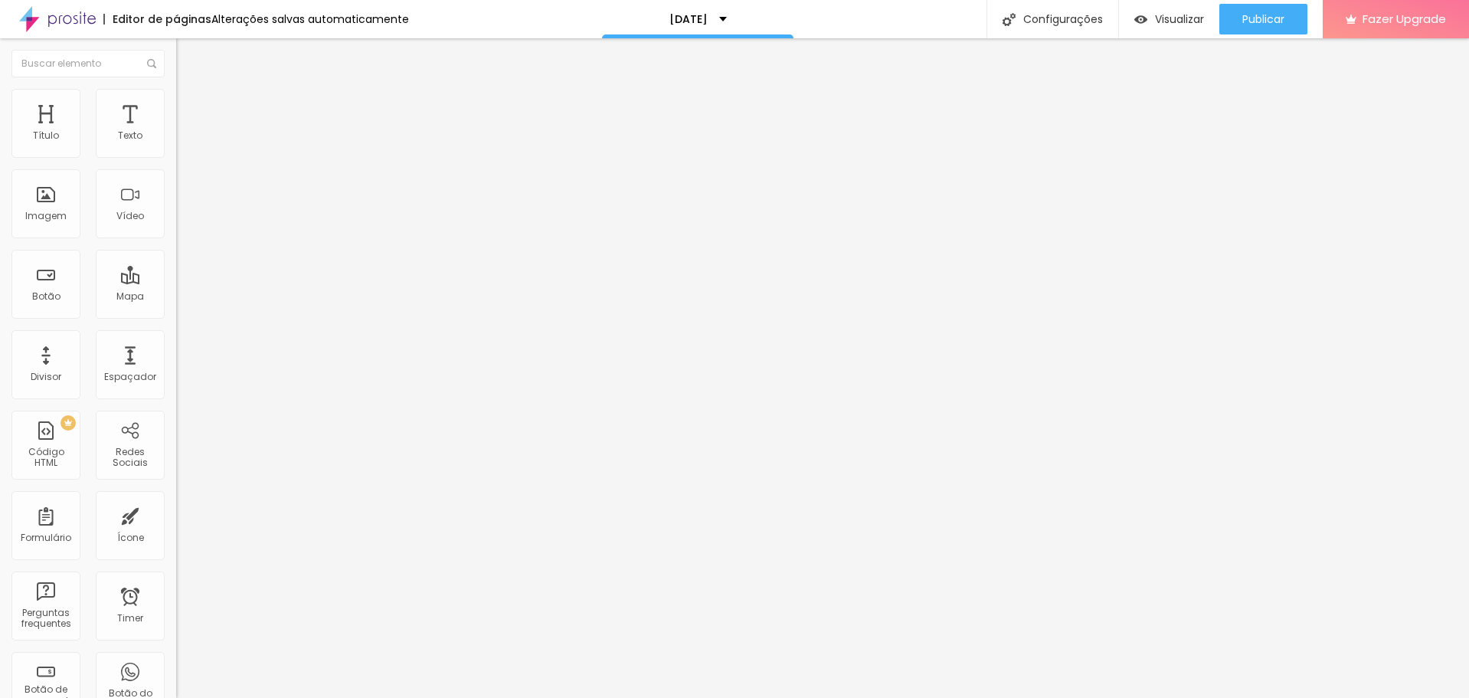
click at [190, 106] on span "Estilo" at bounding box center [202, 99] width 24 height 13
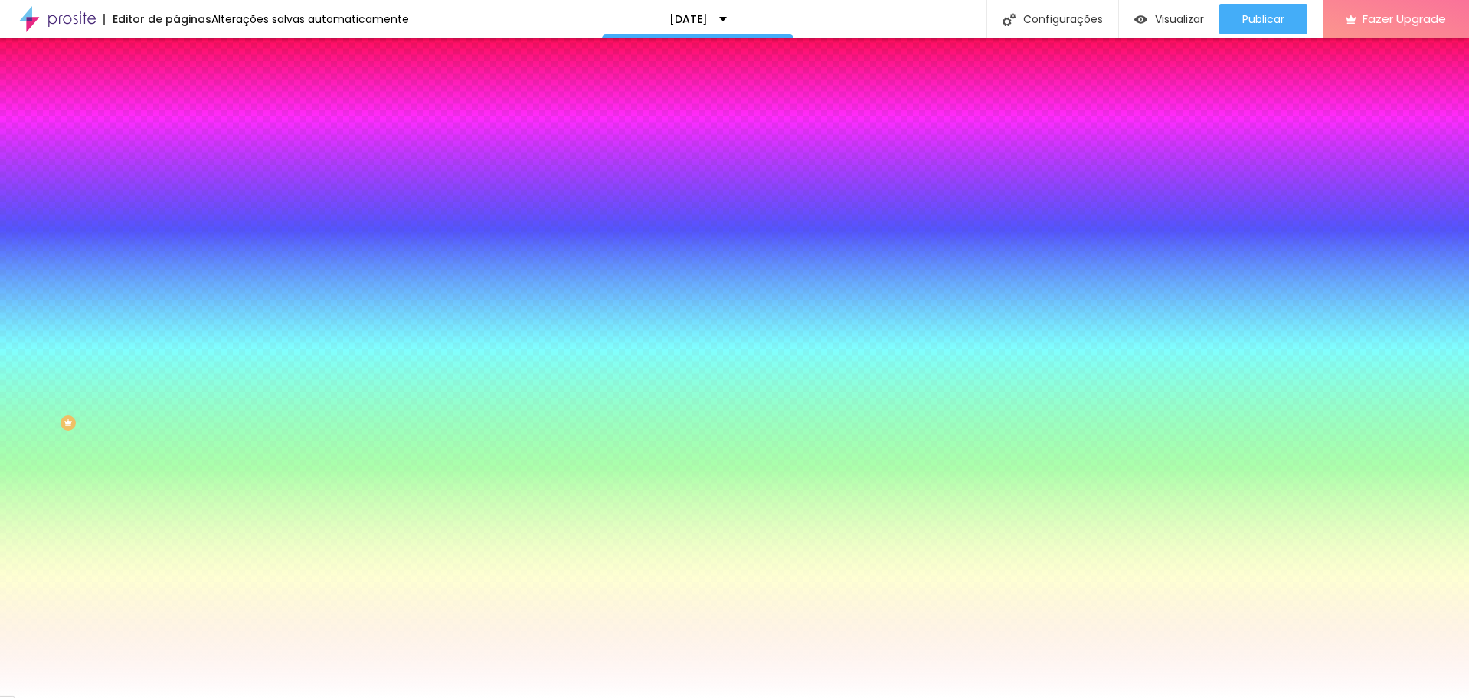
click at [176, 104] on img at bounding box center [183, 111] width 14 height 14
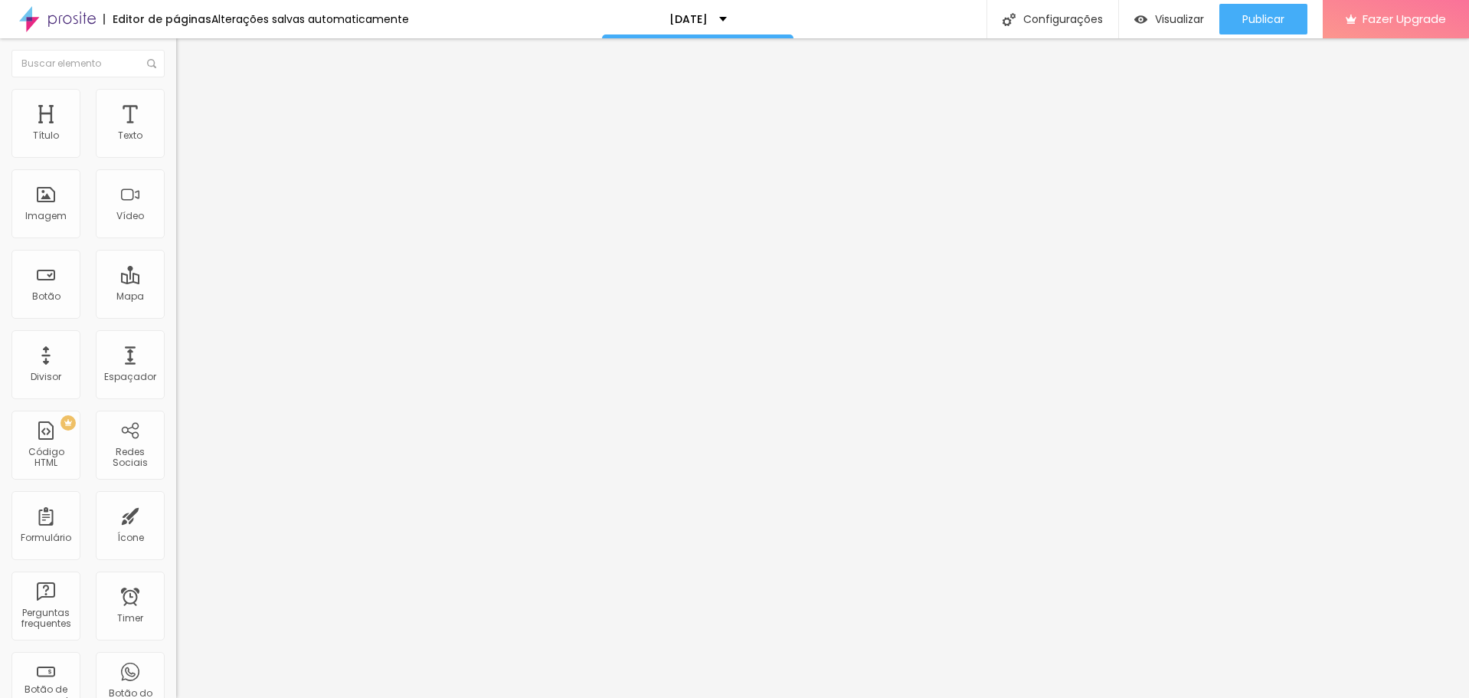
click at [176, 659] on div at bounding box center [264, 659] width 176 height 0
click at [1271, 23] on span "Publicar" at bounding box center [1263, 19] width 42 height 12
click at [176, 659] on div at bounding box center [264, 659] width 176 height 0
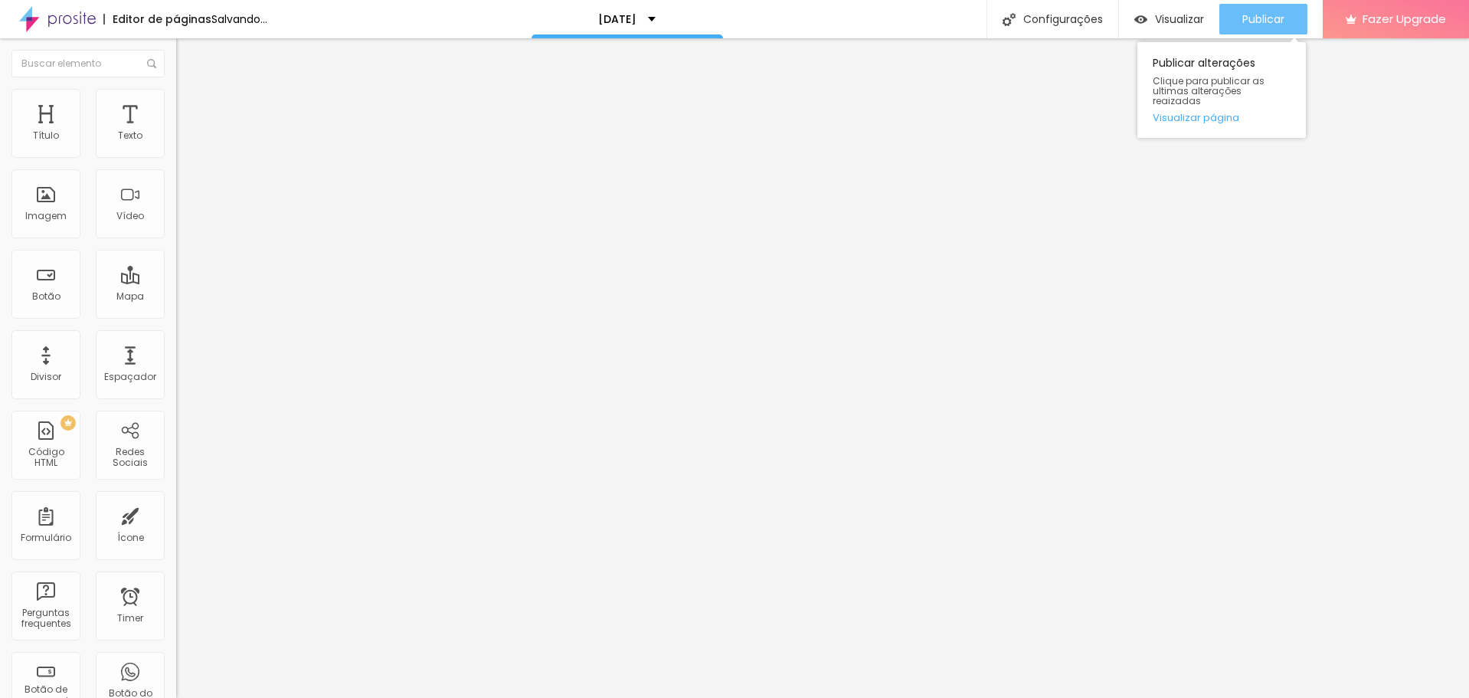
click at [1262, 4] on div "Publicar" at bounding box center [1263, 19] width 42 height 31
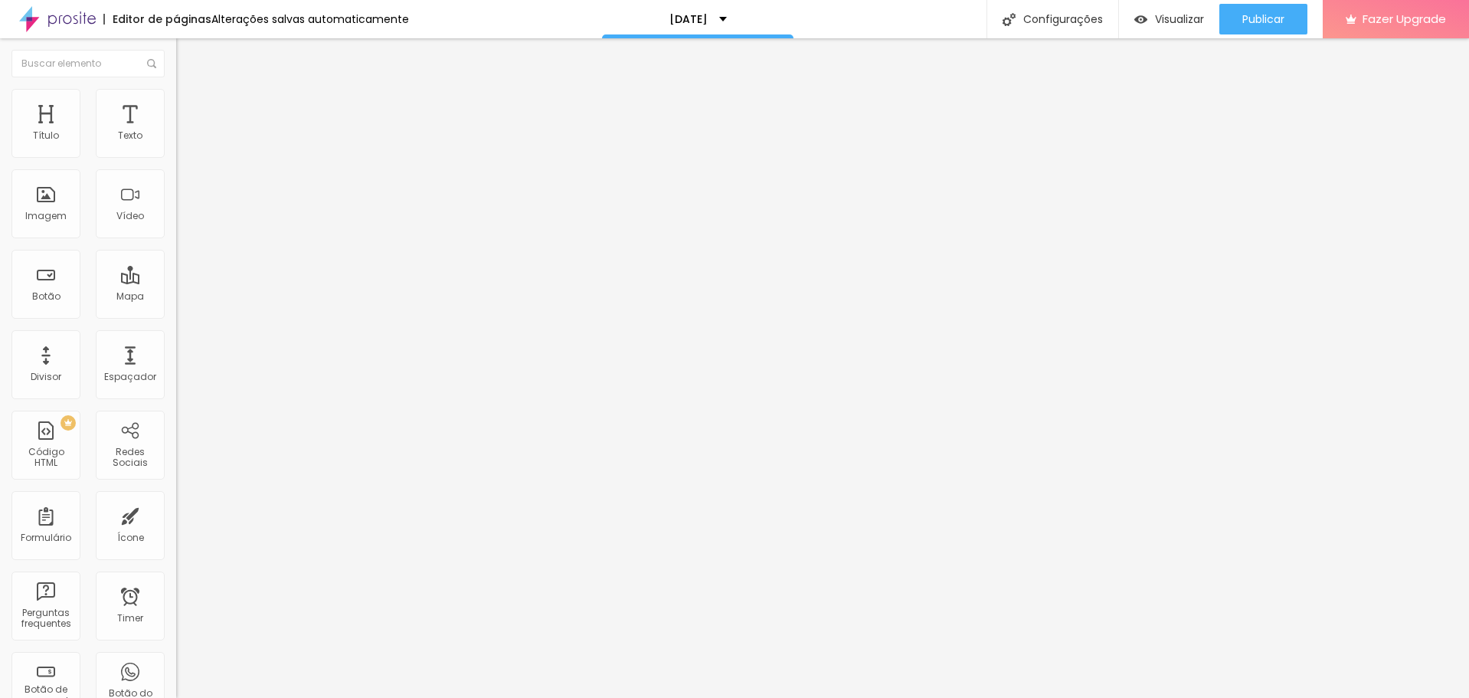
click at [176, 132] on span "Trocar imagem" at bounding box center [217, 125] width 83 height 13
click at [176, 104] on img at bounding box center [183, 111] width 14 height 14
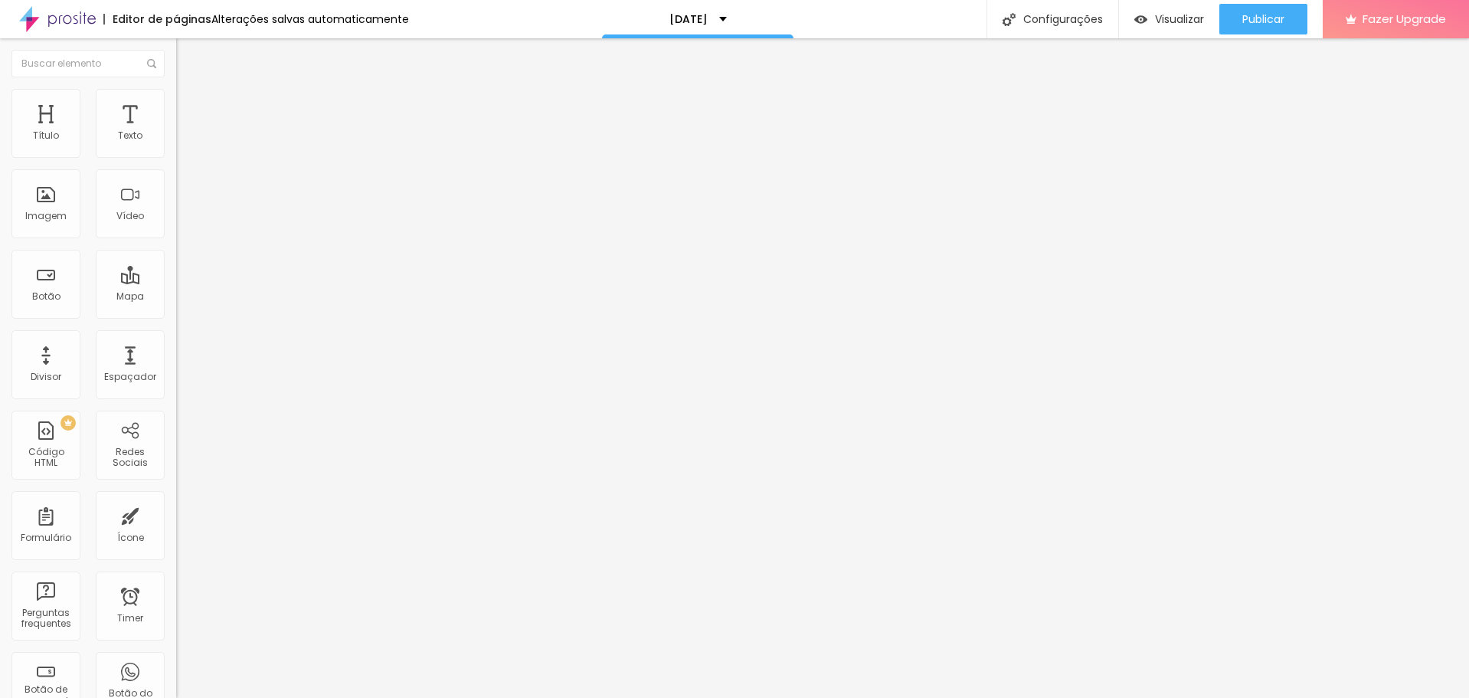
click at [176, 297] on input "range" at bounding box center [225, 303] width 99 height 12
drag, startPoint x: 43, startPoint y: 176, endPoint x: 14, endPoint y: 180, distance: 29.4
click at [176, 514] on input "range" at bounding box center [225, 520] width 99 height 12
drag, startPoint x: 103, startPoint y: 147, endPoint x: 6, endPoint y: 150, distance: 97.3
click at [176, 297] on input "range" at bounding box center [225, 303] width 99 height 12
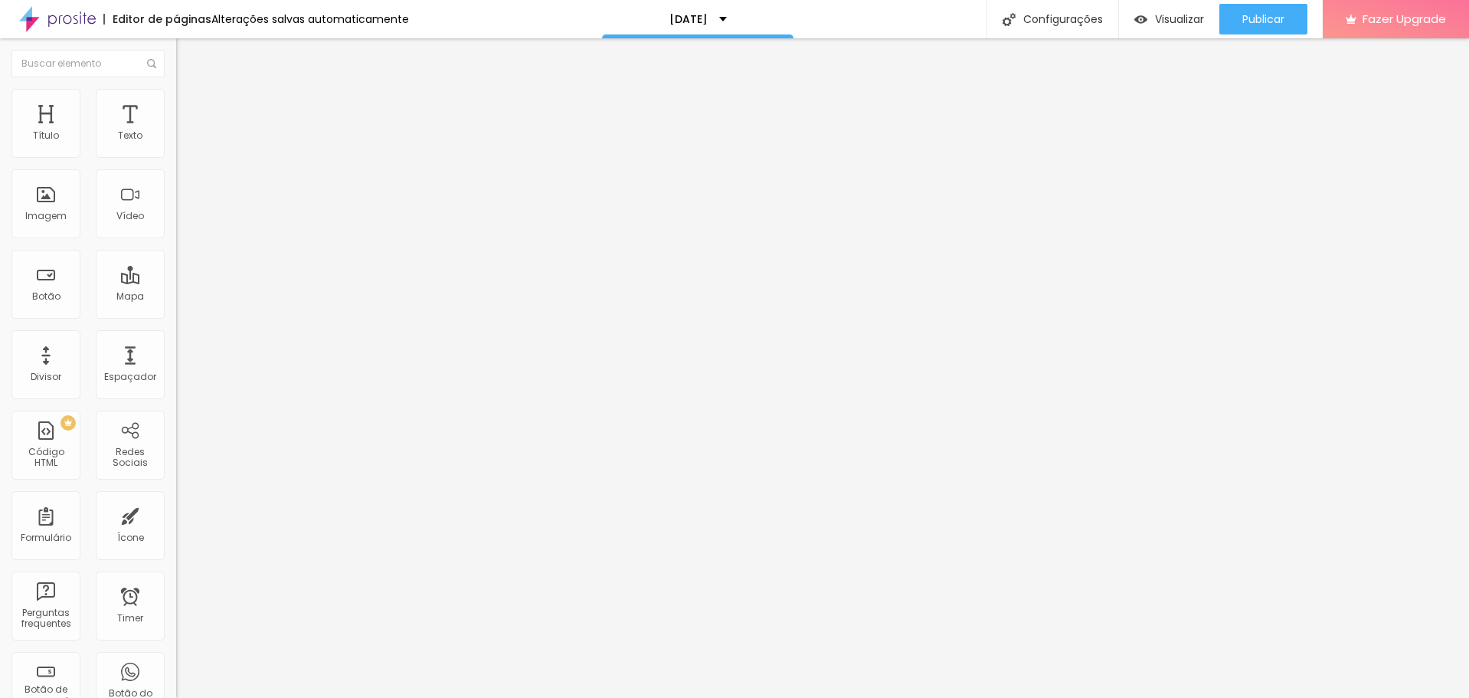
click at [176, 104] on img at bounding box center [183, 111] width 14 height 14
drag, startPoint x: 30, startPoint y: 152, endPoint x: 5, endPoint y: 153, distance: 25.3
click at [176, 297] on input "range" at bounding box center [225, 303] width 99 height 12
drag, startPoint x: 30, startPoint y: 181, endPoint x: 45, endPoint y: 184, distance: 15.6
click at [176, 514] on input "range" at bounding box center [225, 520] width 99 height 12
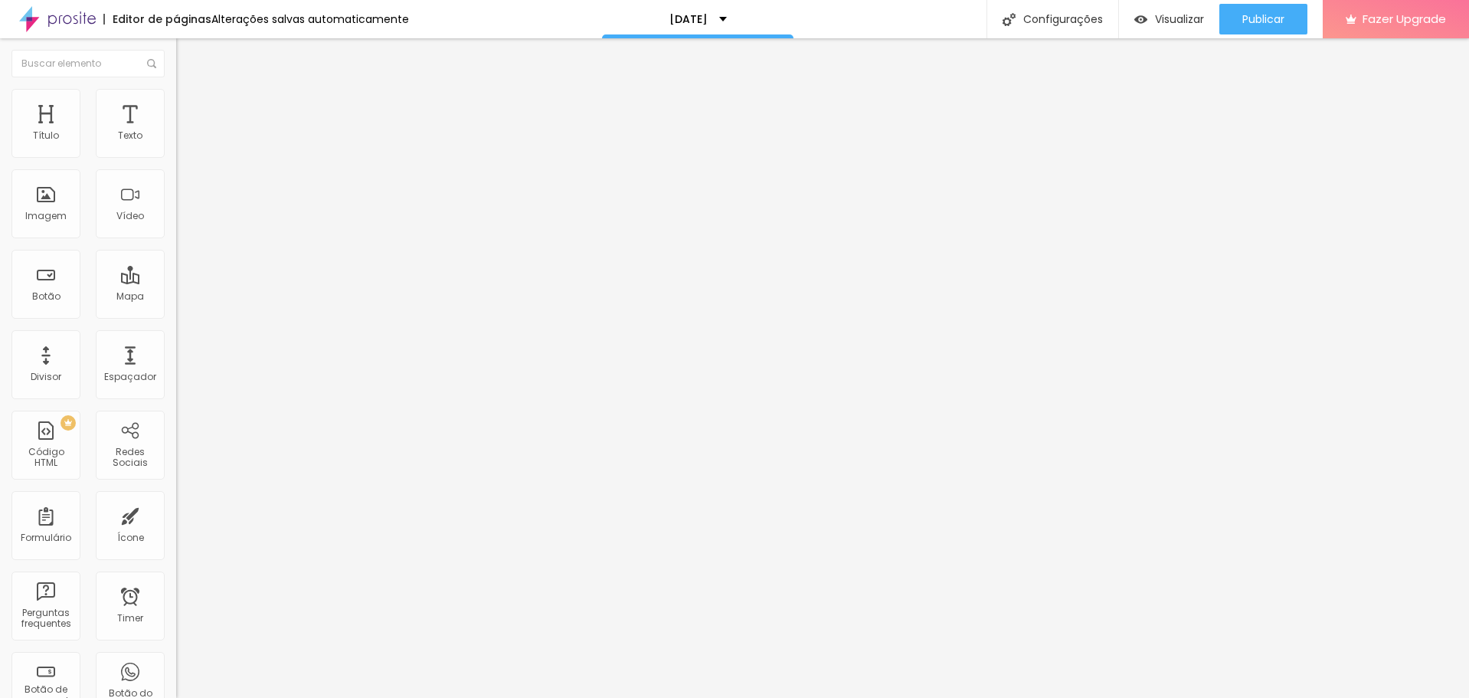
click at [176, 104] on img at bounding box center [183, 111] width 14 height 14
click at [176, 659] on div at bounding box center [264, 659] width 176 height 0
click at [176, 240] on span "Original" at bounding box center [194, 233] width 37 height 13
click at [176, 247] on div "Cinema 16:9" at bounding box center [264, 242] width 176 height 9
drag, startPoint x: 135, startPoint y: 386, endPoint x: 64, endPoint y: 384, distance: 71.2
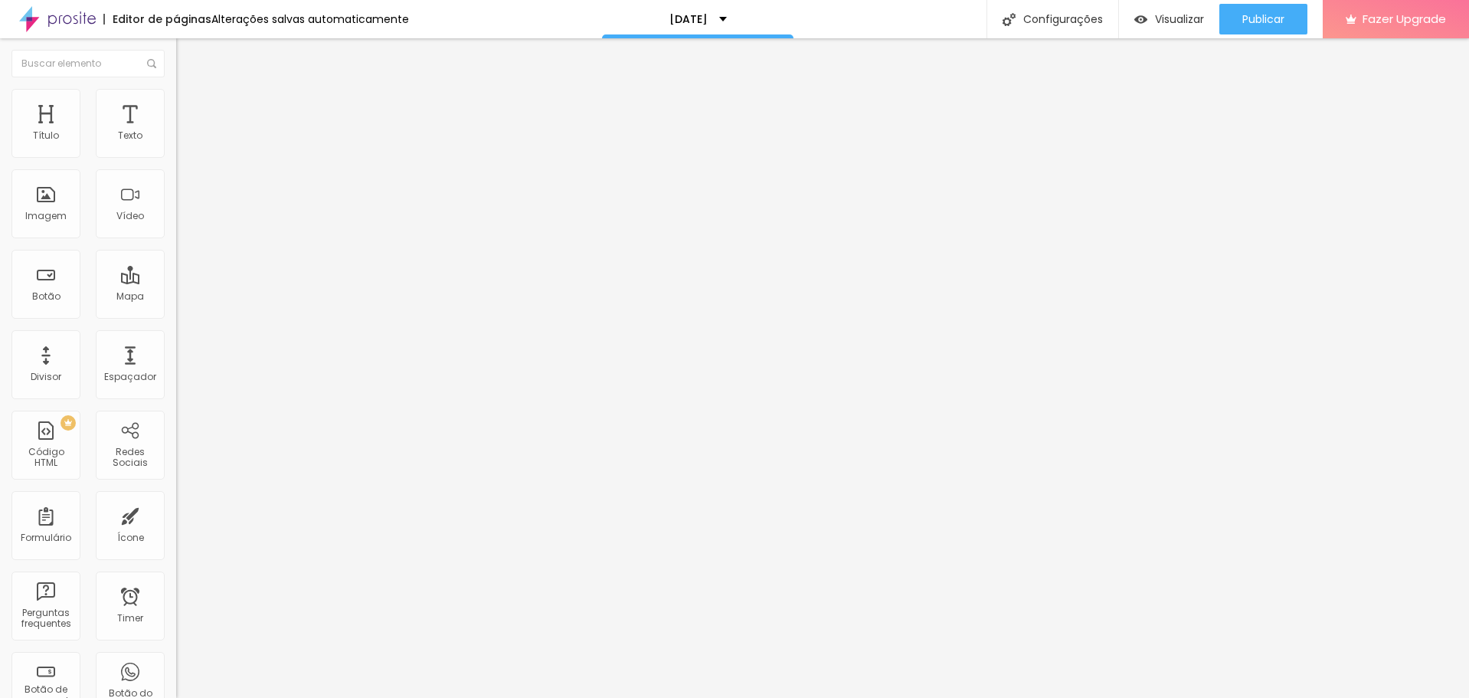
click at [176, 263] on span "Padrão" at bounding box center [193, 256] width 34 height 13
click at [176, 273] on span "Quadrado" at bounding box center [201, 266] width 50 height 13
click at [176, 282] on span "Original" at bounding box center [194, 275] width 37 height 13
click at [176, 100] on li "Estilo" at bounding box center [264, 96] width 176 height 15
drag, startPoint x: 156, startPoint y: 167, endPoint x: 80, endPoint y: 161, distance: 76.8
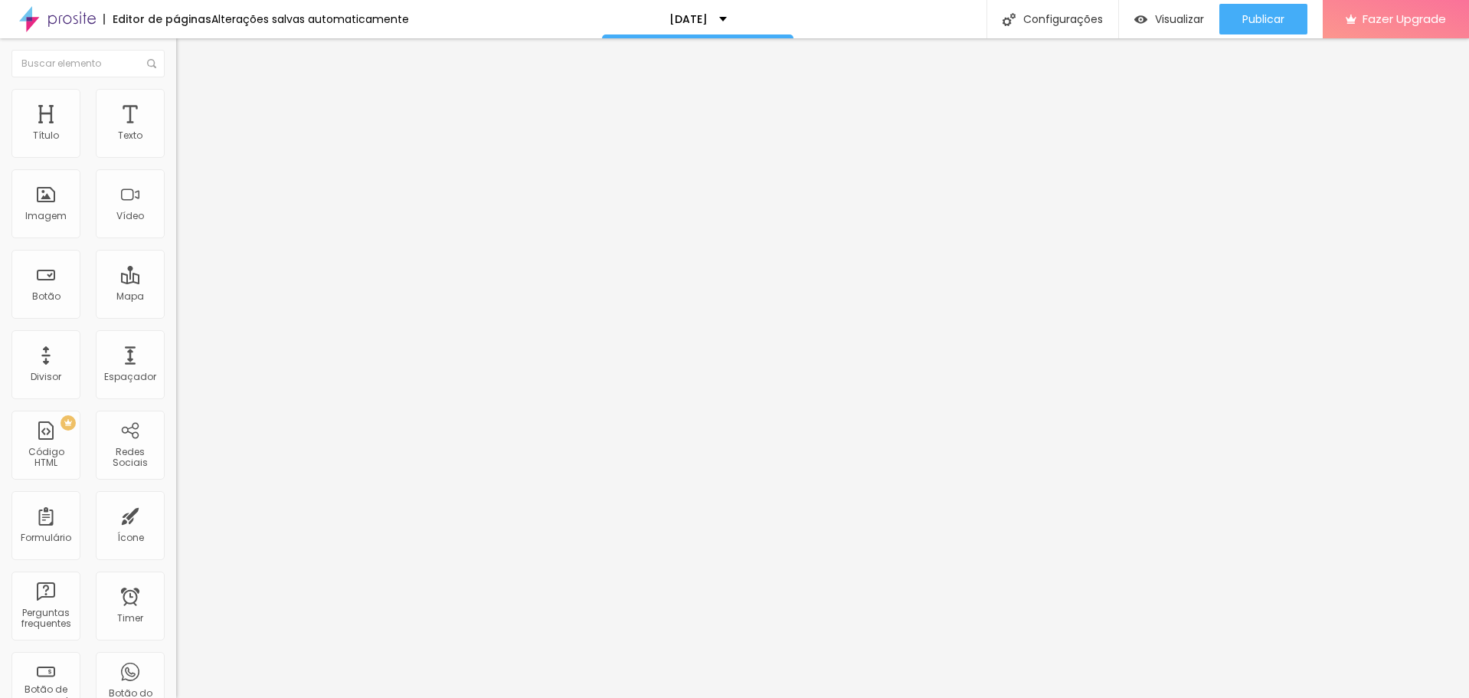
click at [176, 157] on input "range" at bounding box center [225, 151] width 99 height 12
click at [190, 108] on span "Avançado" at bounding box center [215, 114] width 51 height 13
click at [176, 104] on img at bounding box center [183, 111] width 14 height 14
click at [1284, 24] on button "Publicar" at bounding box center [1263, 19] width 88 height 31
click at [176, 104] on img at bounding box center [183, 111] width 14 height 14
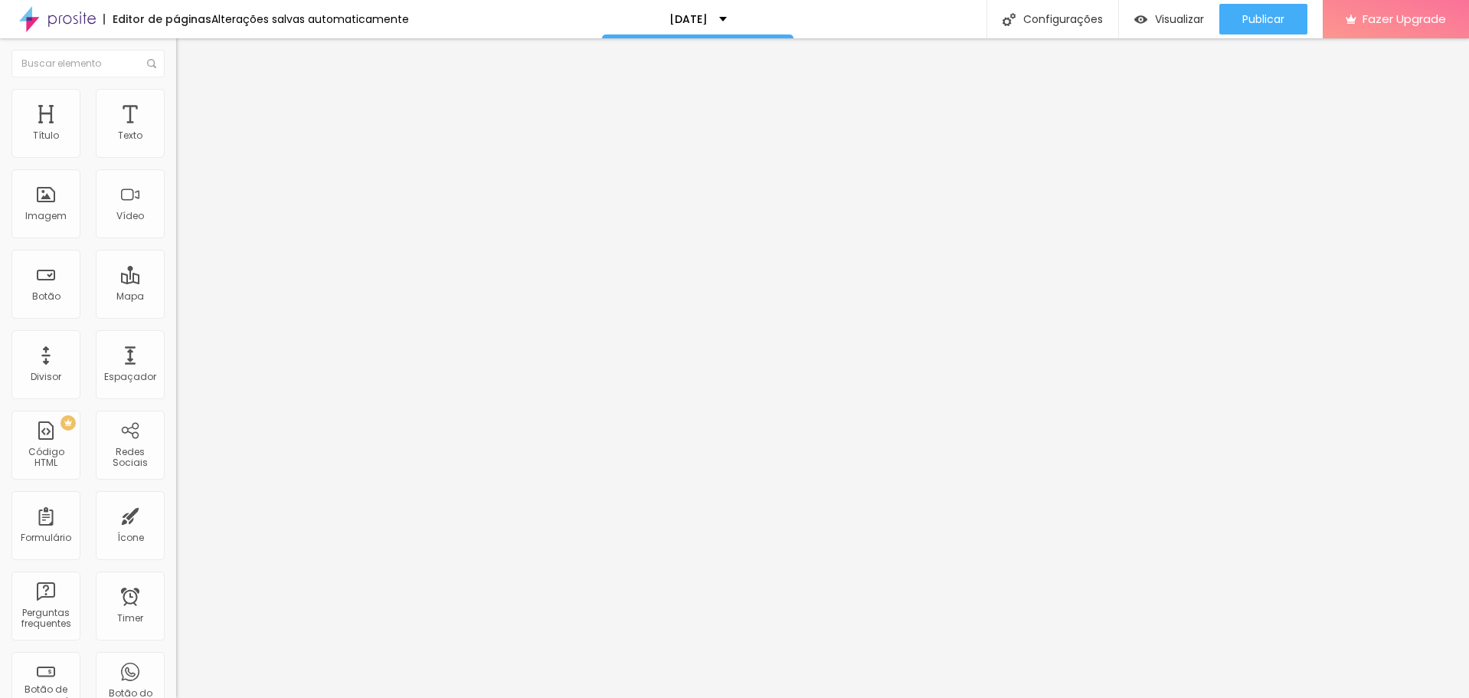
click at [176, 97] on img at bounding box center [183, 96] width 14 height 14
drag, startPoint x: 82, startPoint y: 165, endPoint x: 181, endPoint y: 172, distance: 99.1
click at [181, 157] on input "range" at bounding box center [225, 151] width 99 height 12
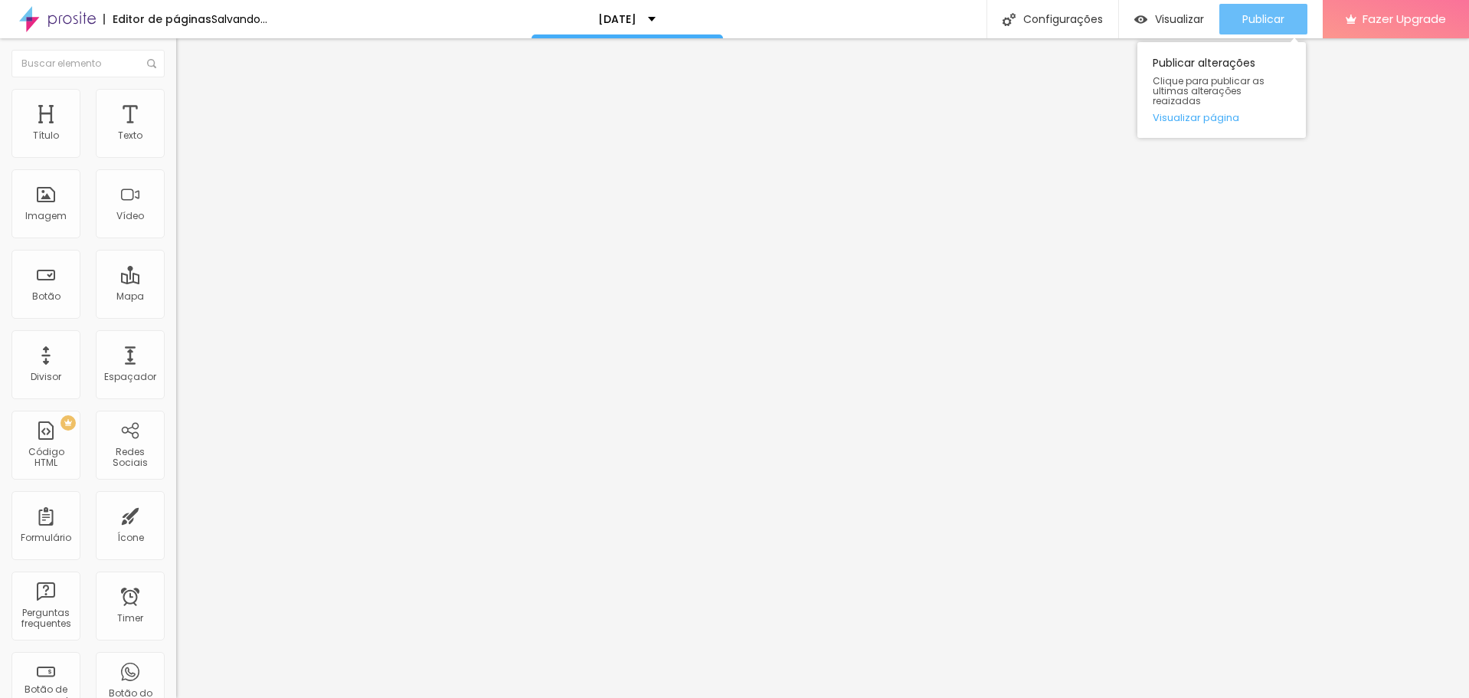
click at [1256, 17] on span "Publicar" at bounding box center [1263, 19] width 42 height 12
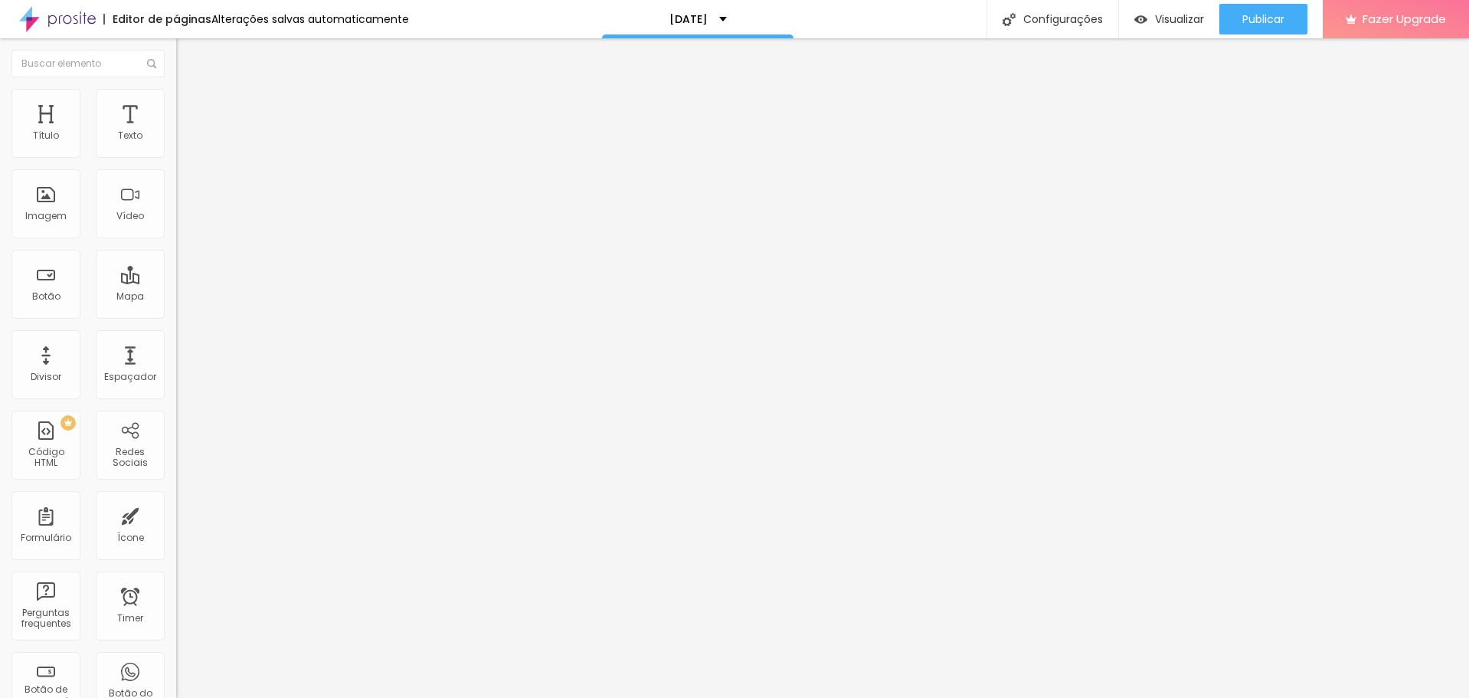
click at [176, 101] on li "Estilo" at bounding box center [264, 96] width 176 height 15
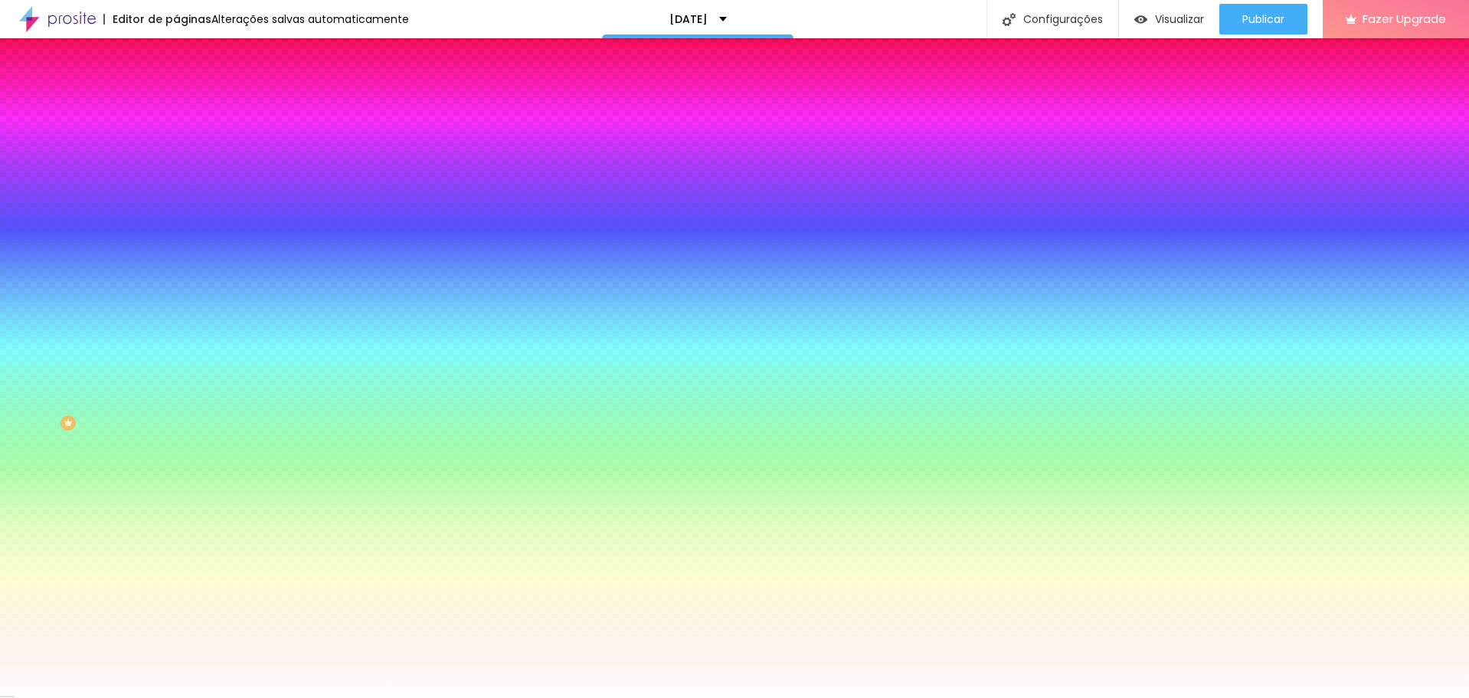
click at [176, 104] on img at bounding box center [183, 111] width 14 height 14
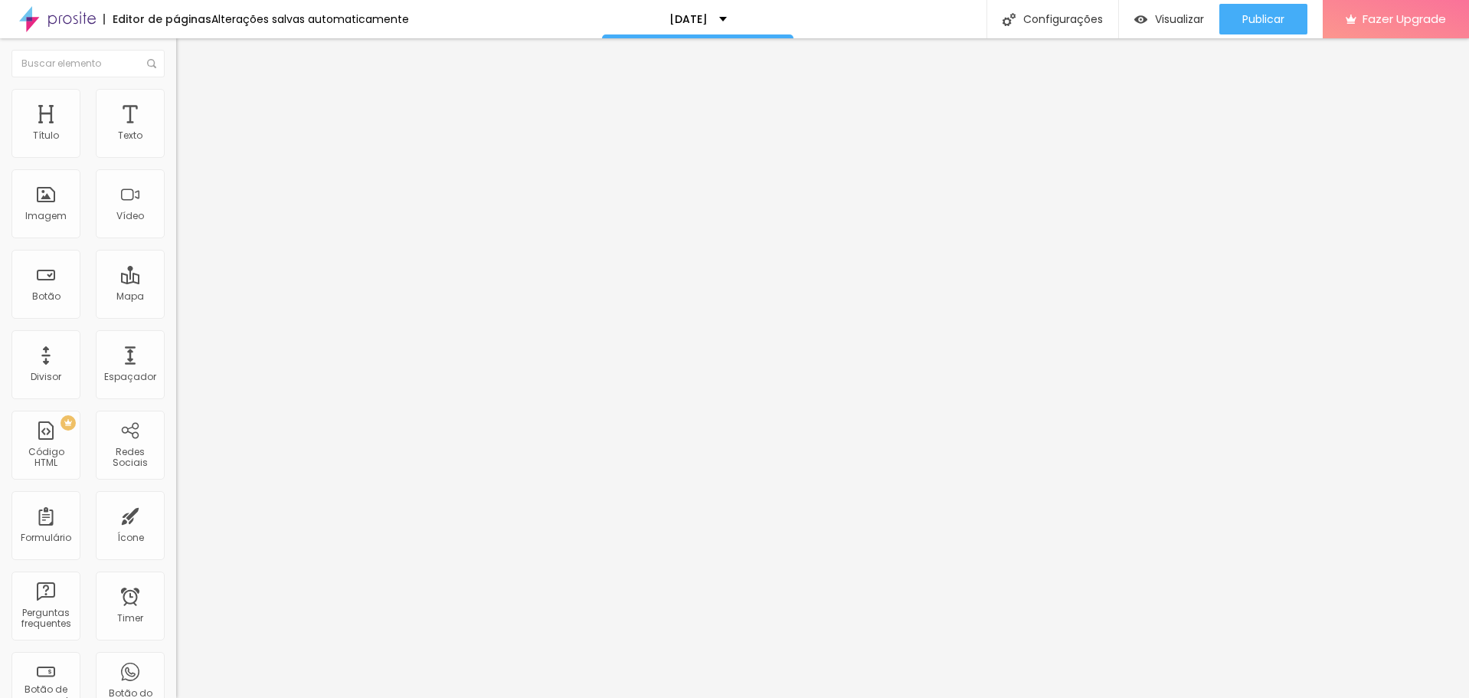
click at [176, 649] on li "Celular" at bounding box center [264, 653] width 176 height 9
click at [176, 659] on div at bounding box center [264, 659] width 176 height 0
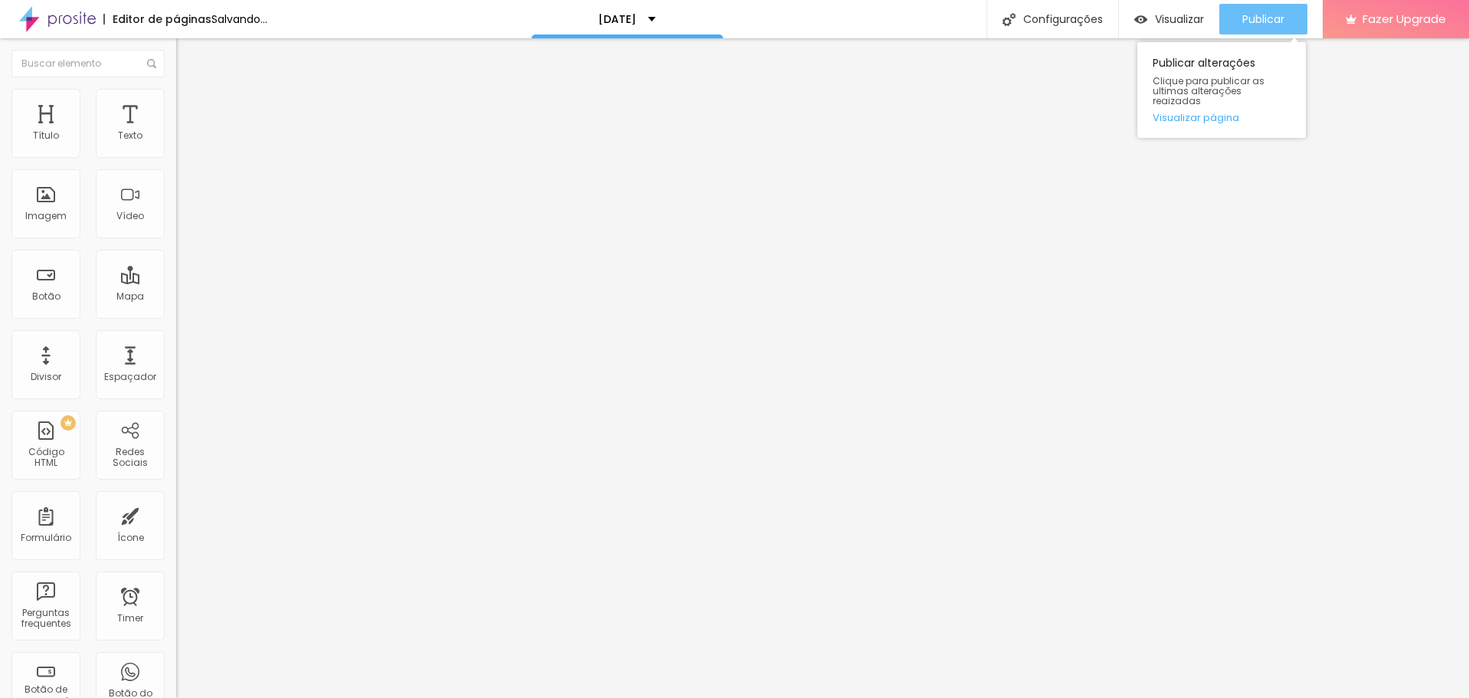
click at [1237, 19] on button "Publicar" at bounding box center [1263, 19] width 88 height 31
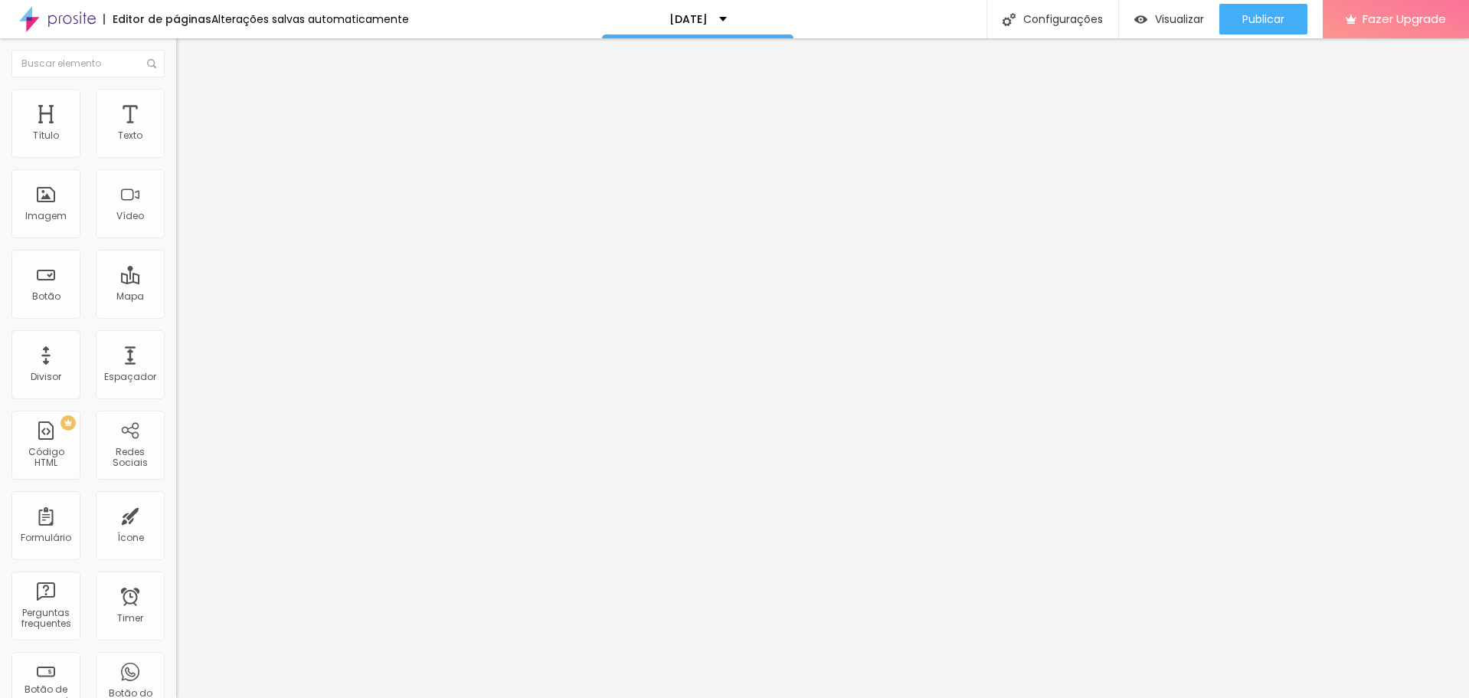
click at [176, 649] on li "Celular" at bounding box center [264, 653] width 176 height 9
click at [176, 659] on div at bounding box center [264, 659] width 176 height 0
click at [1279, 13] on span "Publicar" at bounding box center [1263, 19] width 42 height 12
click at [176, 104] on li "Avançado" at bounding box center [264, 111] width 176 height 15
click at [190, 103] on span "Estilo" at bounding box center [202, 99] width 24 height 13
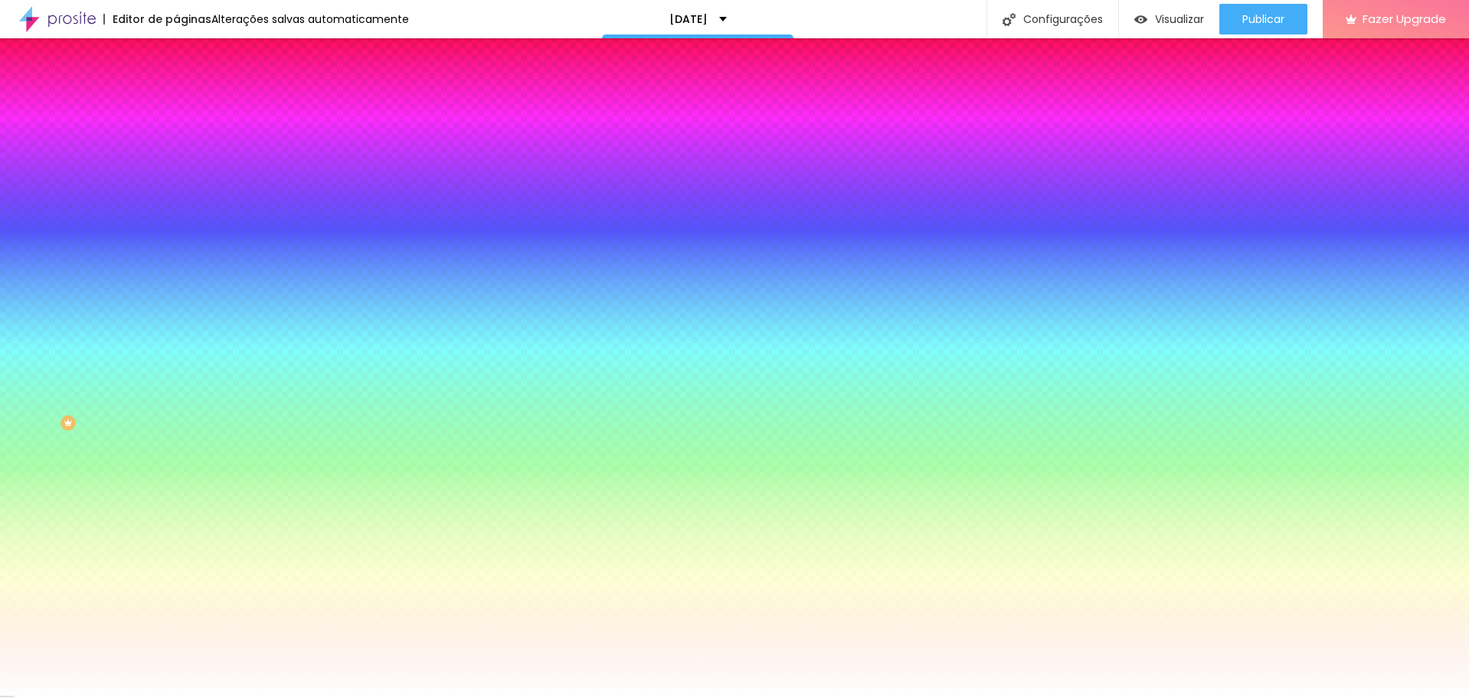
click at [176, 141] on span "Trocar imagem" at bounding box center [217, 134] width 83 height 13
click at [190, 108] on span "Avançado" at bounding box center [215, 114] width 51 height 13
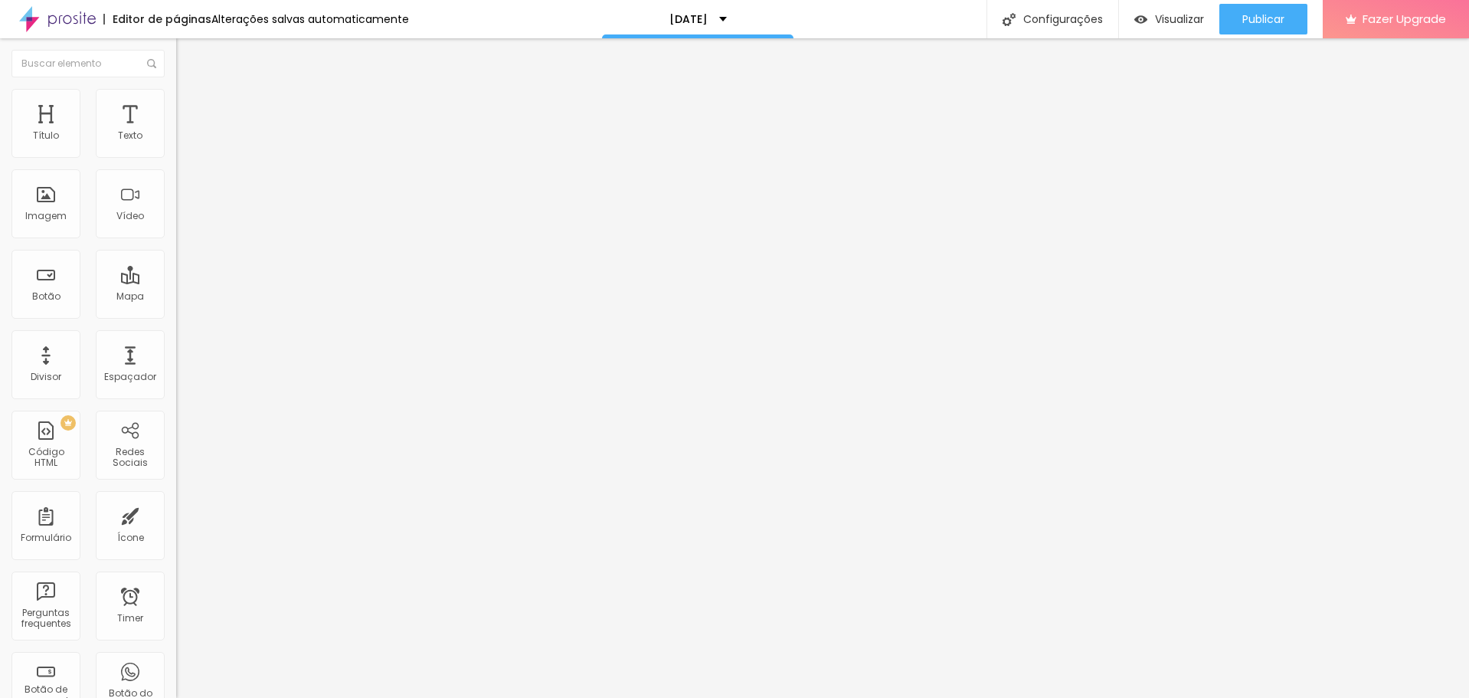
click at [176, 668] on div at bounding box center [264, 668] width 176 height 0
click at [176, 668] on li "Desktop" at bounding box center [264, 672] width 176 height 9
click at [176, 659] on div at bounding box center [264, 659] width 176 height 0
click at [176, 668] on li "Desktop" at bounding box center [264, 672] width 176 height 9
click at [176, 677] on div at bounding box center [264, 677] width 176 height 0
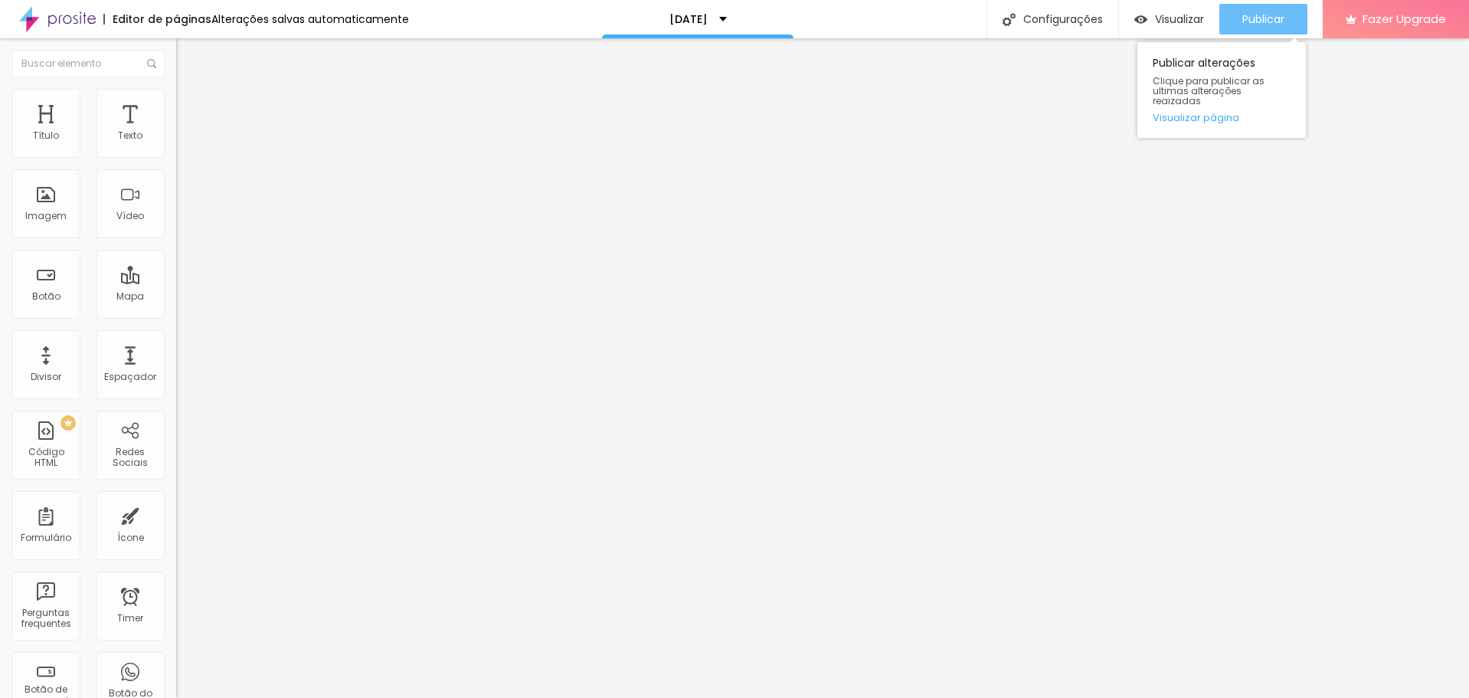
click at [1263, 4] on div "Publicar" at bounding box center [1263, 19] width 42 height 31
click at [176, 96] on li "Estilo" at bounding box center [264, 96] width 176 height 15
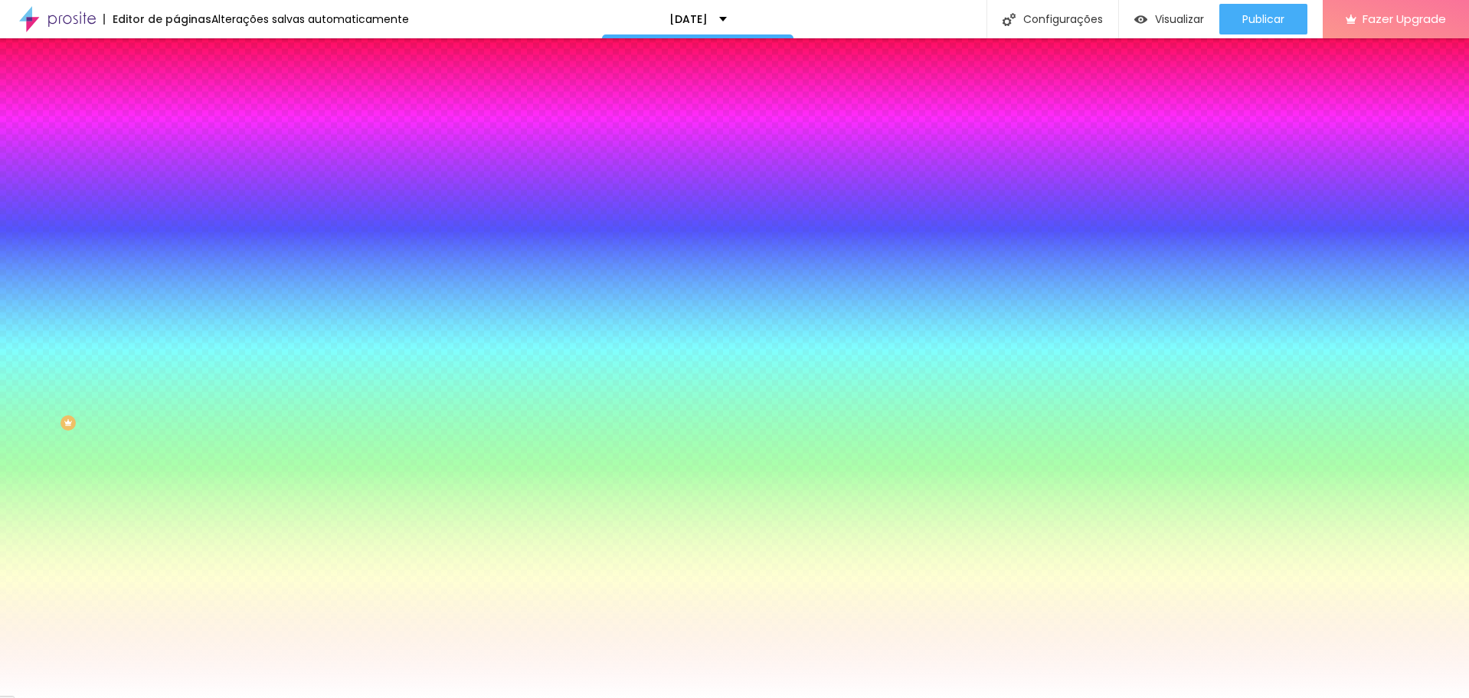
click at [260, 138] on img at bounding box center [264, 133] width 9 height 9
click at [176, 89] on li "Conteúdo" at bounding box center [264, 81] width 176 height 15
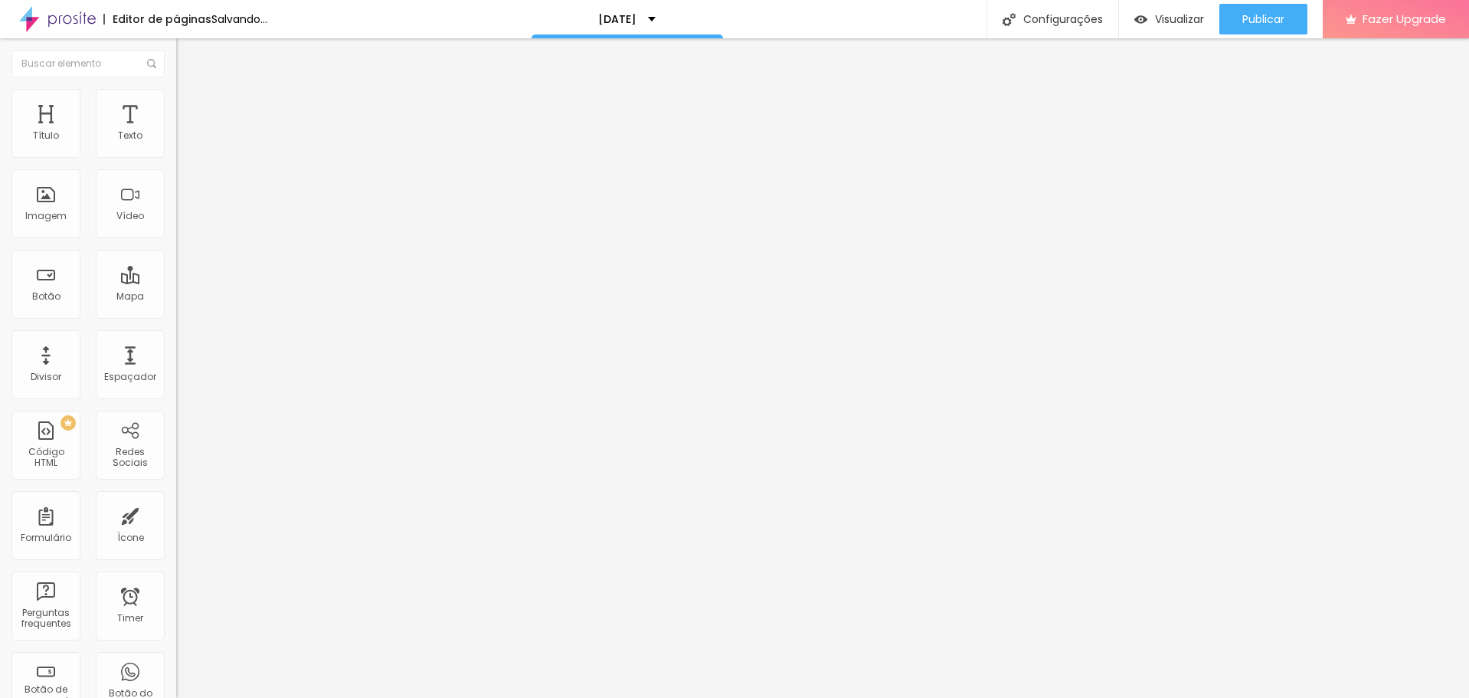
click at [188, 50] on div "Editar Seção" at bounding box center [233, 56] width 90 height 12
click at [188, 50] on img "button" at bounding box center [194, 56] width 12 height 12
drag, startPoint x: 43, startPoint y: 150, endPoint x: -1, endPoint y: 155, distance: 44.0
click at [176, 282] on input "range" at bounding box center [225, 288] width 99 height 12
drag, startPoint x: 41, startPoint y: 152, endPoint x: -1, endPoint y: 152, distance: 42.1
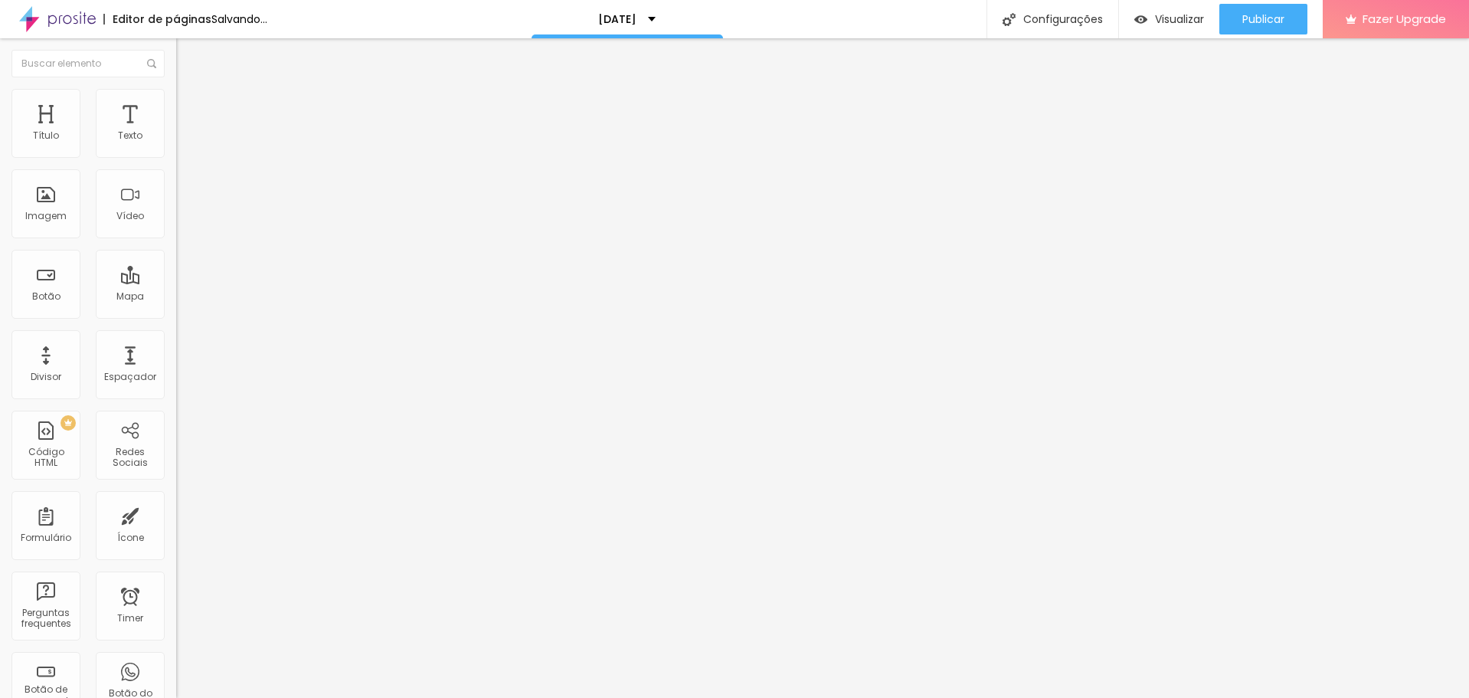
click at [176, 282] on input "range" at bounding box center [225, 288] width 99 height 12
click at [176, 107] on ul "Conteúdo Estilo Avançado" at bounding box center [264, 97] width 176 height 46
click at [190, 108] on span "Avançado" at bounding box center [215, 114] width 51 height 13
drag, startPoint x: 45, startPoint y: 147, endPoint x: 2, endPoint y: 151, distance: 43.1
click at [176, 297] on input "range" at bounding box center [225, 303] width 99 height 12
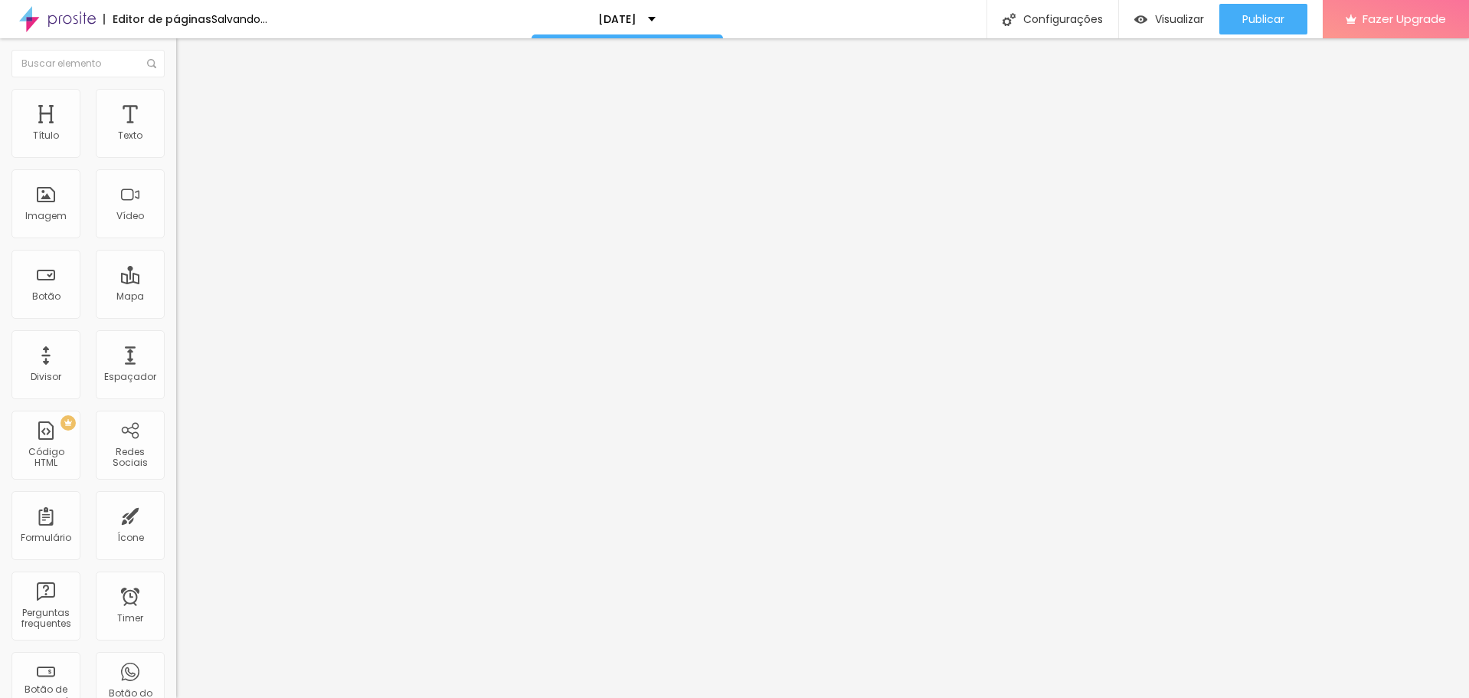
drag, startPoint x: 42, startPoint y: 182, endPoint x: -1, endPoint y: 180, distance: 42.9
click at [176, 514] on input "range" at bounding box center [225, 520] width 99 height 12
click at [176, 100] on li "Estilo" at bounding box center [264, 96] width 176 height 15
click at [176, 89] on li "Conteúdo" at bounding box center [264, 81] width 176 height 15
click at [176, 132] on span "Adicionar imagem" at bounding box center [225, 125] width 99 height 13
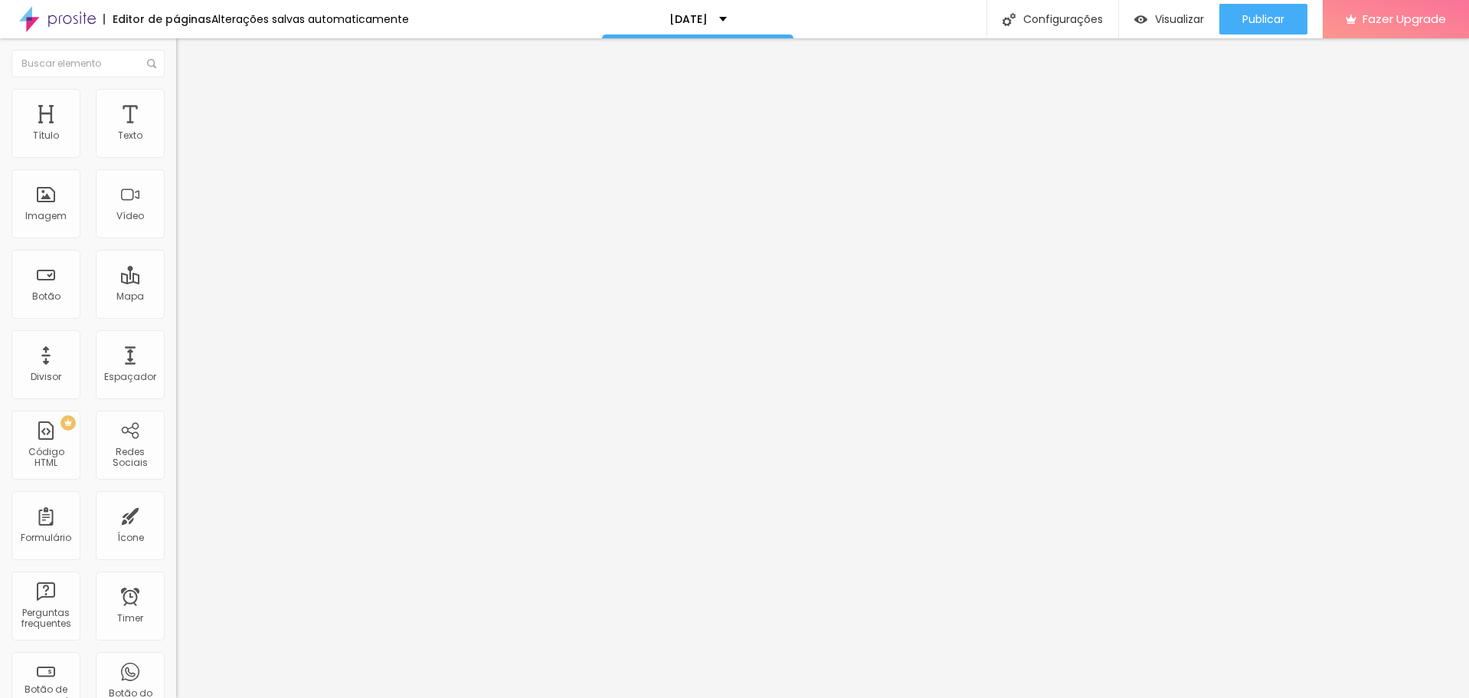
click at [176, 100] on li "Estilo" at bounding box center [264, 96] width 176 height 15
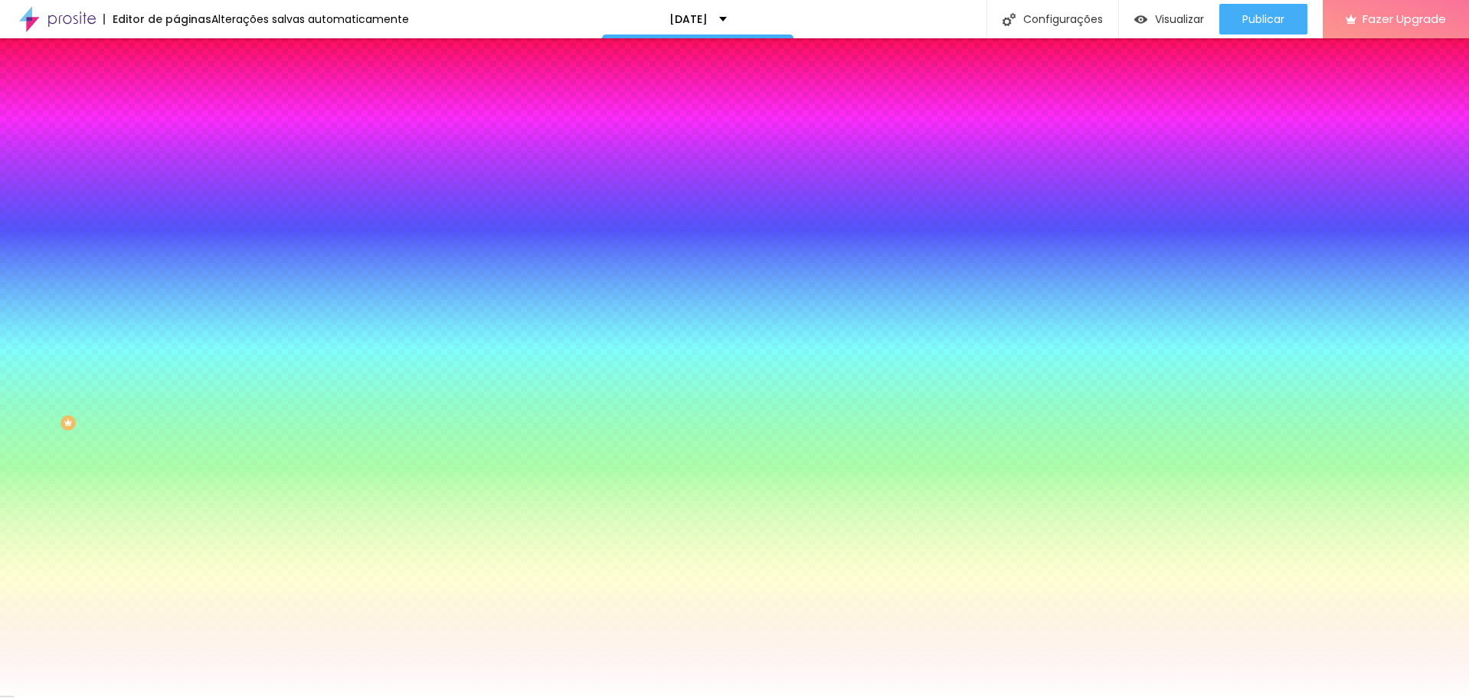
click at [260, 141] on span at bounding box center [264, 134] width 9 height 13
click at [190, 109] on span "Avançado" at bounding box center [215, 114] width 51 height 13
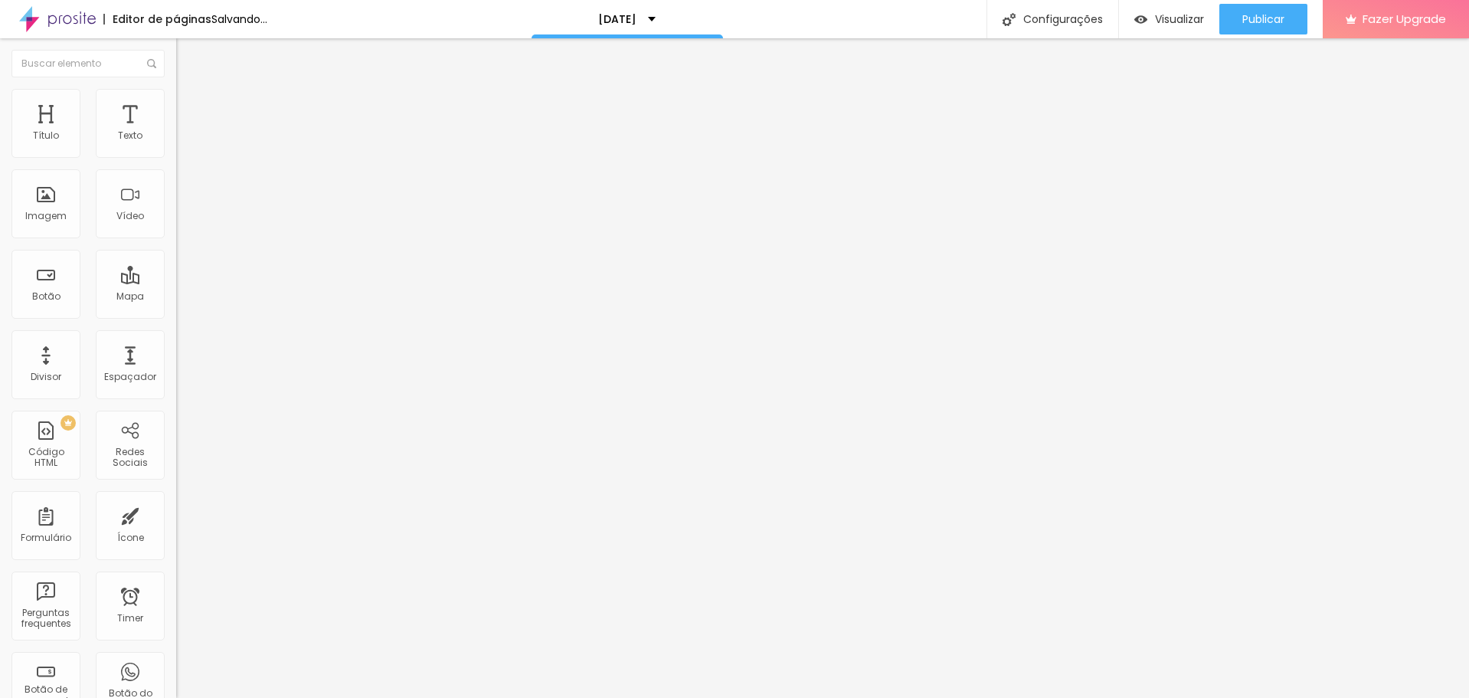
drag, startPoint x: 67, startPoint y: 146, endPoint x: -1, endPoint y: 145, distance: 67.4
click at [176, 297] on input "range" at bounding box center [225, 303] width 99 height 12
drag, startPoint x: 101, startPoint y: 181, endPoint x: -1, endPoint y: 174, distance: 102.1
click at [176, 514] on input "range" at bounding box center [225, 520] width 99 height 12
click at [176, 668] on div at bounding box center [264, 668] width 176 height 0
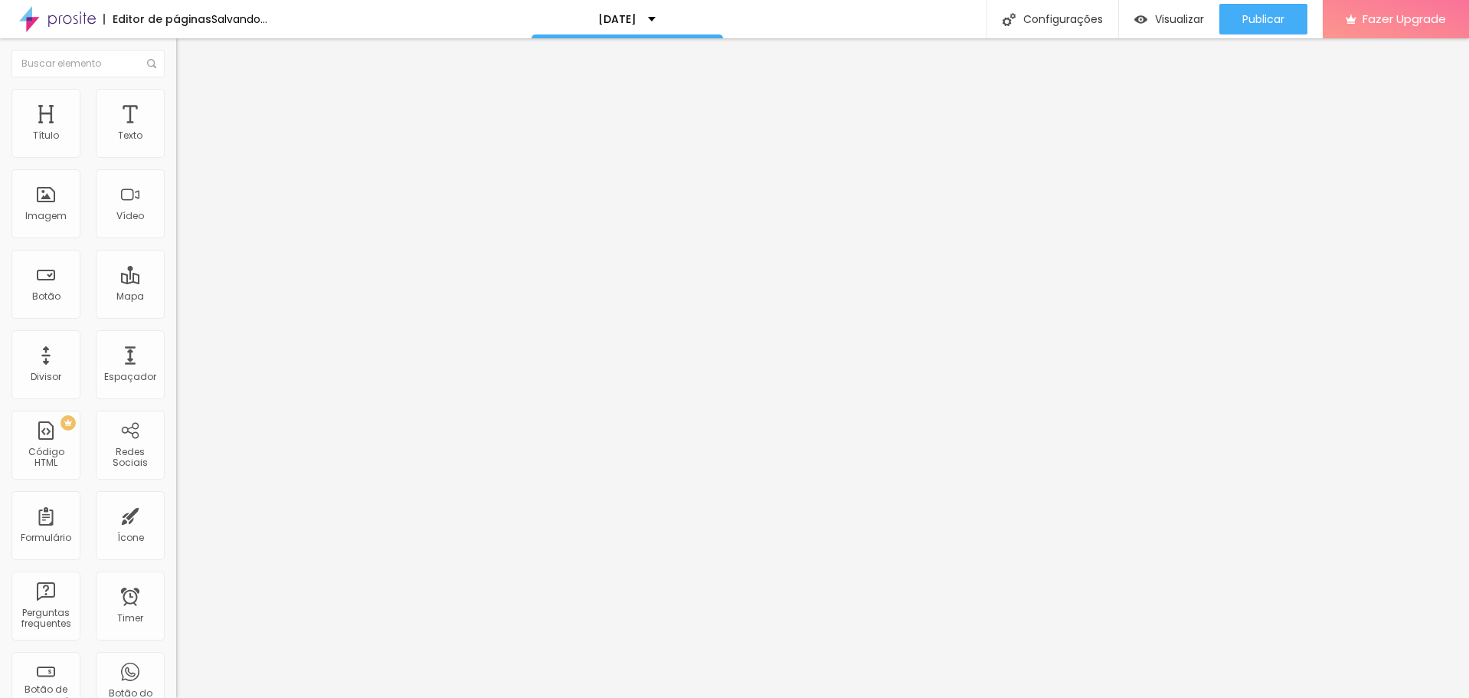
click at [176, 668] on li "Desktop" at bounding box center [264, 672] width 176 height 9
click at [176, 677] on div at bounding box center [264, 677] width 176 height 0
click at [176, 659] on div at bounding box center [264, 659] width 176 height 0
click at [1275, 21] on span "Publicar" at bounding box center [1263, 19] width 42 height 12
click at [176, 100] on li "Estilo" at bounding box center [264, 96] width 176 height 15
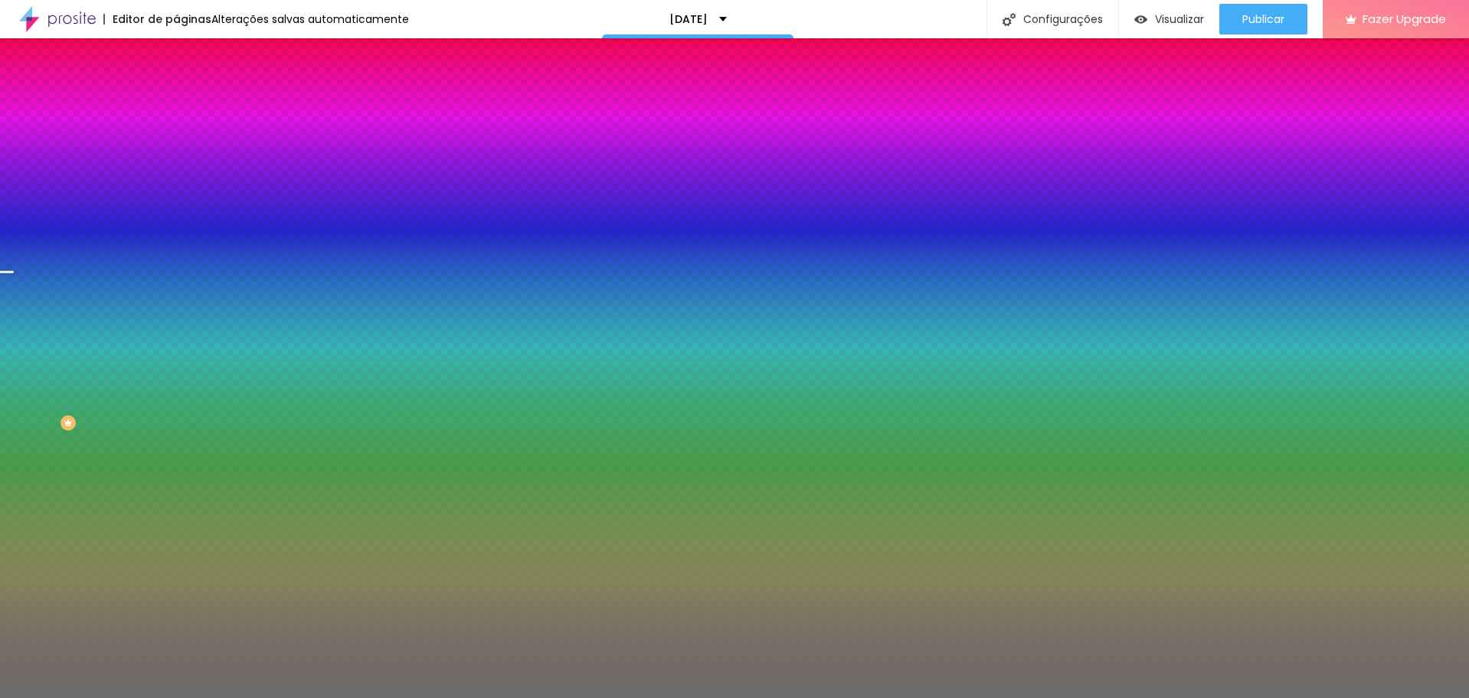
click at [176, 104] on img at bounding box center [183, 111] width 14 height 14
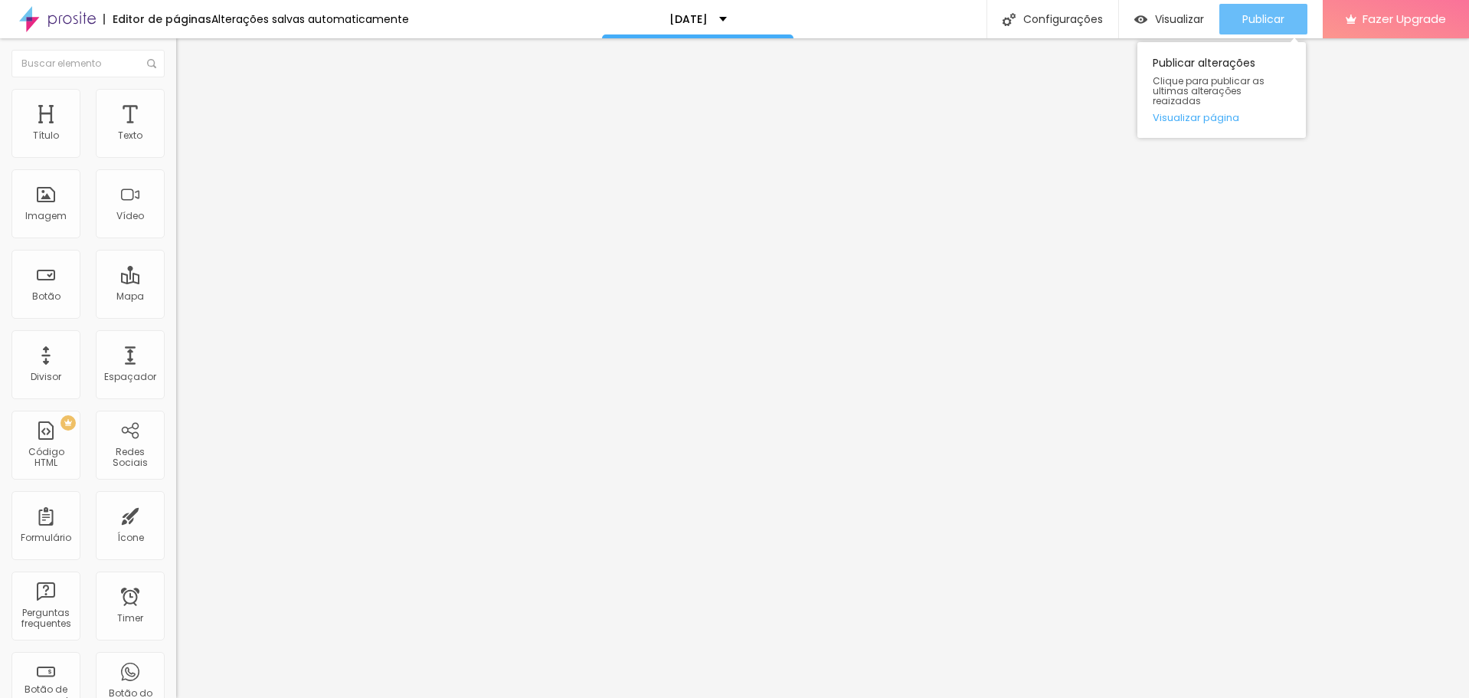
click at [1271, 15] on span "Publicar" at bounding box center [1263, 19] width 42 height 12
click at [1237, 23] on button "Publicar" at bounding box center [1263, 19] width 88 height 31
click at [1261, 17] on span "Publicar" at bounding box center [1263, 19] width 42 height 12
click at [1278, 4] on div "Publicar" at bounding box center [1263, 19] width 42 height 31
click at [1275, 13] on span "Publicar" at bounding box center [1263, 19] width 42 height 12
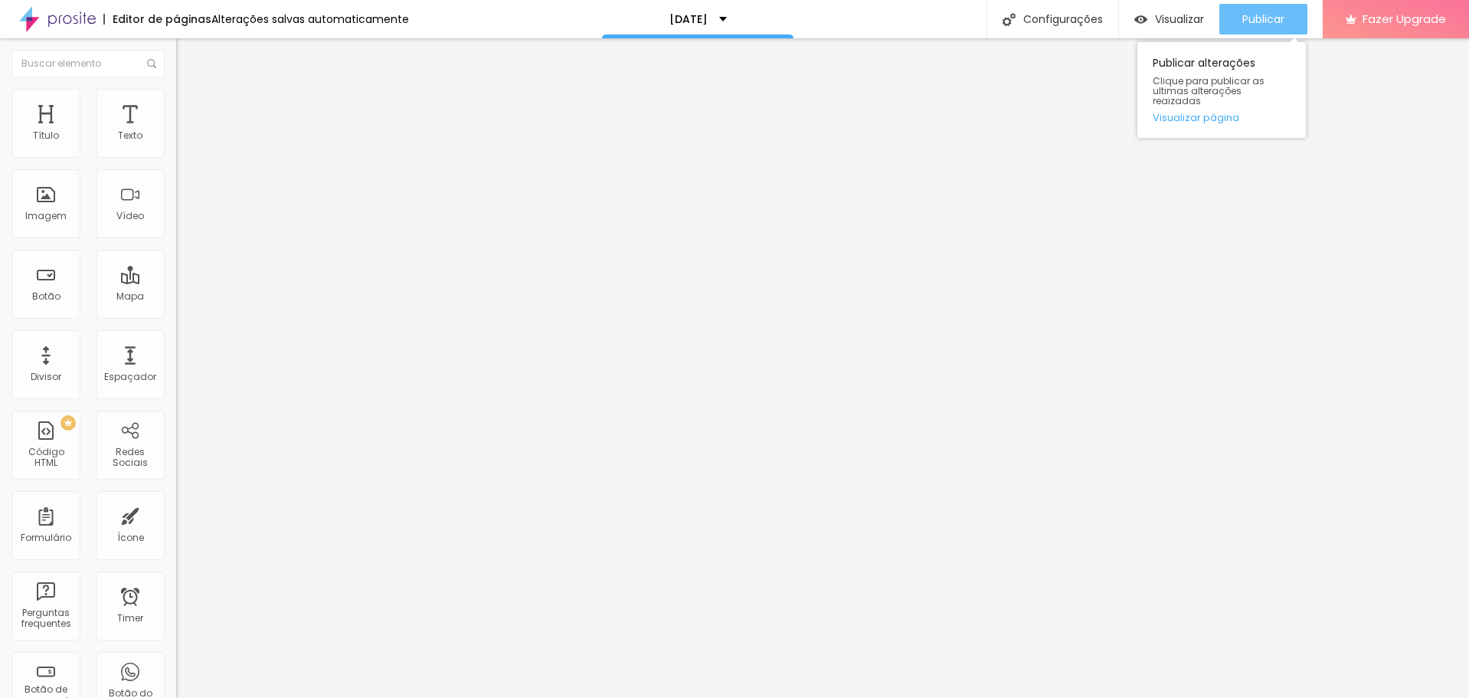
click at [1284, 11] on button "Publicar" at bounding box center [1263, 19] width 88 height 31
click at [176, 98] on li "Avançado" at bounding box center [264, 96] width 176 height 15
click at [1249, 19] on span "Publicar" at bounding box center [1263, 19] width 42 height 12
click at [1257, 2] on div "Publicar Publicar alterações Clique para publicar as ultimas alterações reaizad…" at bounding box center [1263, 19] width 88 height 38
click at [1258, 20] on span "Publicar" at bounding box center [1263, 19] width 42 height 12
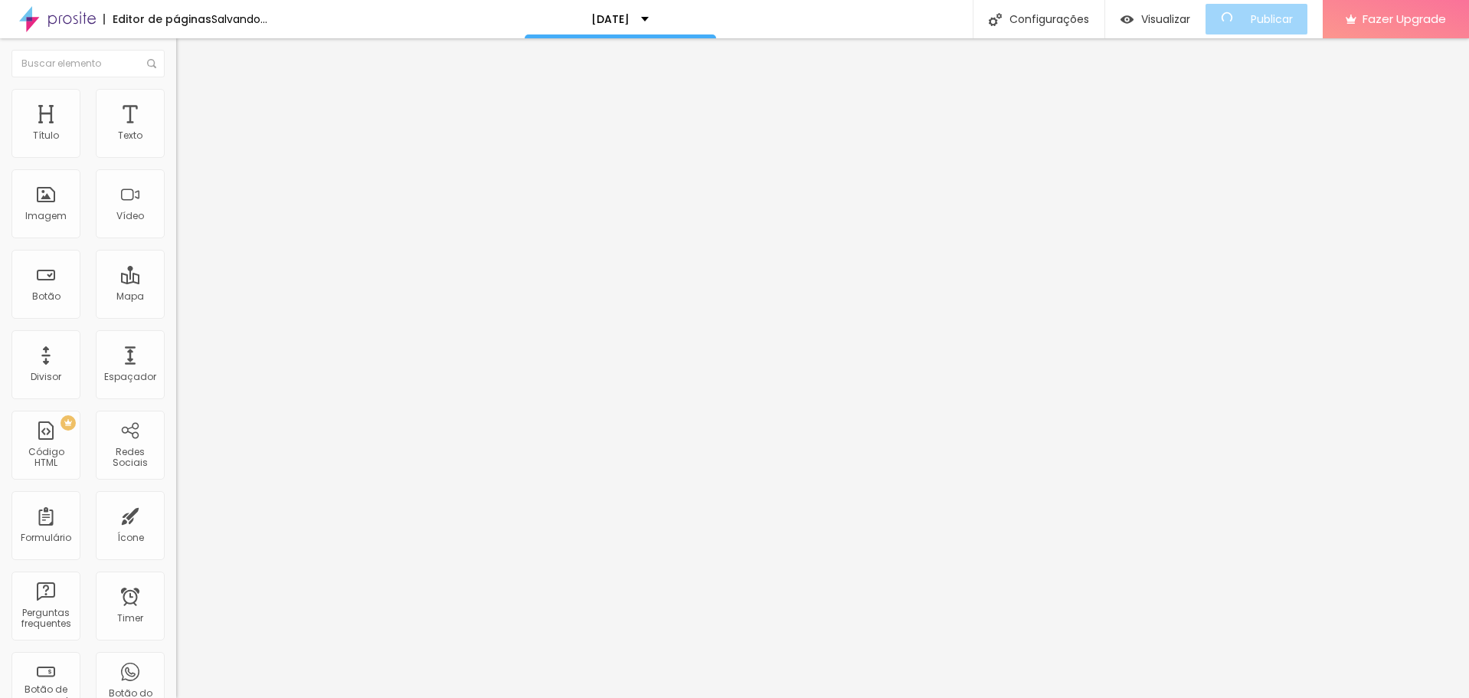
click at [190, 105] on span "Avançado" at bounding box center [215, 99] width 51 height 13
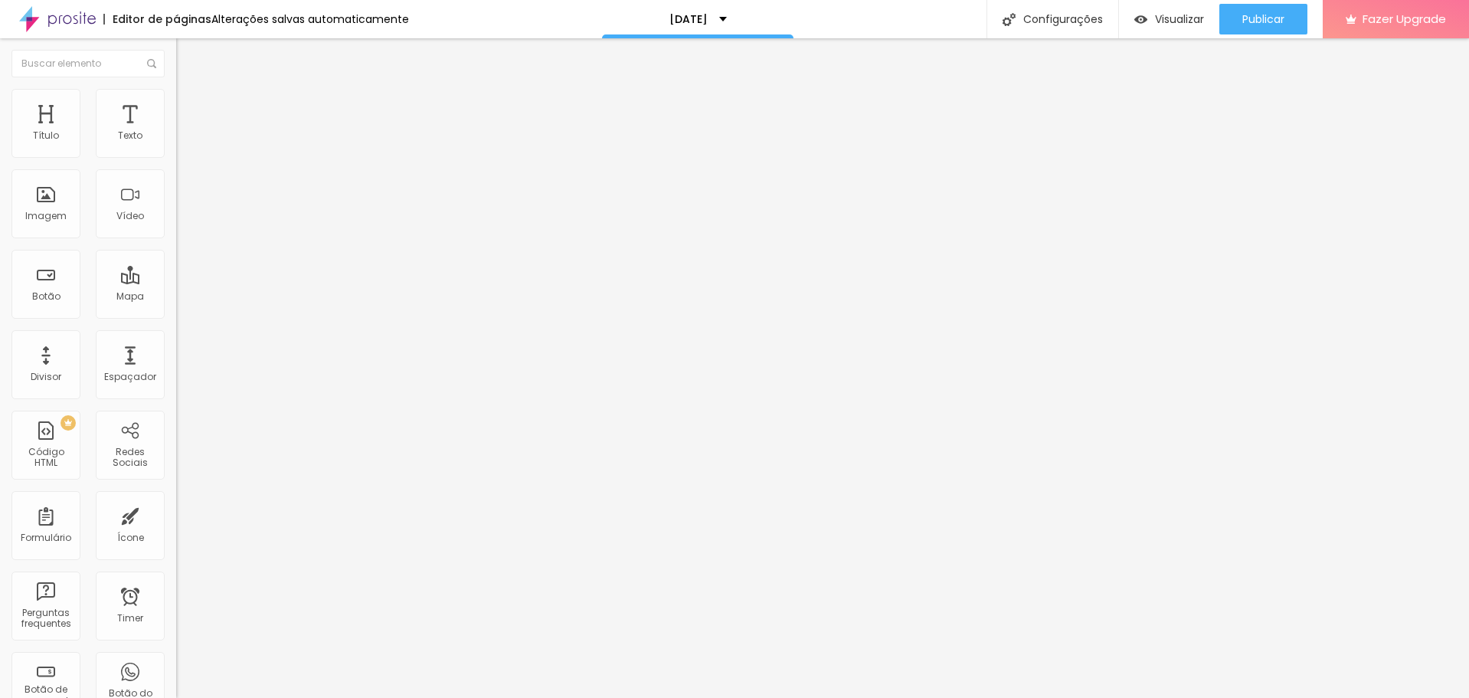
click at [190, 103] on span "Estilo" at bounding box center [202, 99] width 24 height 13
click at [176, 104] on img at bounding box center [183, 111] width 14 height 14
drag, startPoint x: 37, startPoint y: 151, endPoint x: 11, endPoint y: 150, distance: 25.3
click at [176, 297] on input "range" at bounding box center [225, 303] width 99 height 12
drag, startPoint x: 31, startPoint y: 182, endPoint x: -1, endPoint y: 183, distance: 31.4
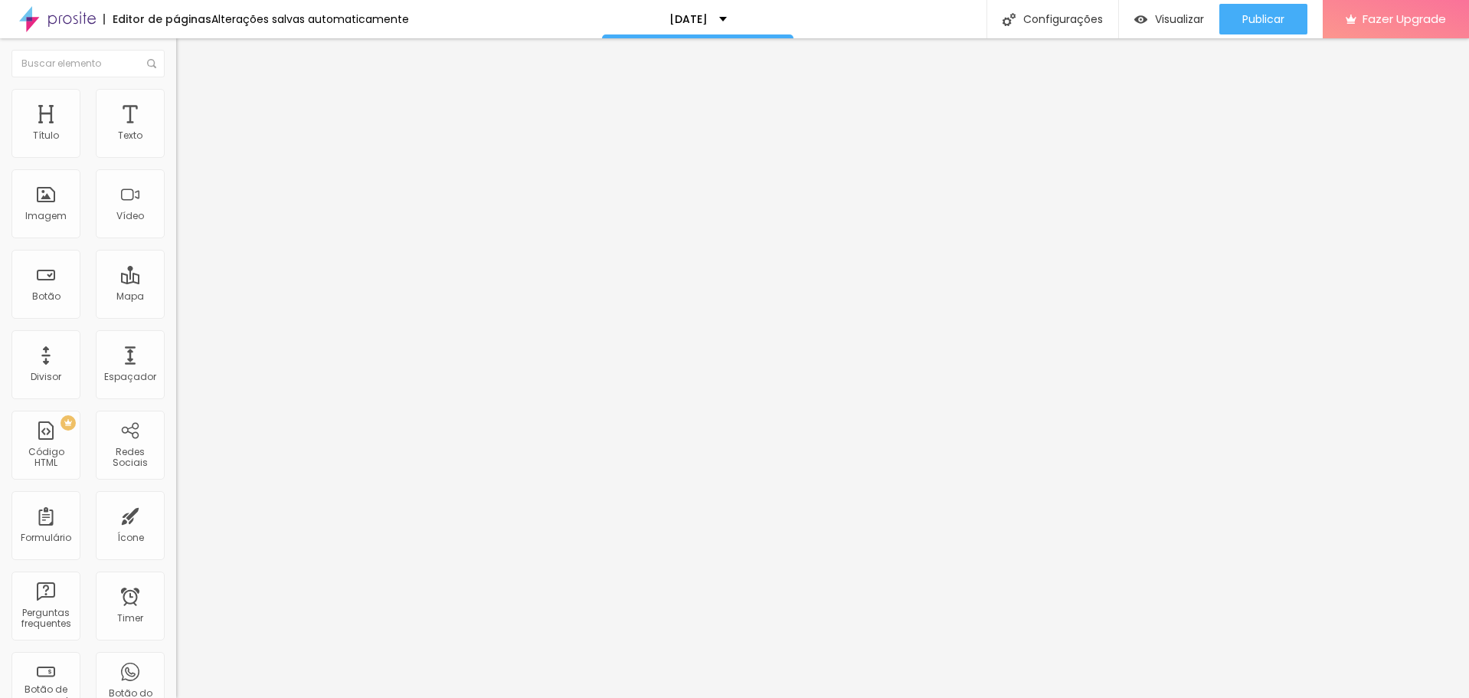
click at [176, 514] on input "range" at bounding box center [225, 520] width 99 height 12
click at [176, 92] on img at bounding box center [183, 96] width 14 height 14
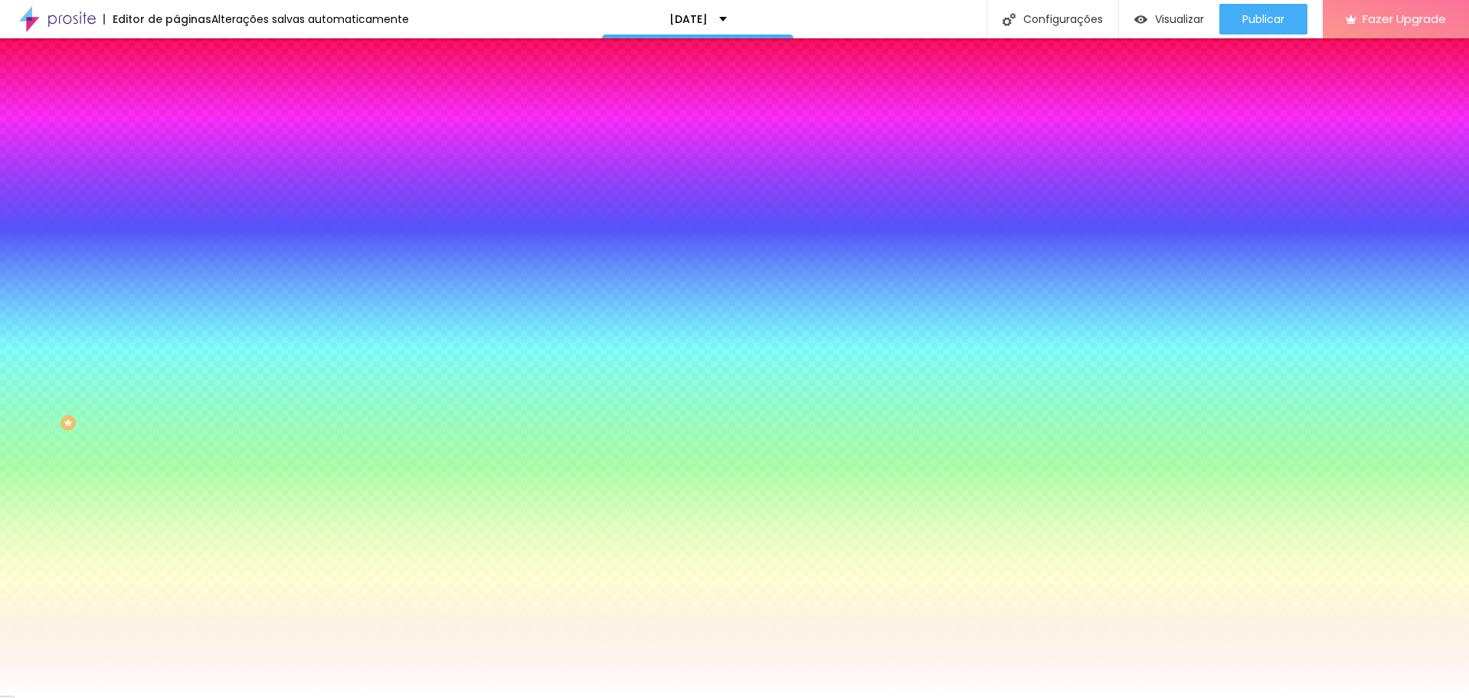
click at [176, 104] on img at bounding box center [183, 111] width 14 height 14
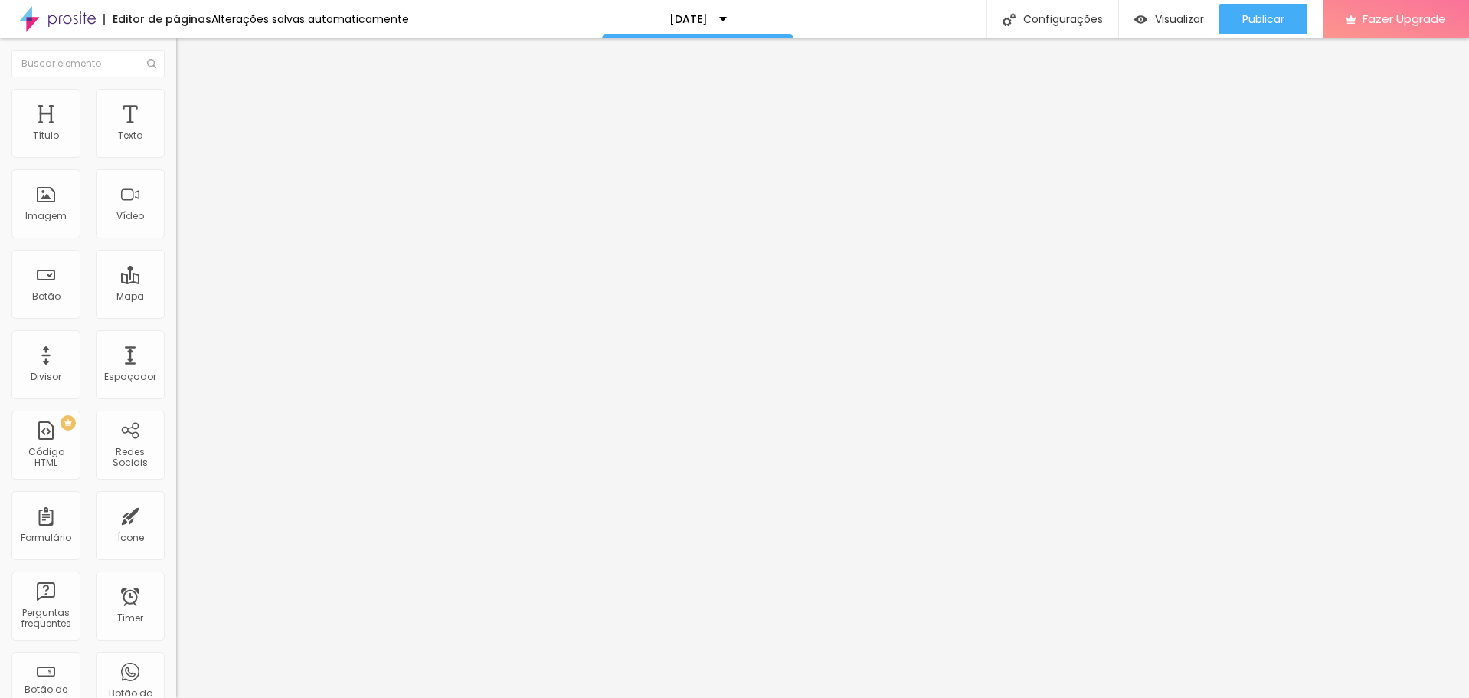
drag, startPoint x: 94, startPoint y: 98, endPoint x: 103, endPoint y: 95, distance: 9.0
click at [176, 98] on li "Estilo" at bounding box center [264, 96] width 176 height 15
click at [176, 104] on li "Avançado" at bounding box center [264, 111] width 176 height 15
click at [1039, 20] on div "Configurações" at bounding box center [1052, 19] width 132 height 38
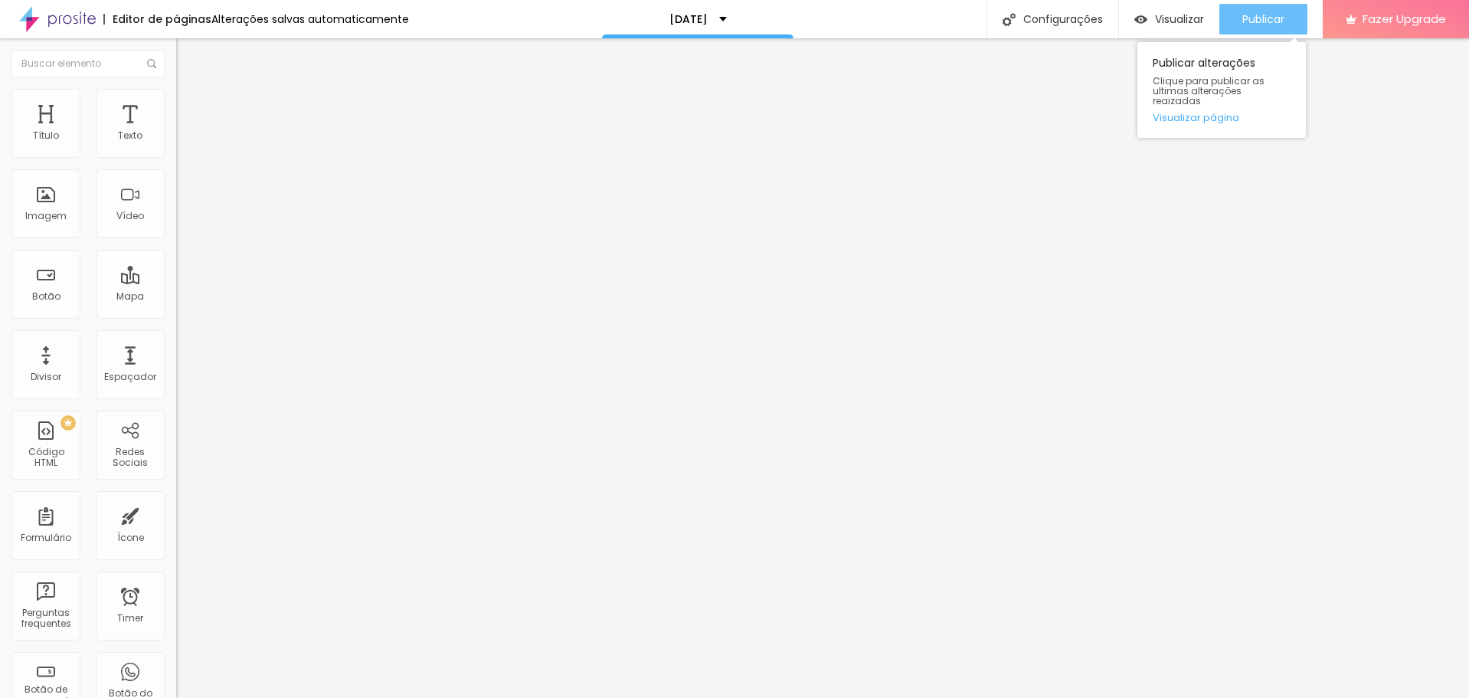
click at [1251, 10] on div "Publicar" at bounding box center [1263, 19] width 42 height 31
